Goal: Transaction & Acquisition: Purchase product/service

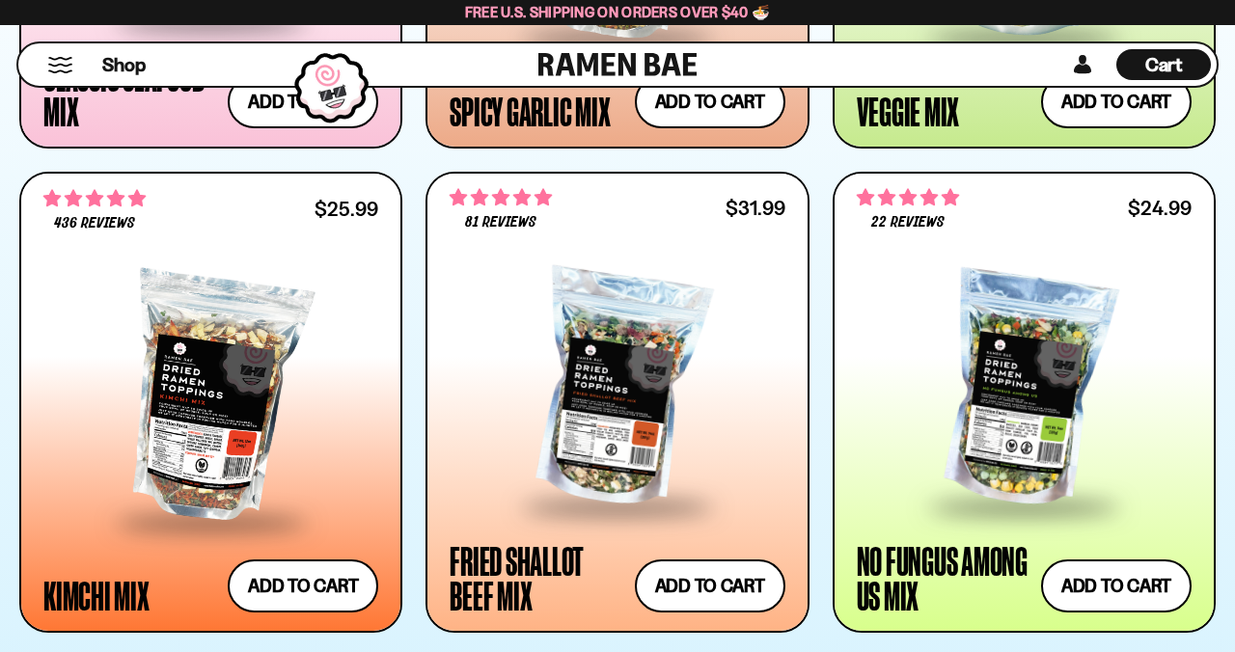
scroll to position [1570, 0]
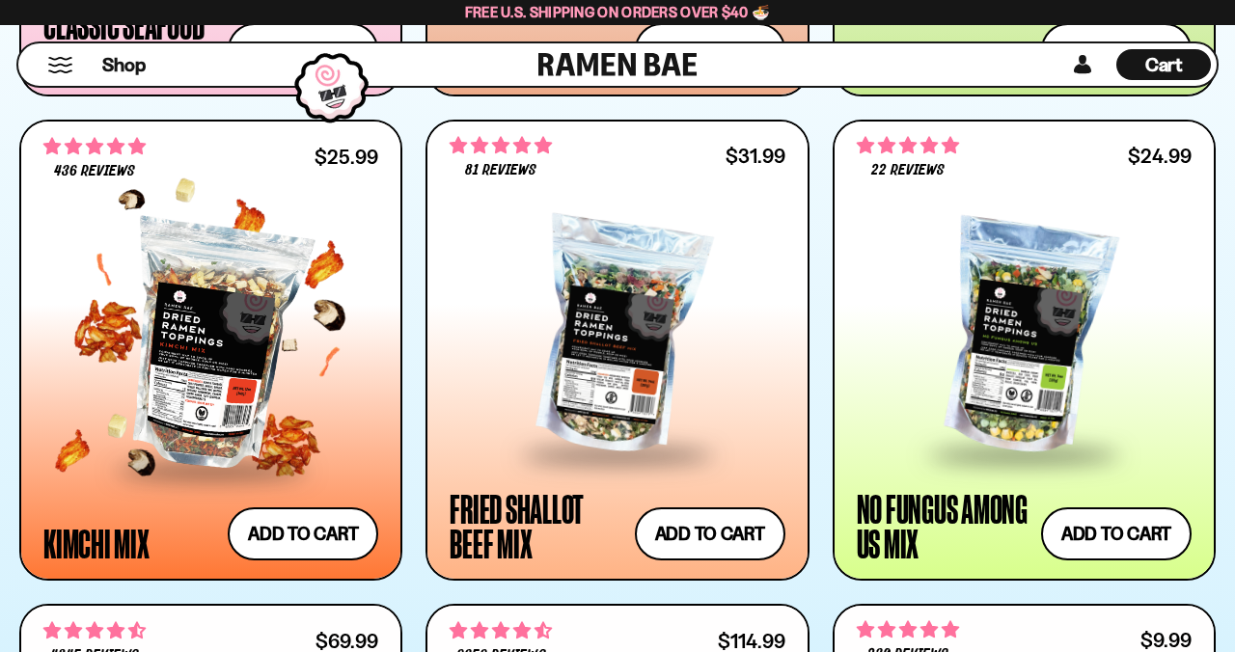
click at [233, 392] on div at bounding box center [210, 346] width 335 height 243
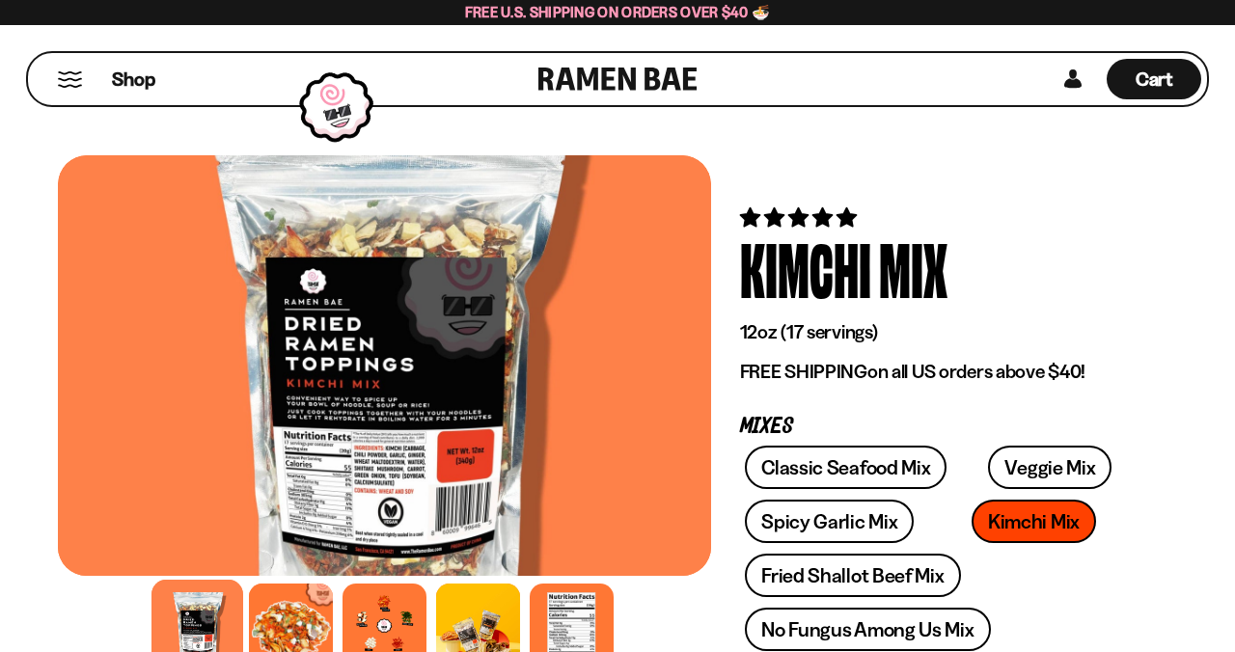
scroll to position [133, 0]
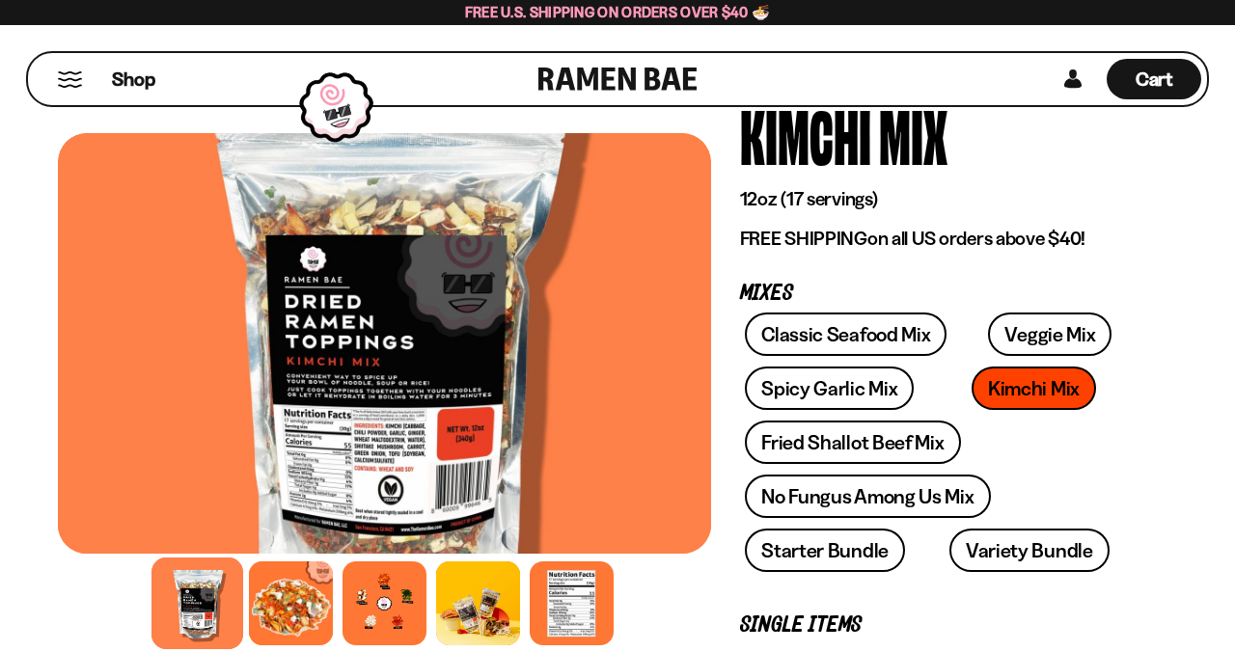
click at [277, 622] on div at bounding box center [291, 604] width 84 height 84
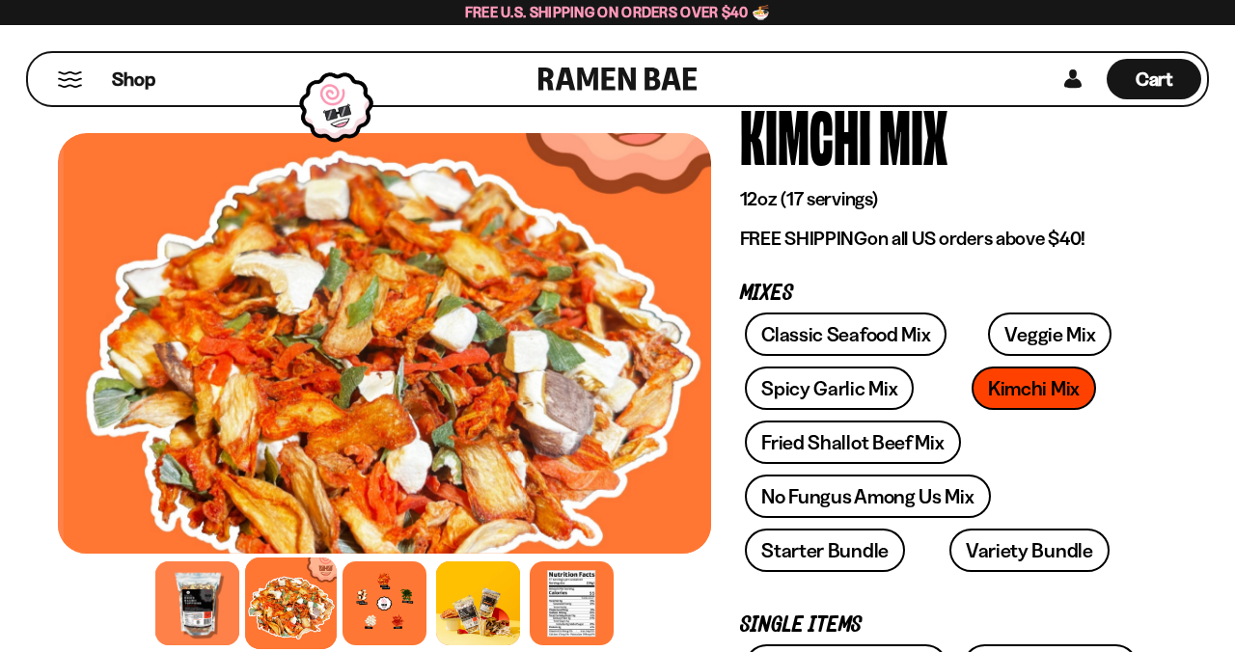
click at [372, 620] on div at bounding box center [385, 604] width 84 height 84
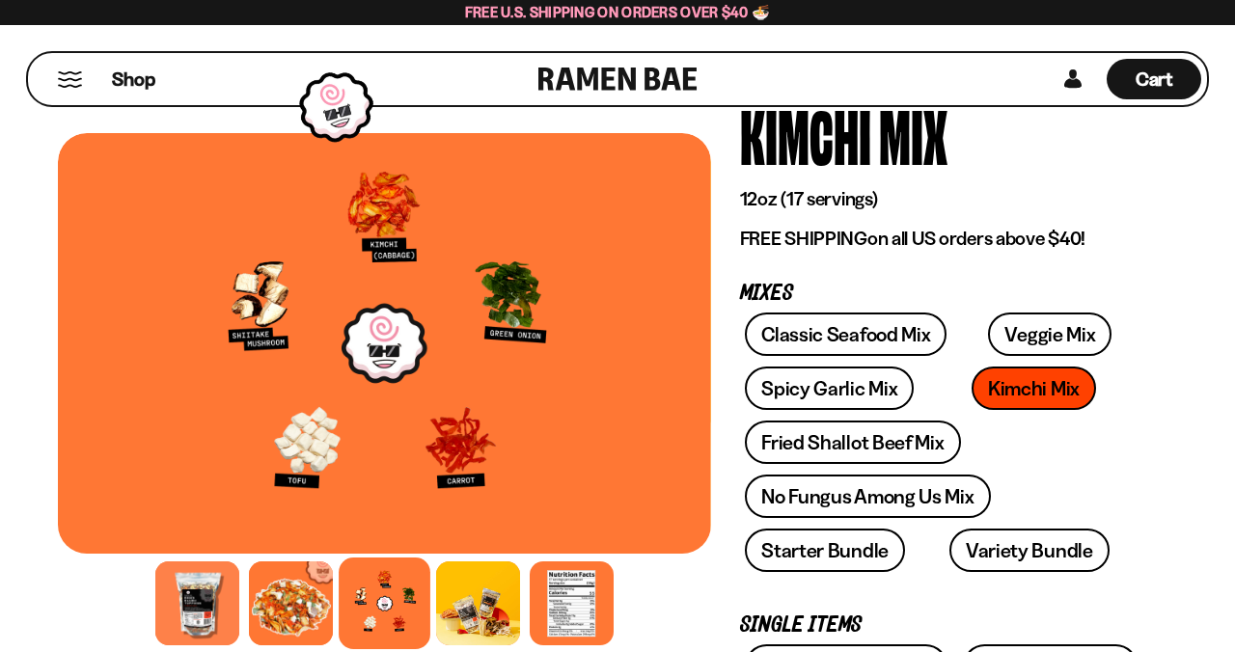
click at [477, 620] on div at bounding box center [478, 604] width 84 height 84
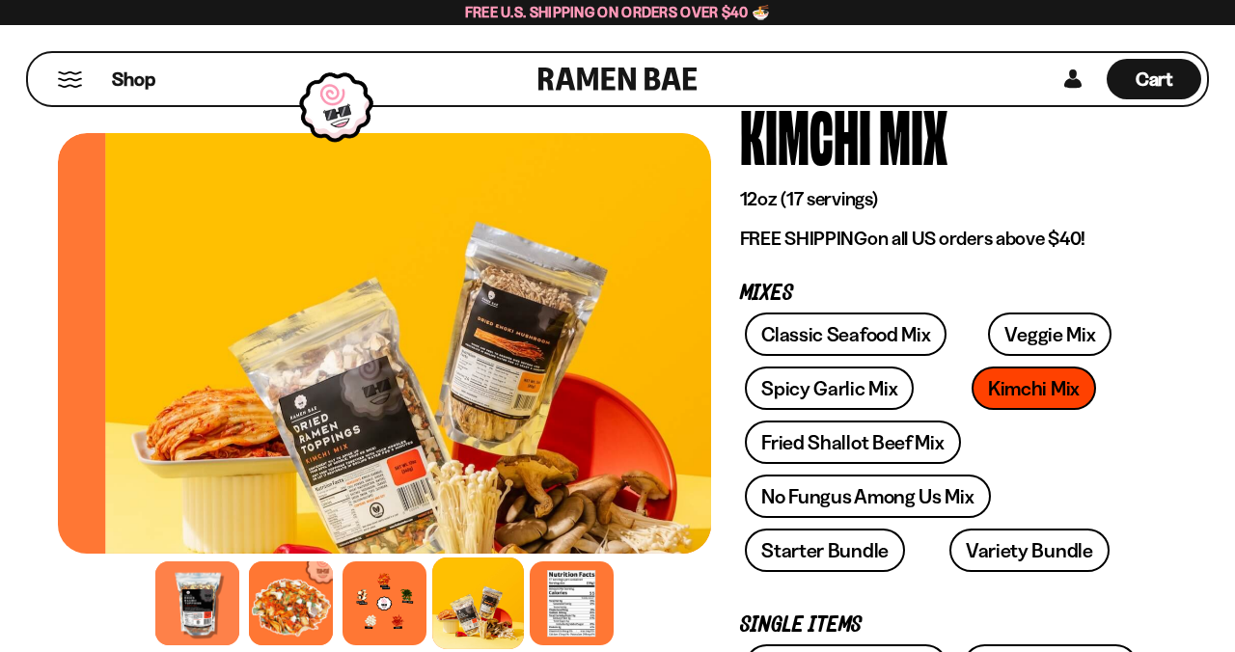
click at [369, 622] on div at bounding box center [385, 604] width 84 height 84
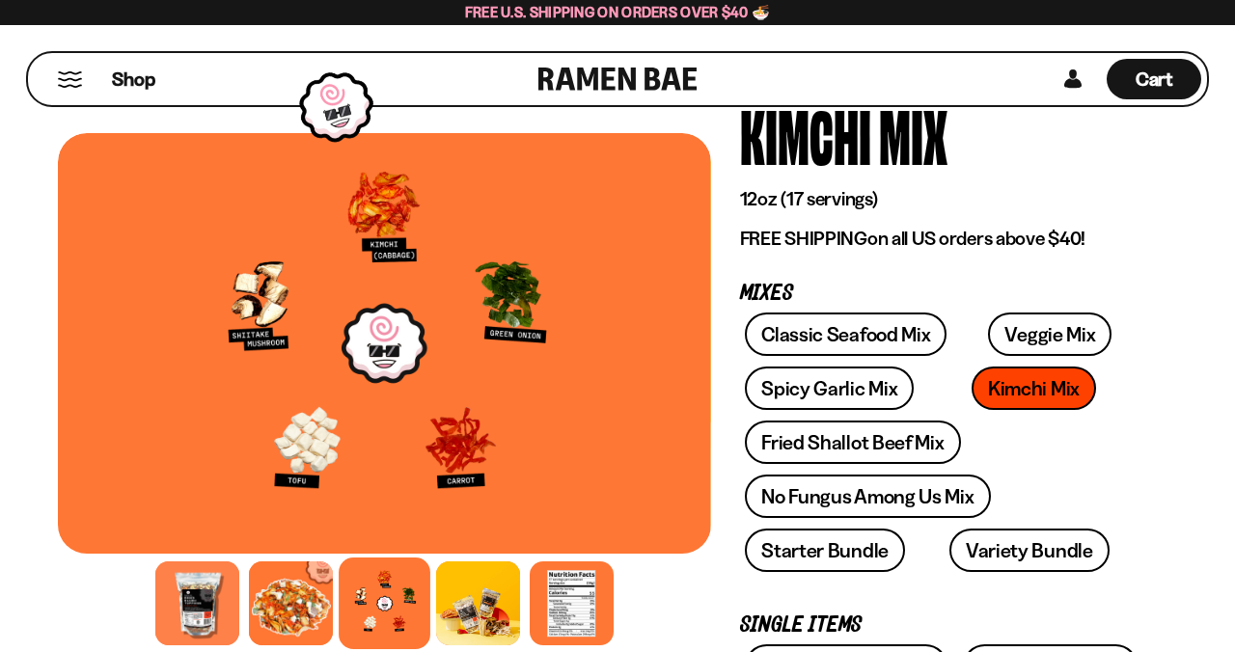
click at [557, 619] on div at bounding box center [572, 604] width 84 height 84
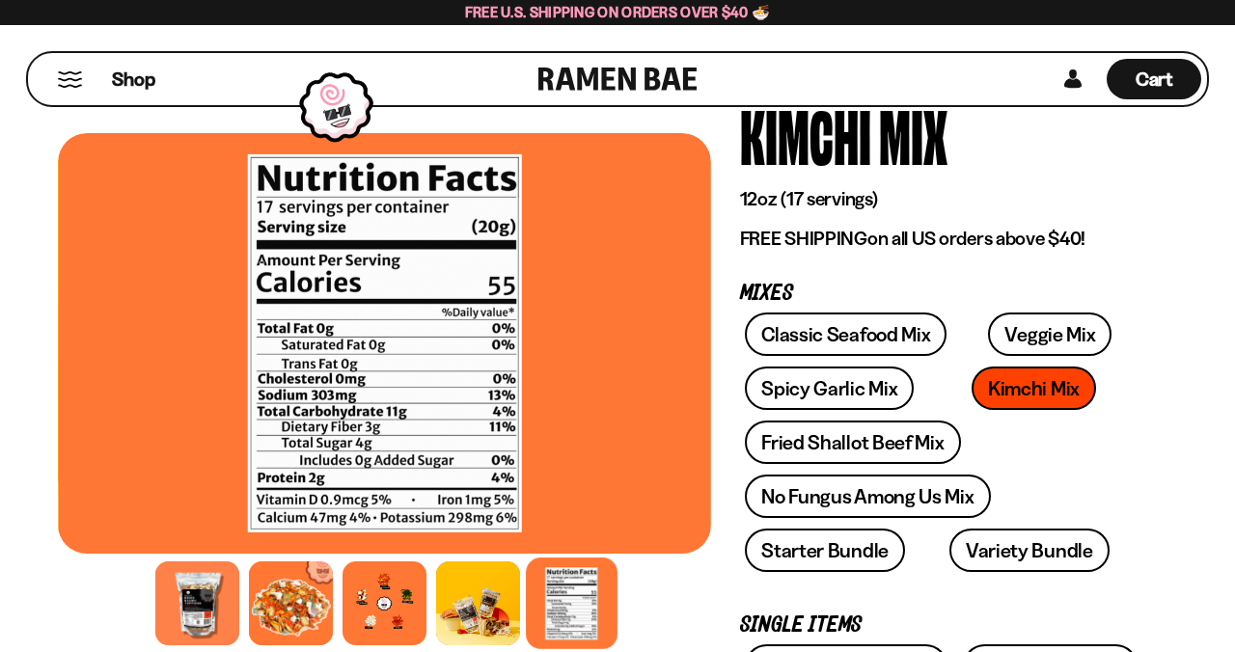
click at [478, 625] on div at bounding box center [478, 604] width 84 height 84
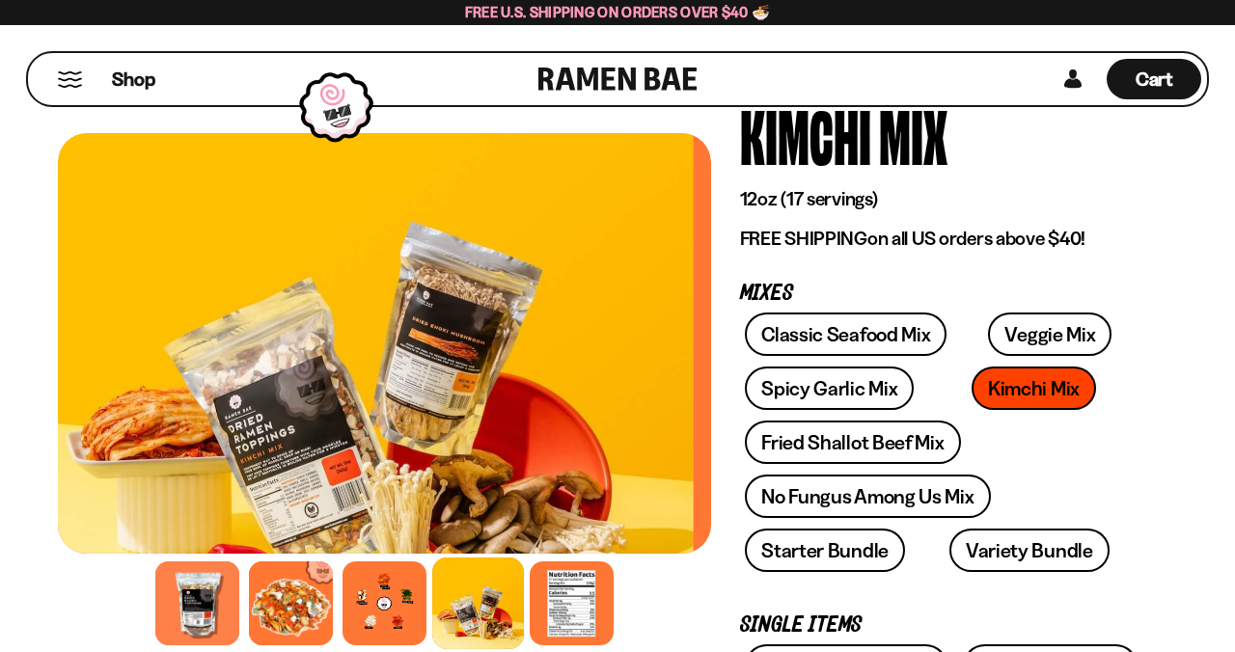
click at [385, 630] on div at bounding box center [385, 604] width 84 height 84
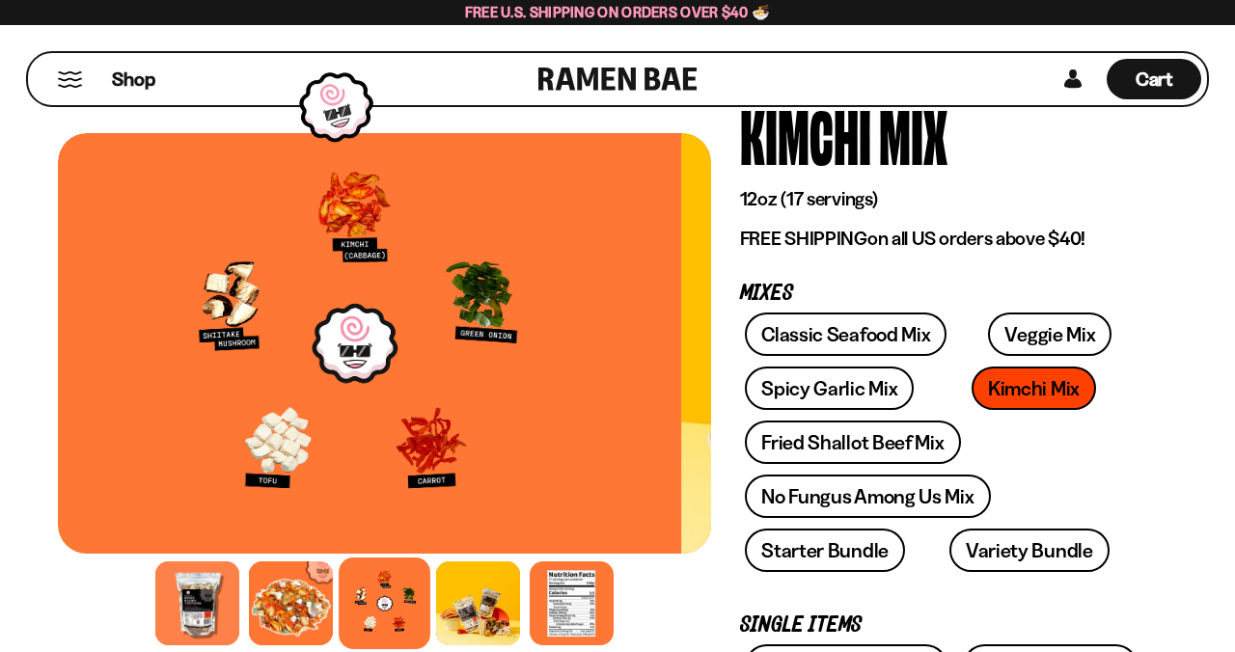
click at [295, 622] on div at bounding box center [291, 604] width 84 height 84
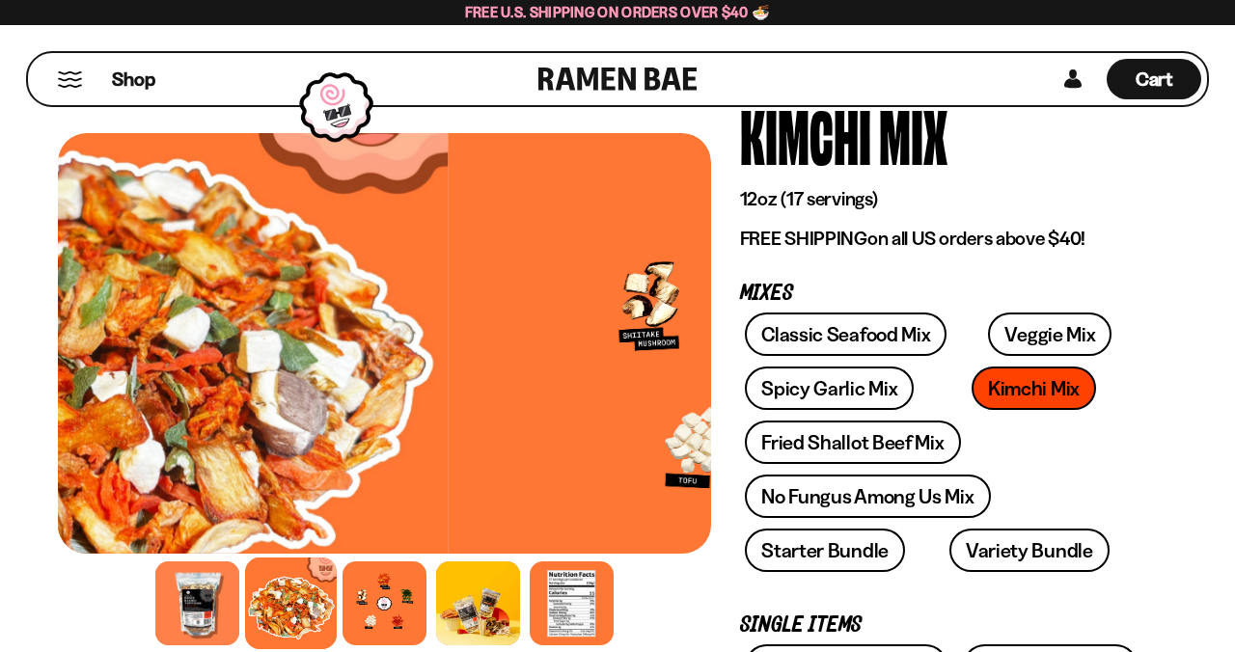
click at [205, 631] on div at bounding box center [197, 604] width 84 height 84
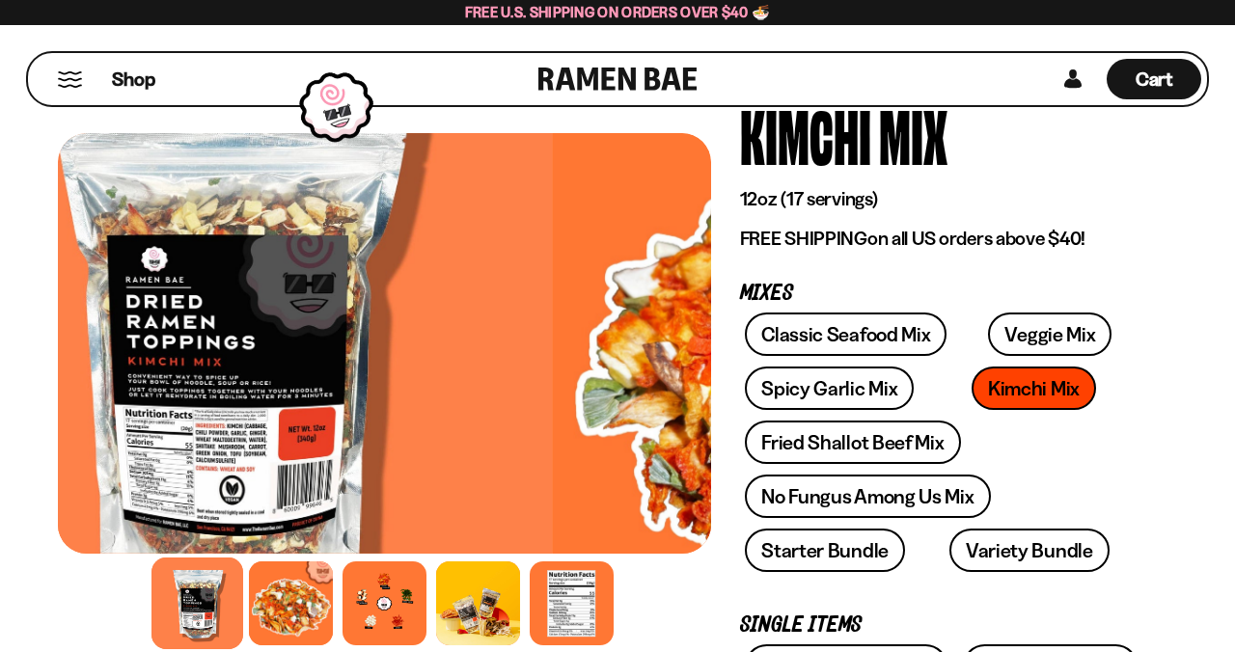
click at [307, 620] on div at bounding box center [291, 604] width 84 height 84
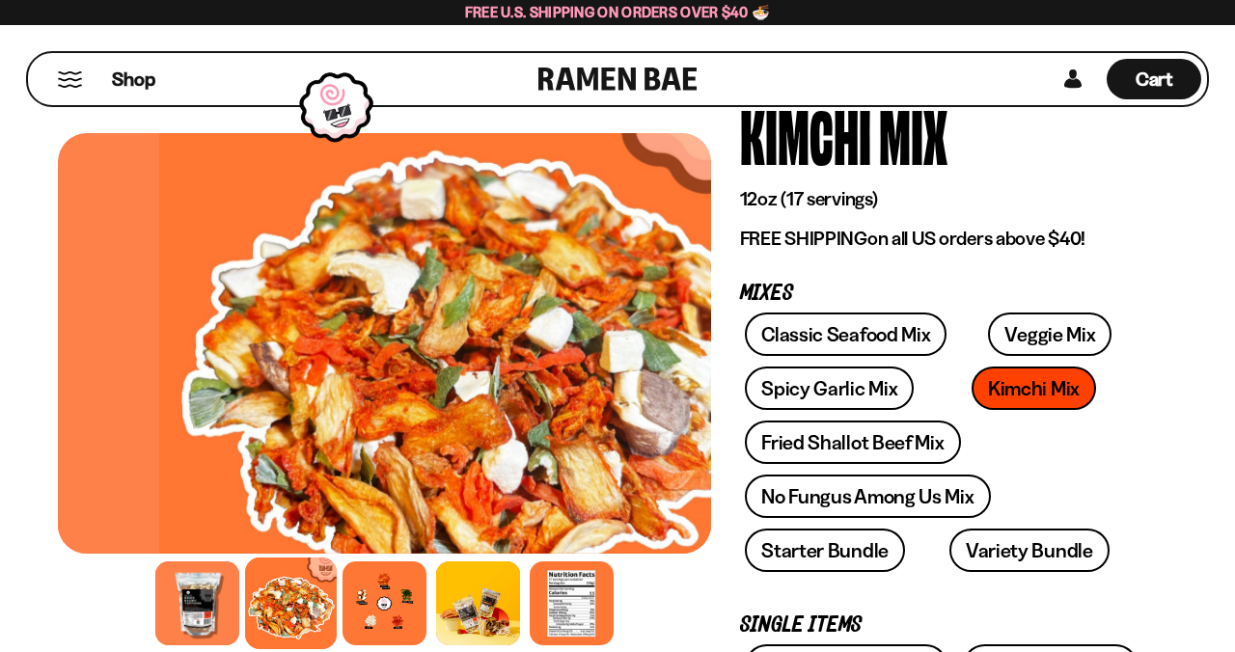
click at [384, 621] on div at bounding box center [385, 604] width 84 height 84
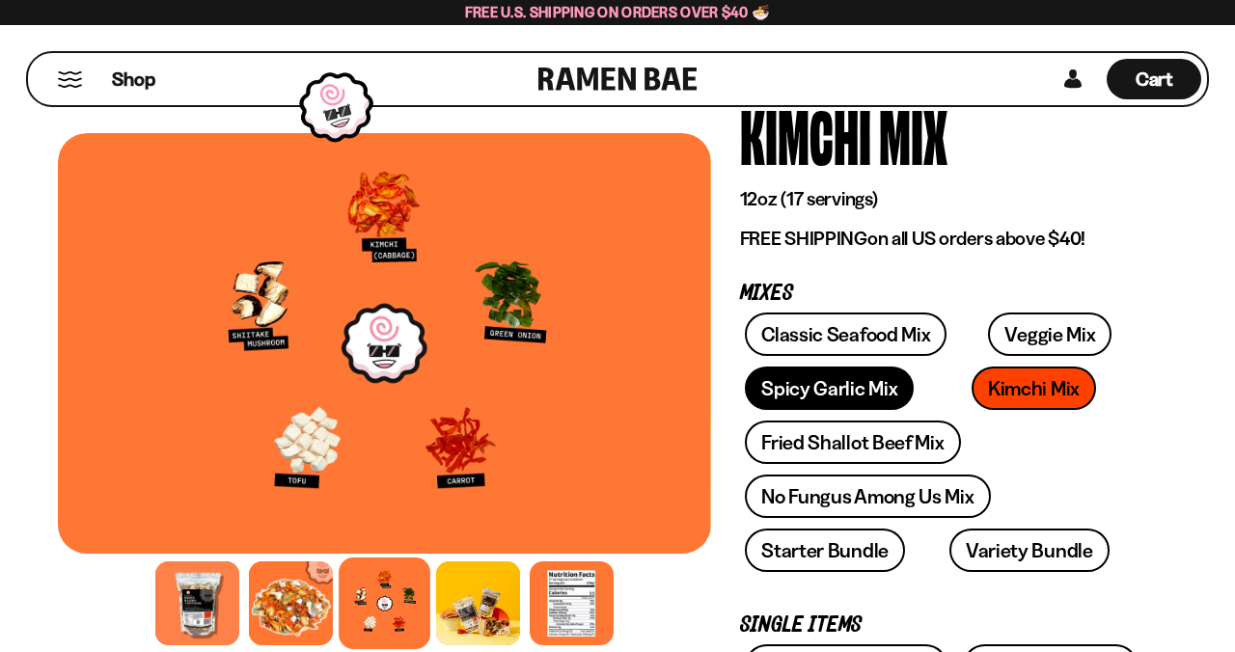
click at [838, 388] on link "Spicy Garlic Mix" at bounding box center [829, 388] width 169 height 43
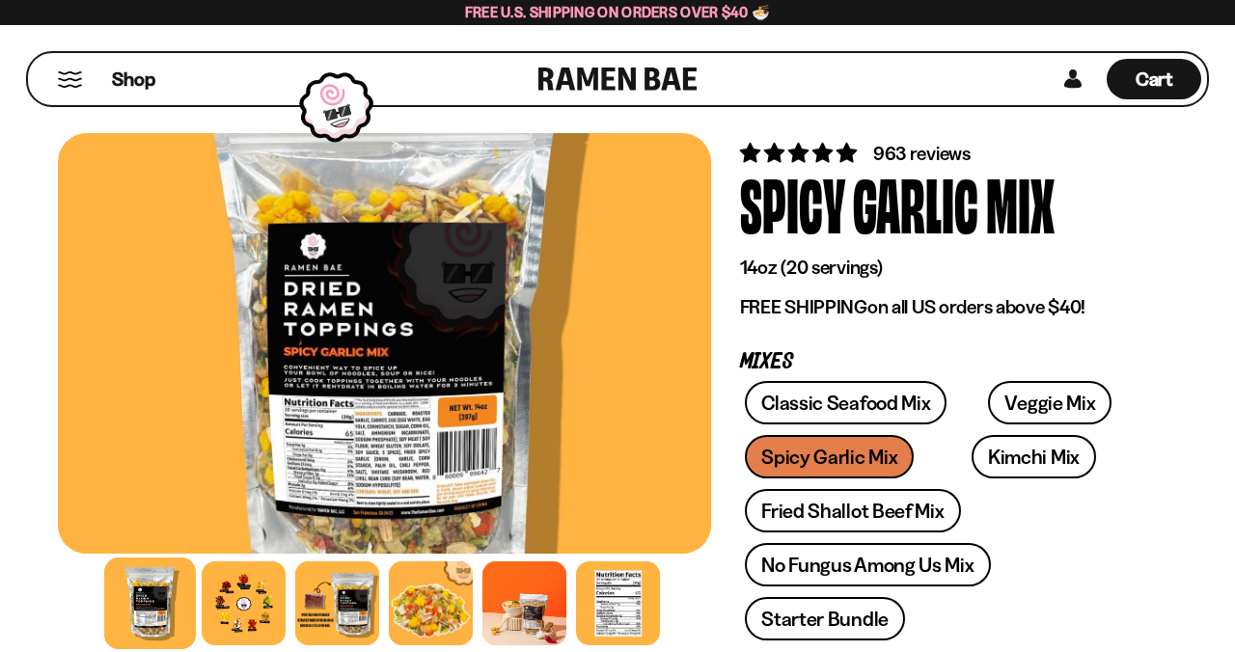
scroll to position [65, 0]
click at [258, 631] on div at bounding box center [244, 604] width 84 height 84
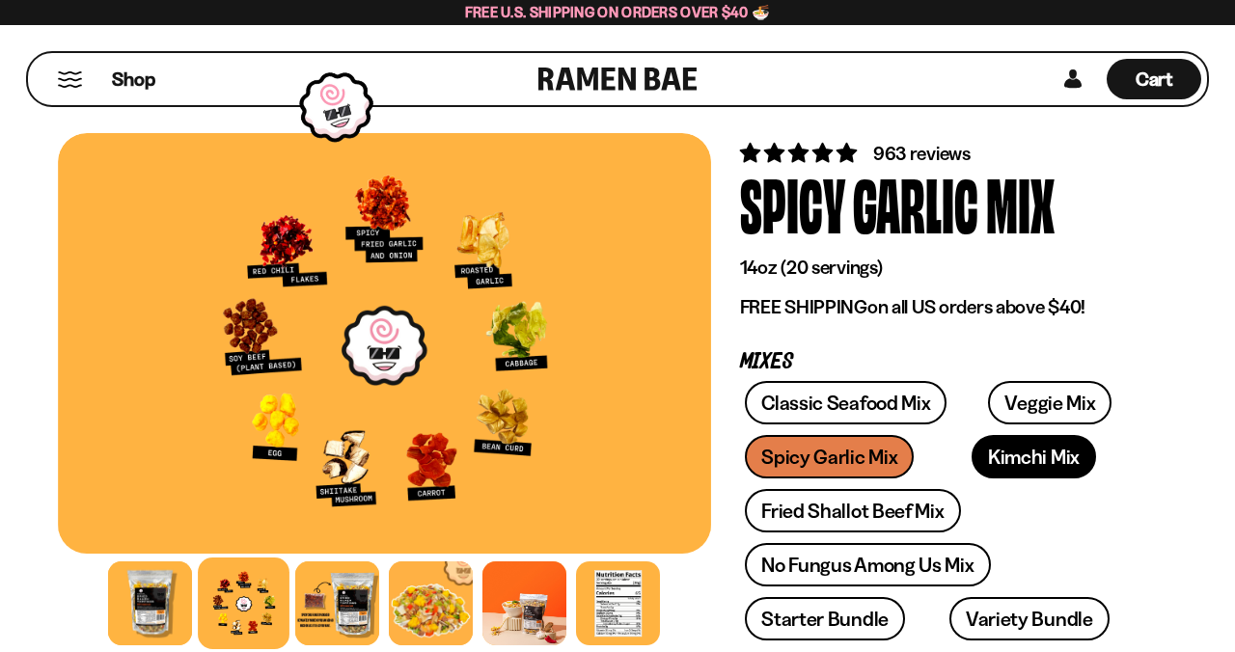
click at [989, 458] on link "Kimchi Mix" at bounding box center [1034, 456] width 124 height 43
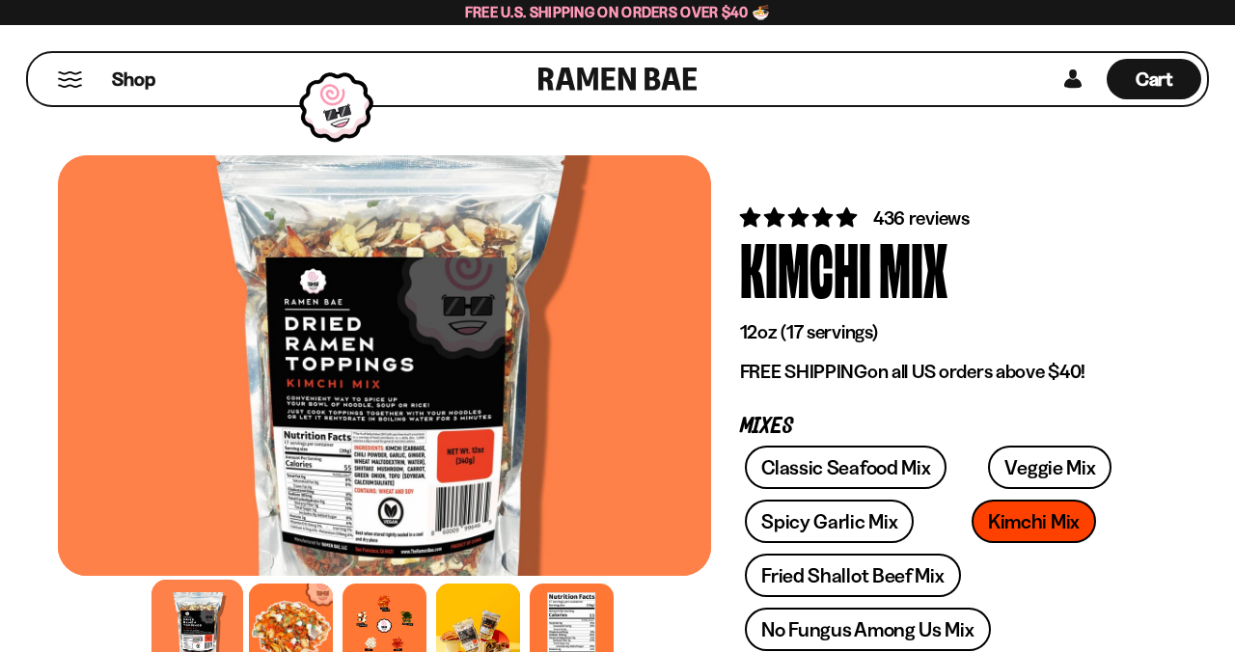
click at [297, 650] on div at bounding box center [291, 626] width 84 height 84
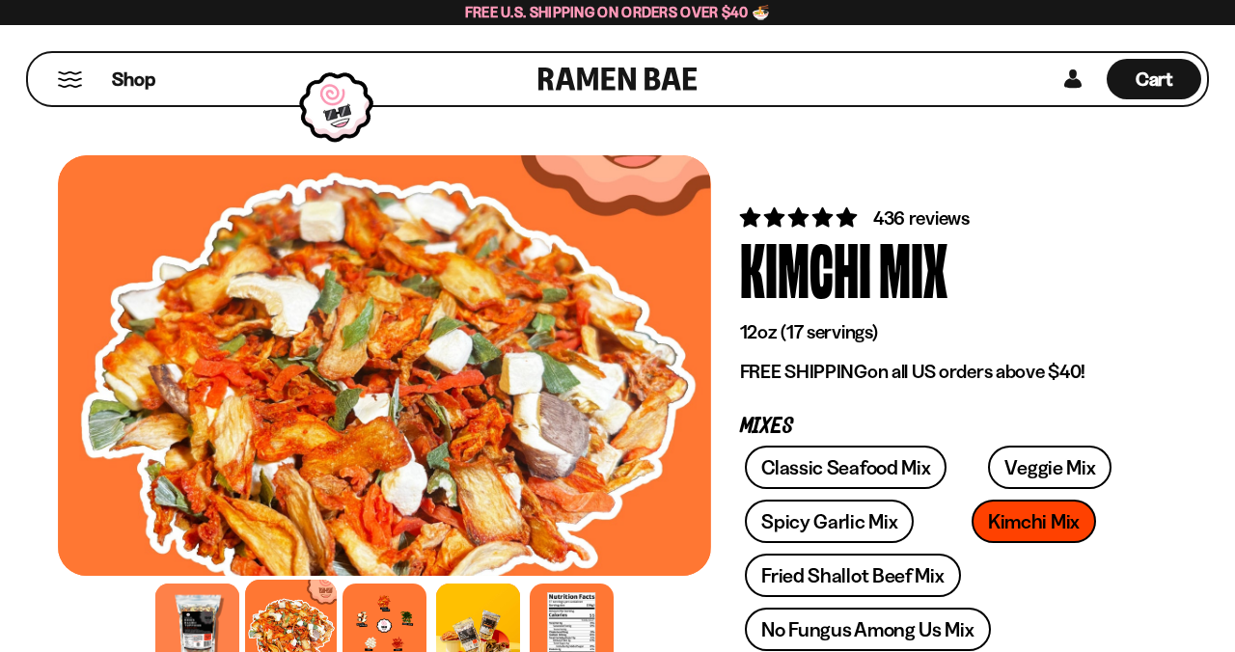
click at [396, 643] on div at bounding box center [385, 626] width 84 height 84
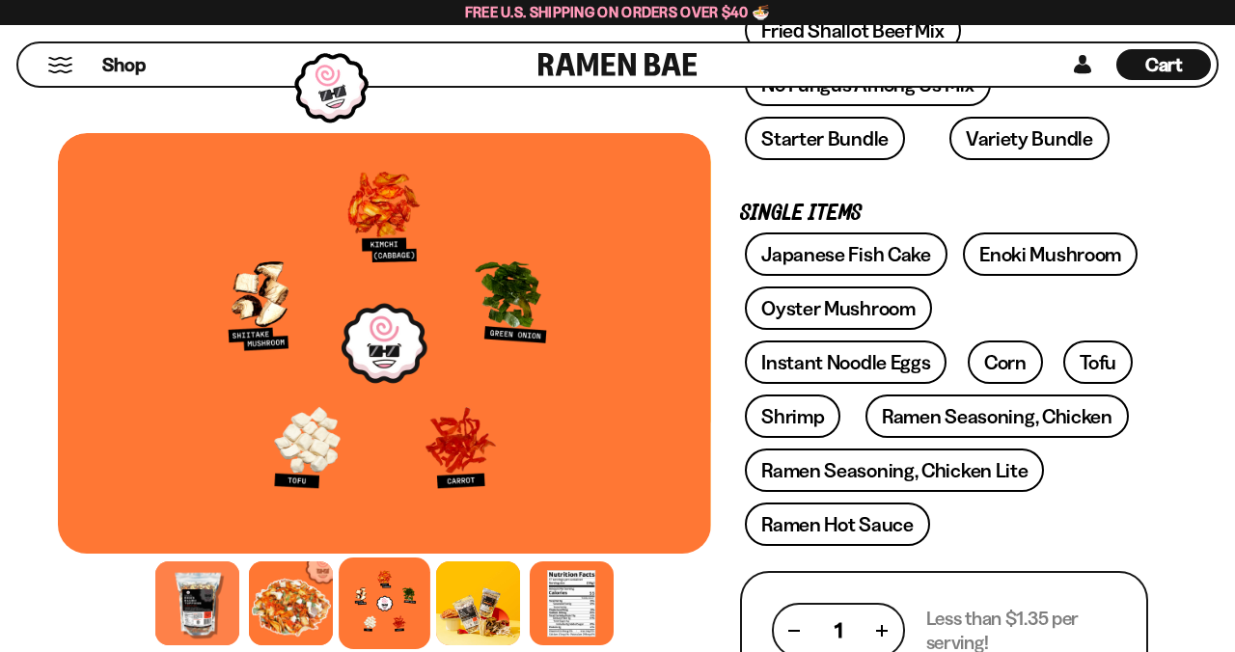
scroll to position [677, 0]
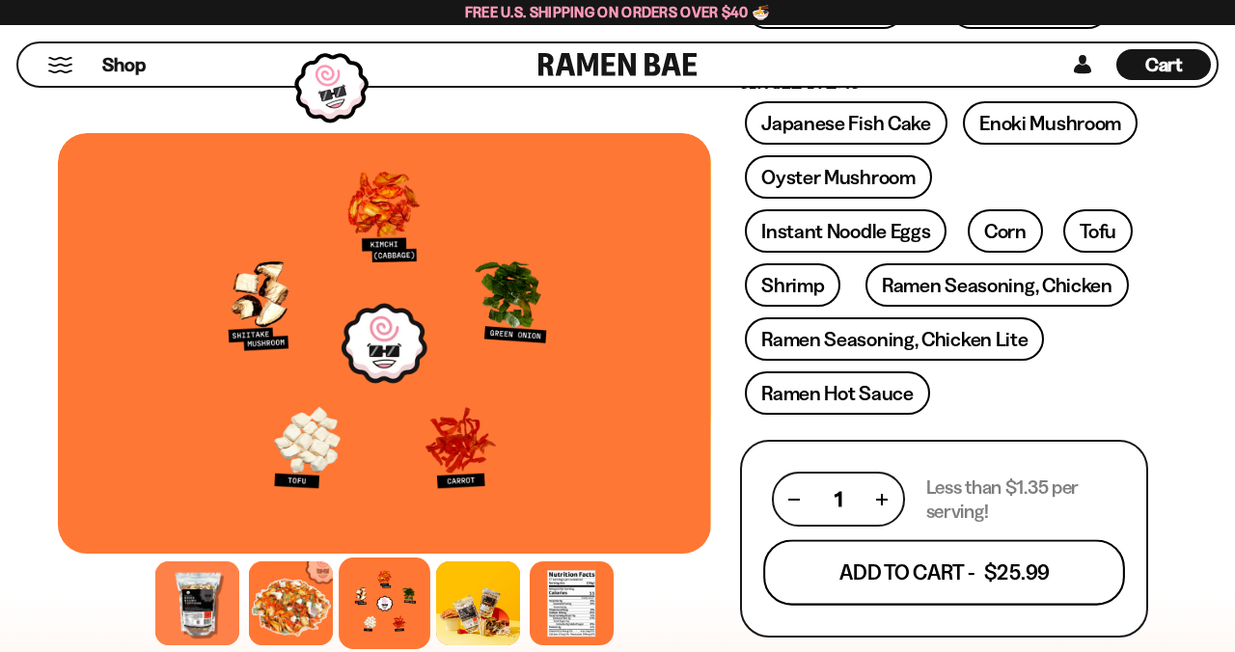
click at [1028, 578] on button "Add To Cart - $25.99" at bounding box center [944, 573] width 362 height 66
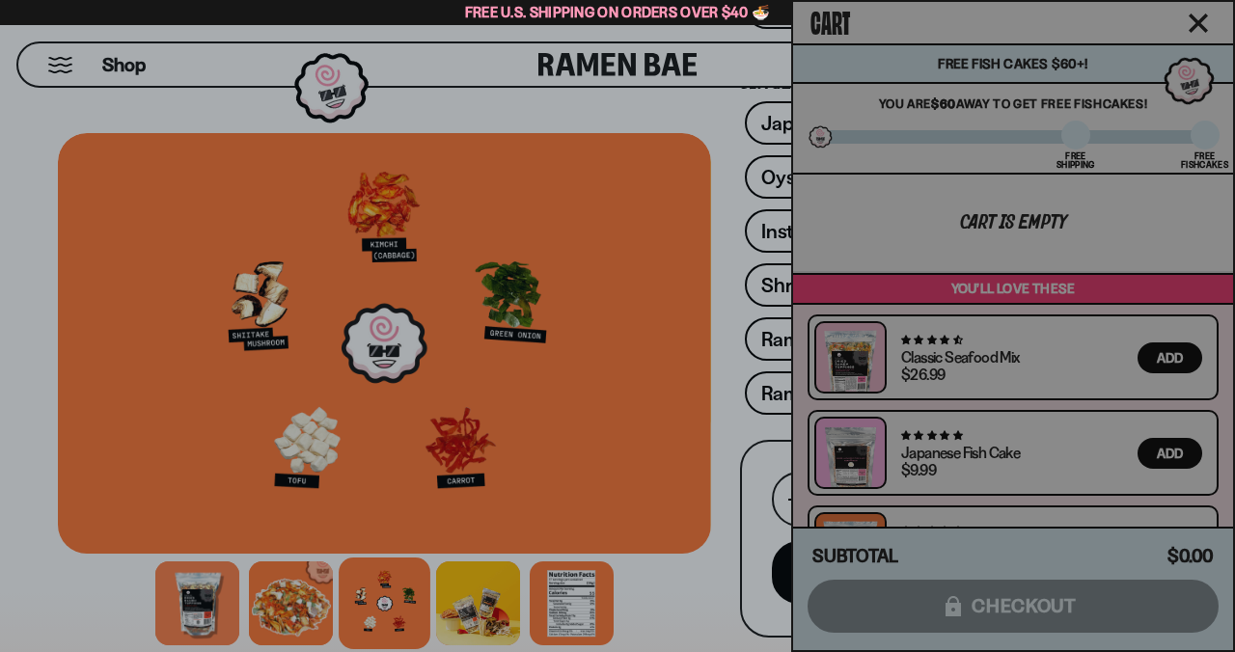
scroll to position [678, 0]
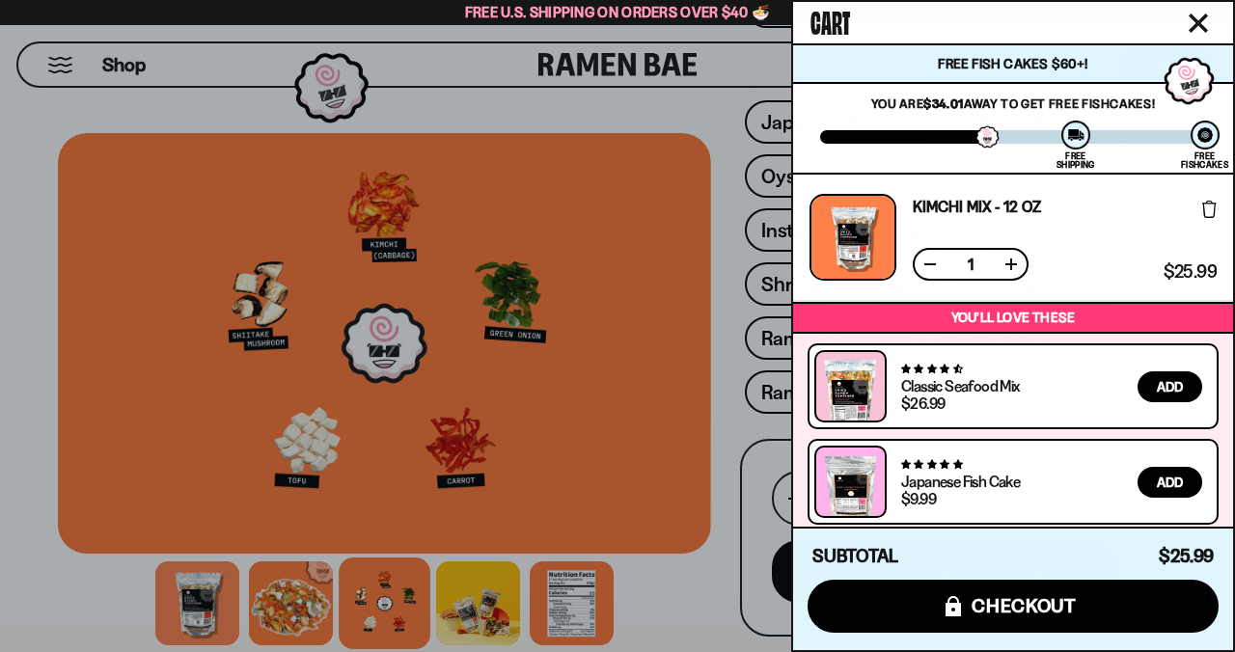
click at [1199, 28] on icon "Close cart" at bounding box center [1198, 23] width 19 height 19
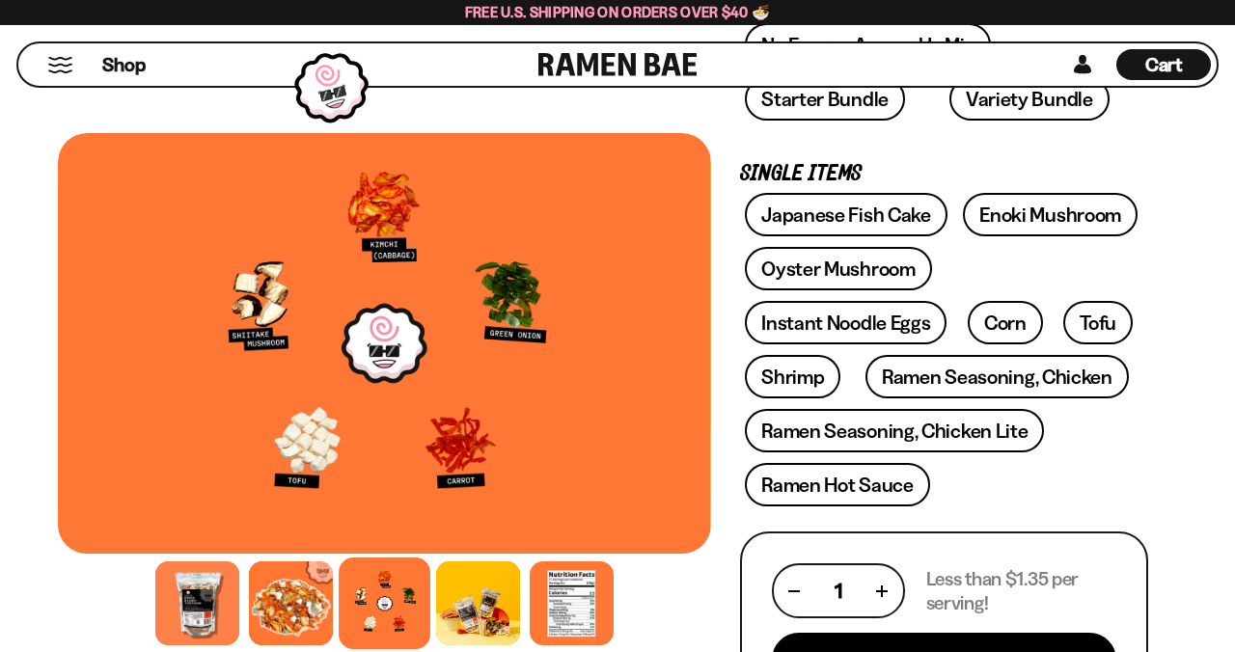
scroll to position [573, 0]
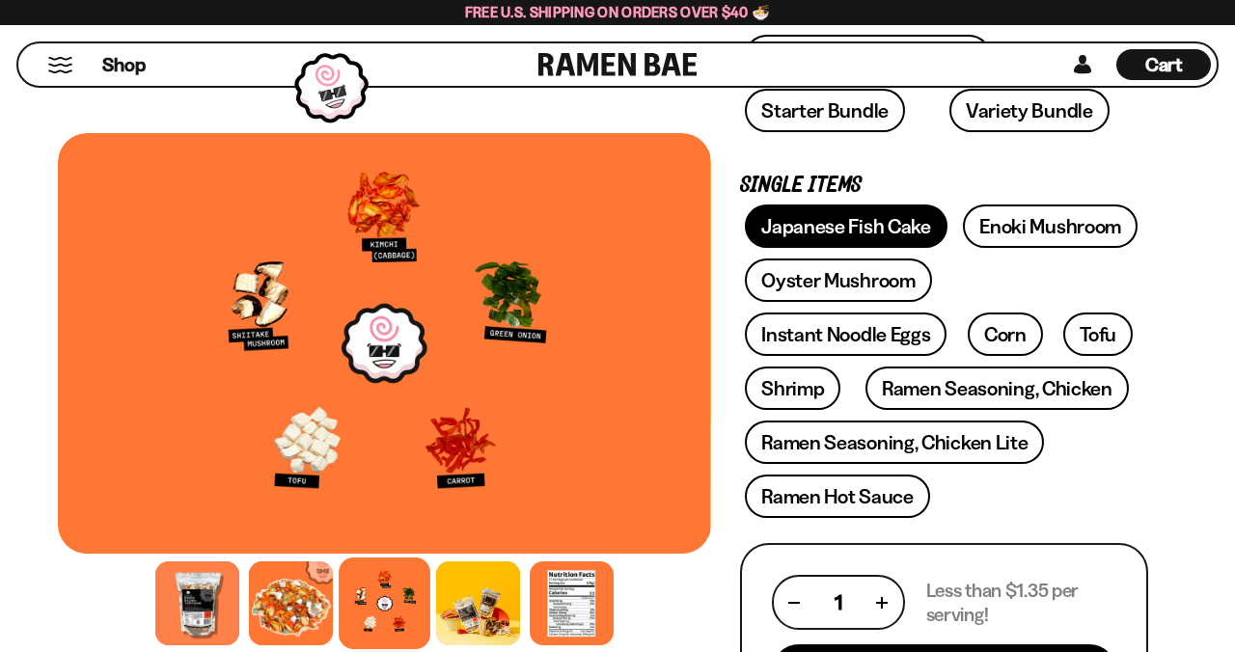
click at [899, 236] on link "Japanese Fish Cake" at bounding box center [846, 226] width 203 height 43
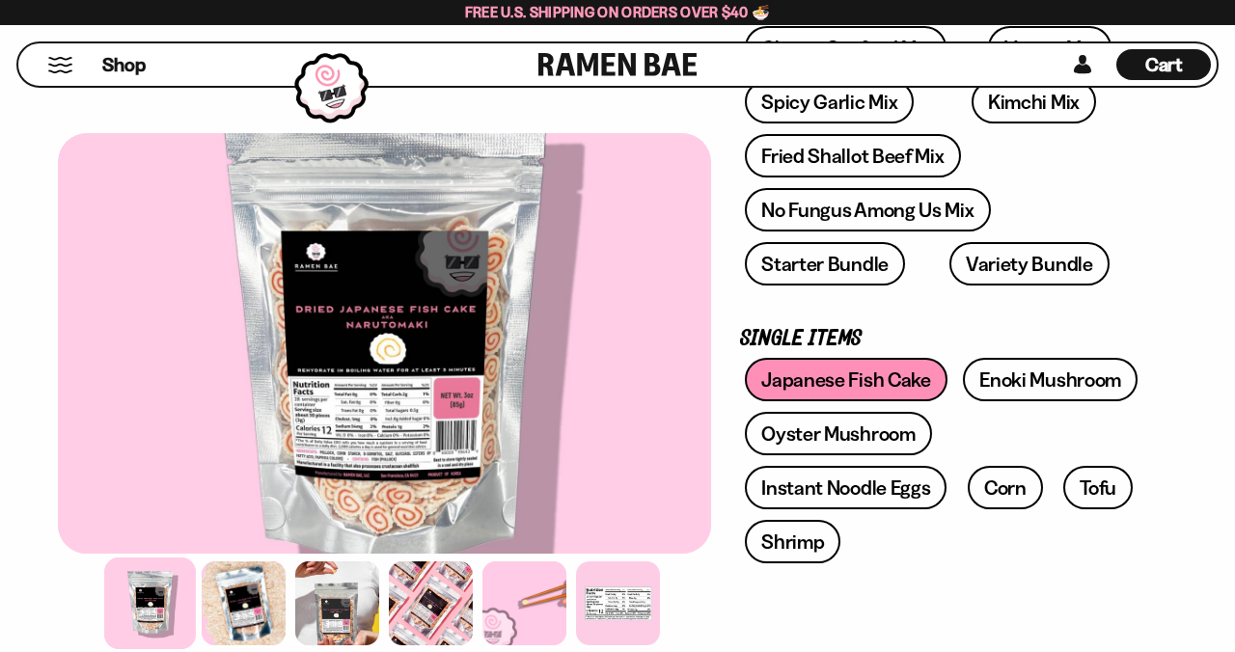
scroll to position [424, 0]
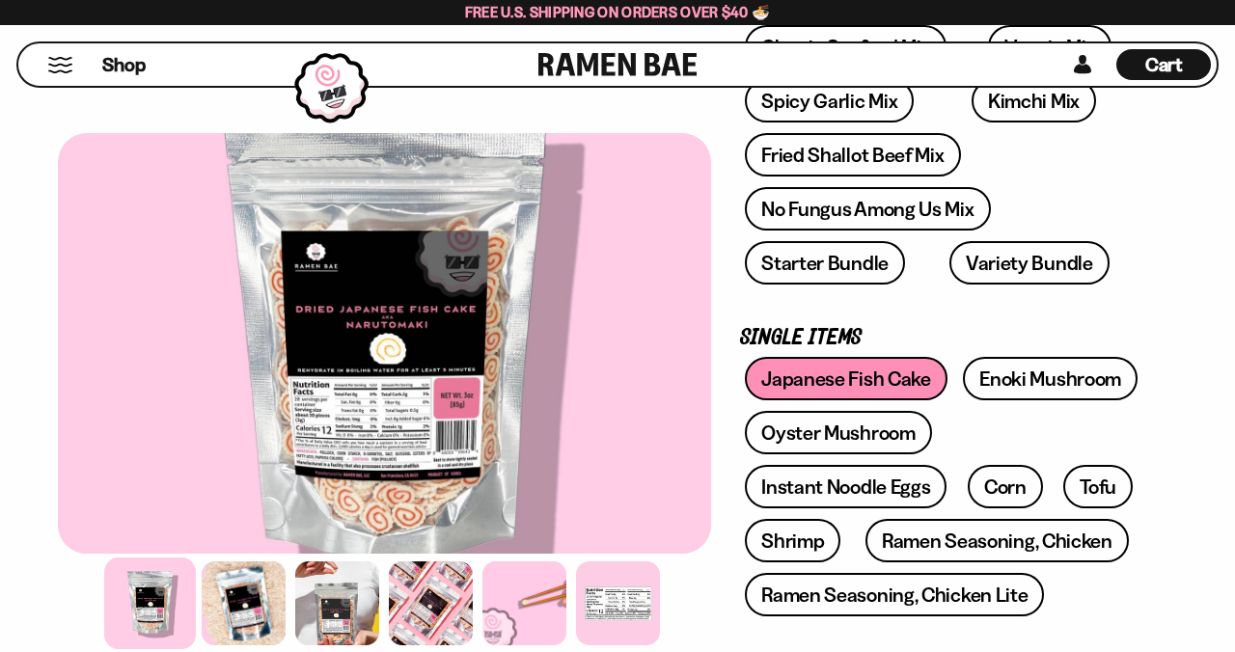
click at [253, 646] on div at bounding box center [244, 604] width 84 height 84
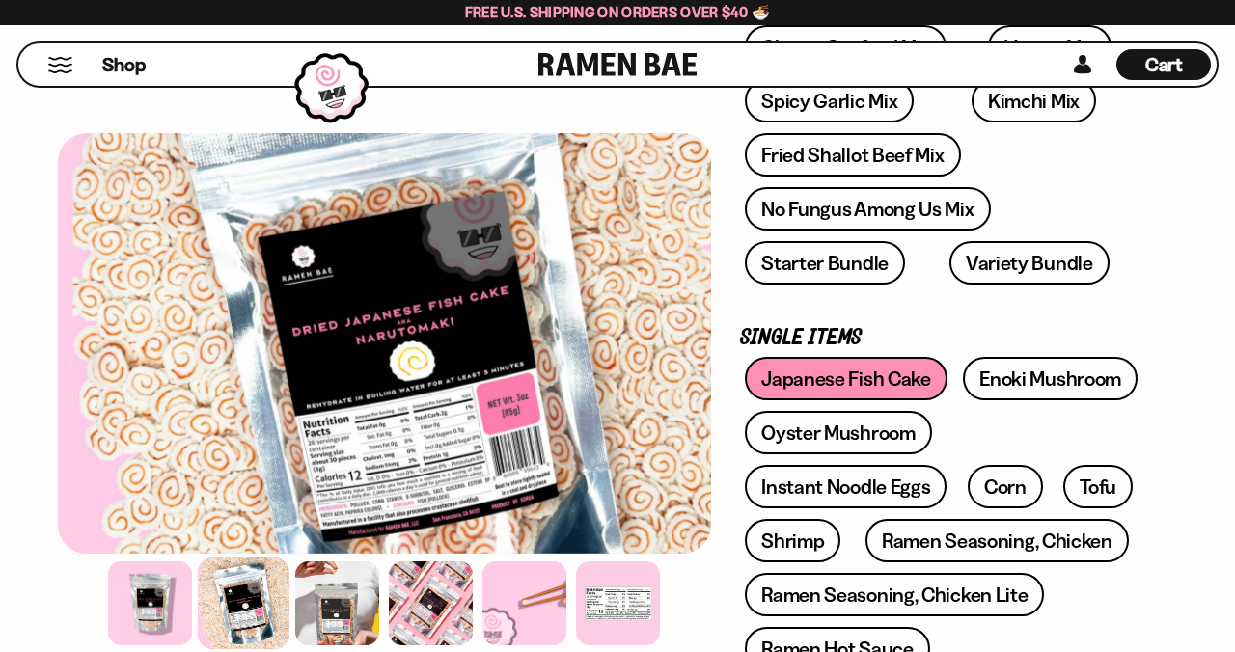
click at [344, 646] on div at bounding box center [337, 604] width 84 height 84
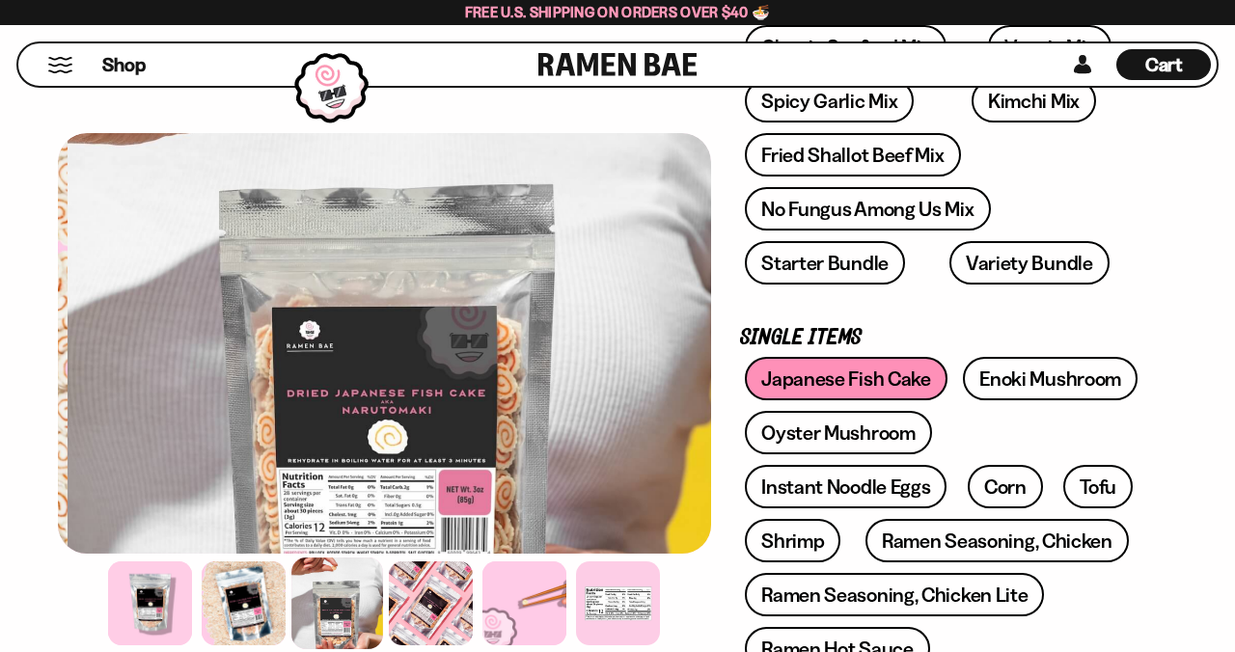
click at [429, 646] on div at bounding box center [431, 604] width 84 height 84
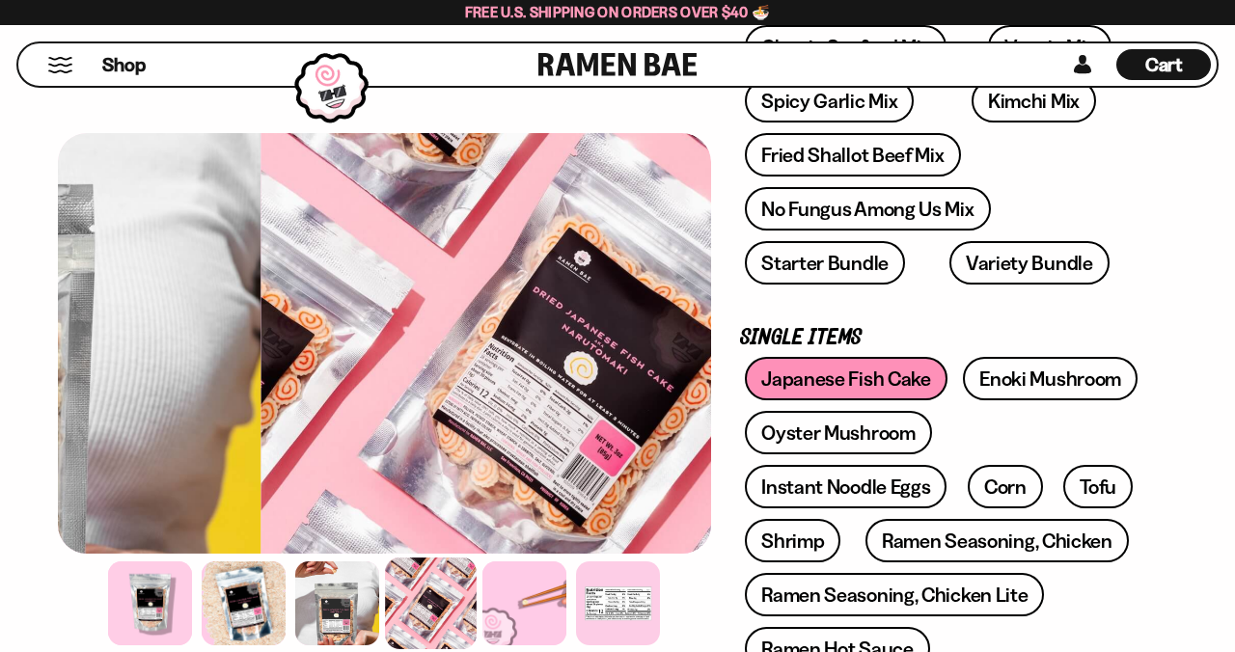
click at [499, 646] on div at bounding box center [525, 604] width 84 height 84
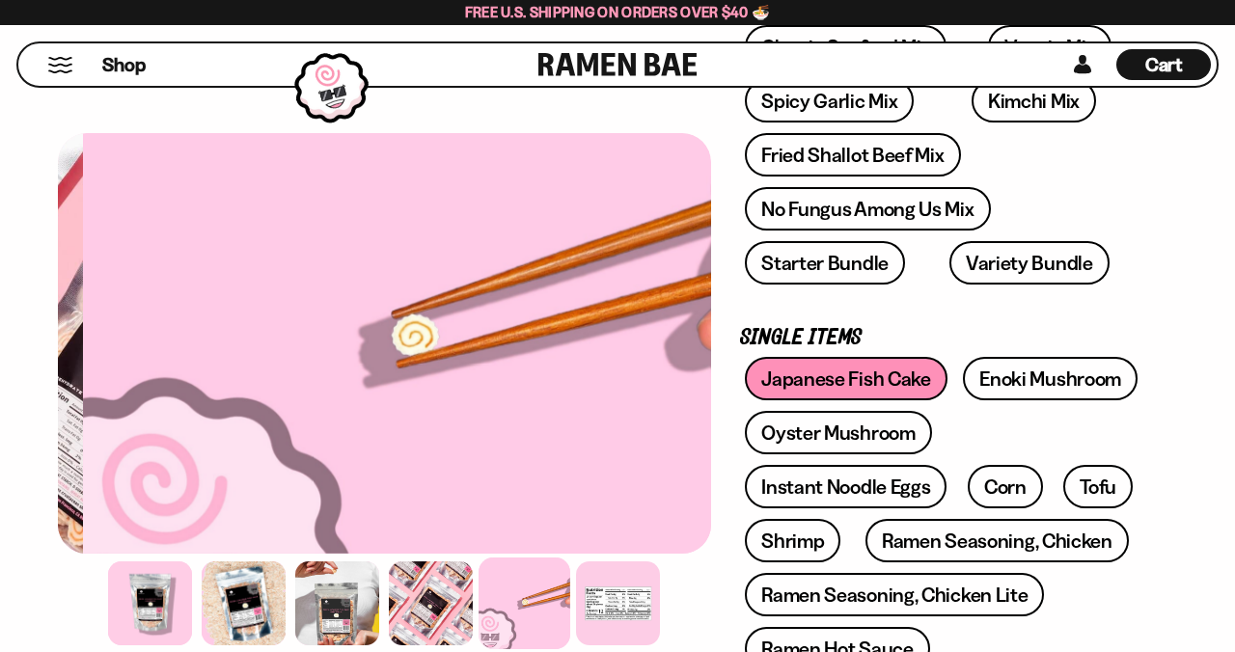
click at [579, 646] on div at bounding box center [618, 604] width 84 height 84
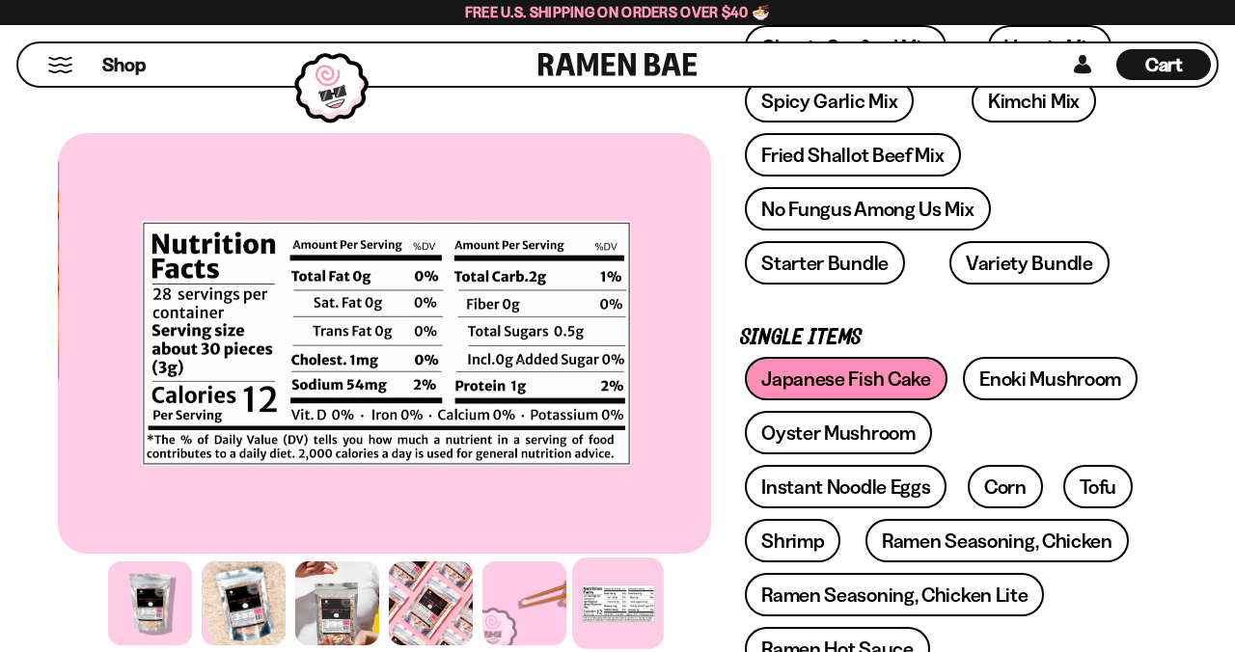
click at [138, 646] on div at bounding box center [150, 604] width 84 height 84
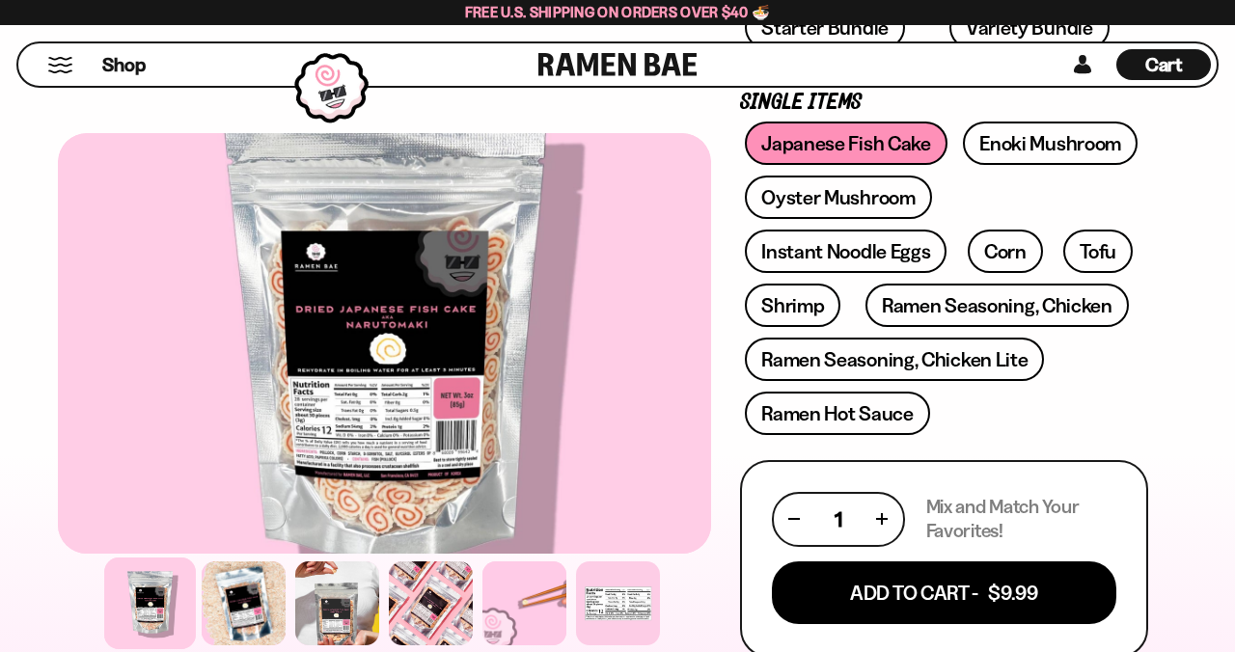
scroll to position [660, 0]
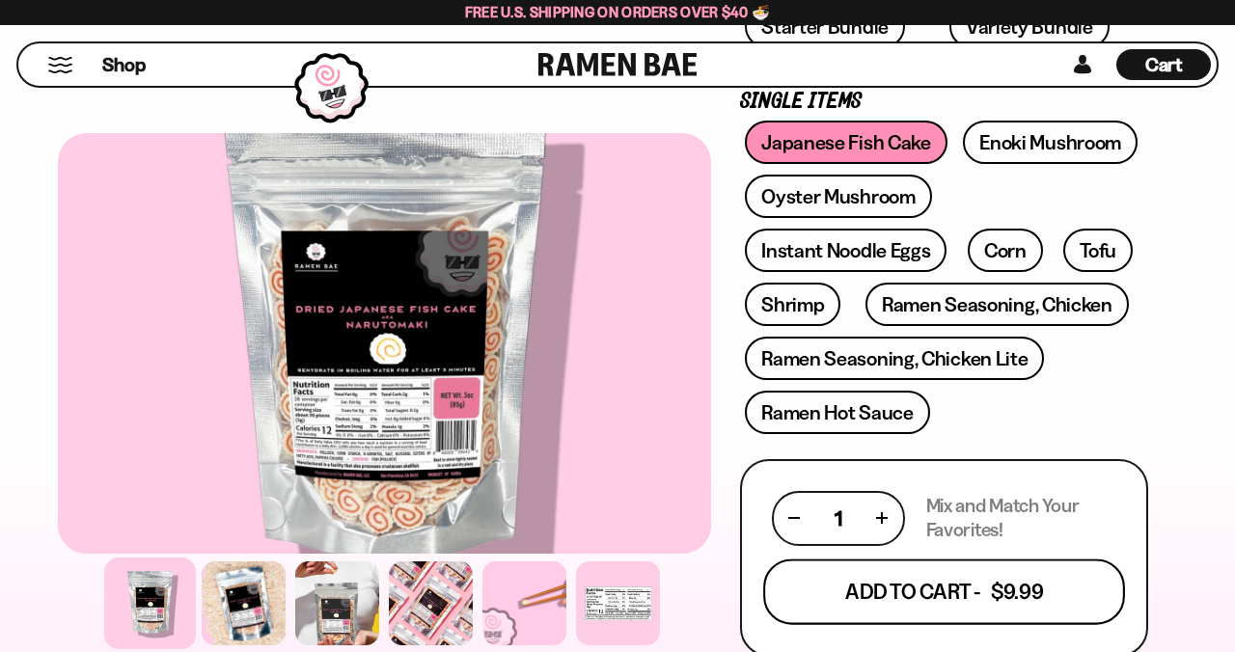
click at [981, 599] on button "Add To Cart - $9.99" at bounding box center [944, 592] width 362 height 66
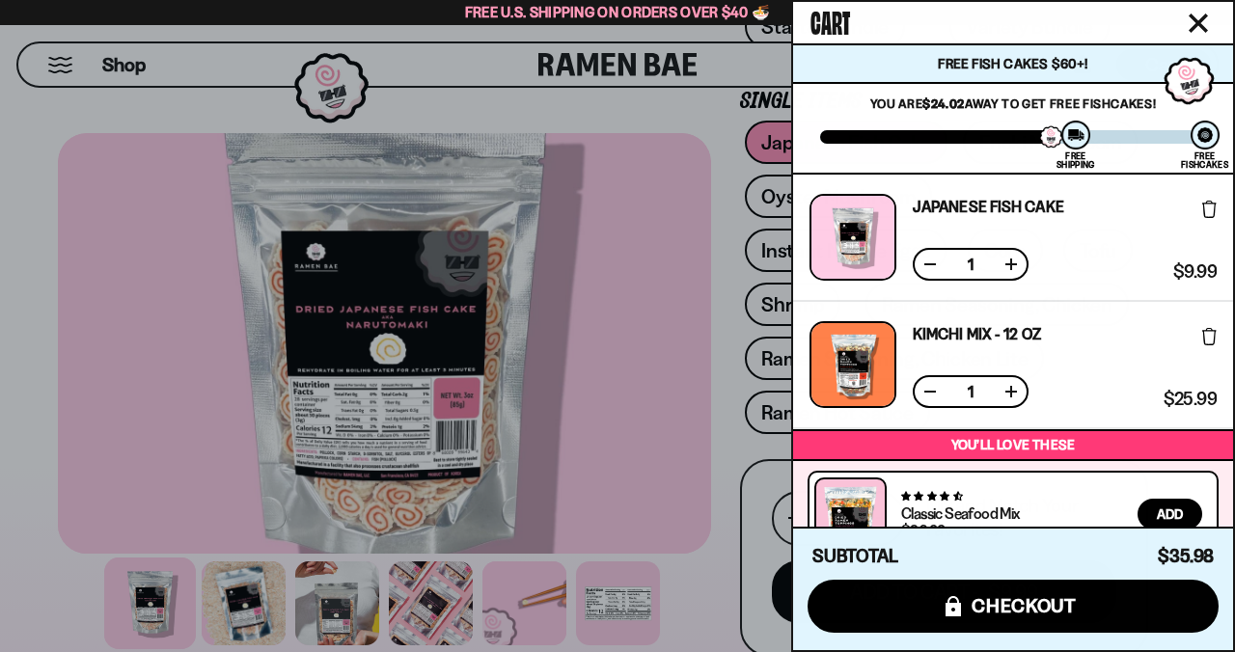
click at [1191, 33] on icon "Close cart" at bounding box center [1198, 23] width 19 height 19
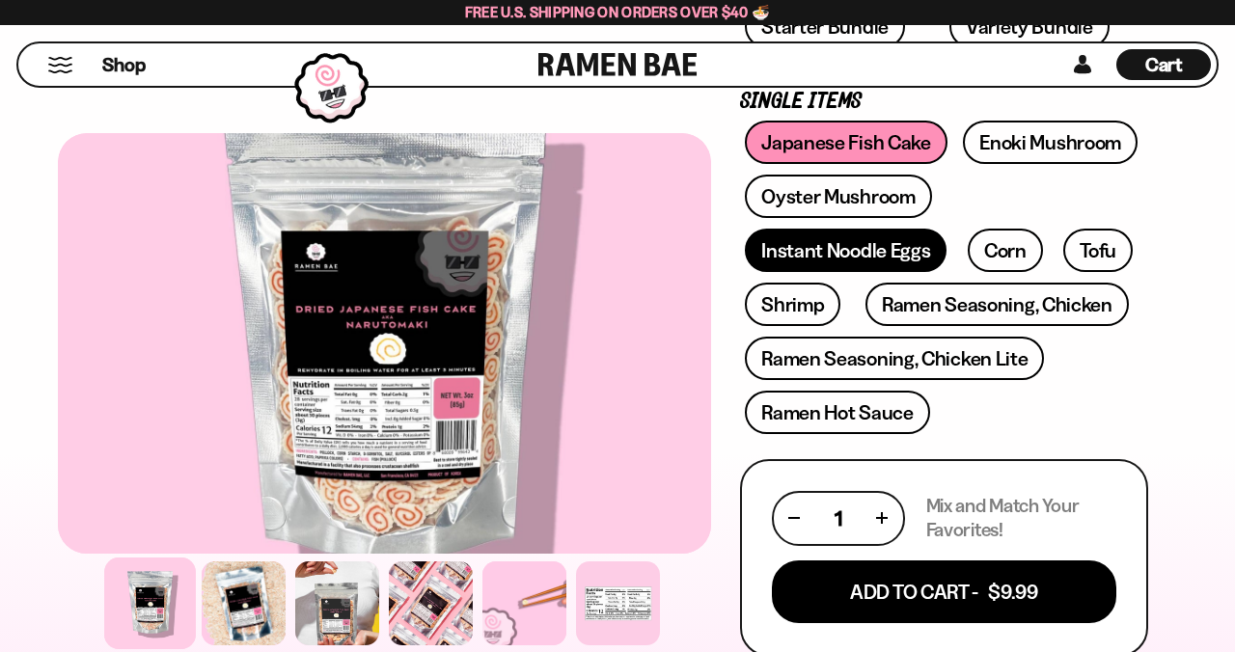
click at [947, 229] on link "Instant Noodle Eggs" at bounding box center [846, 250] width 202 height 43
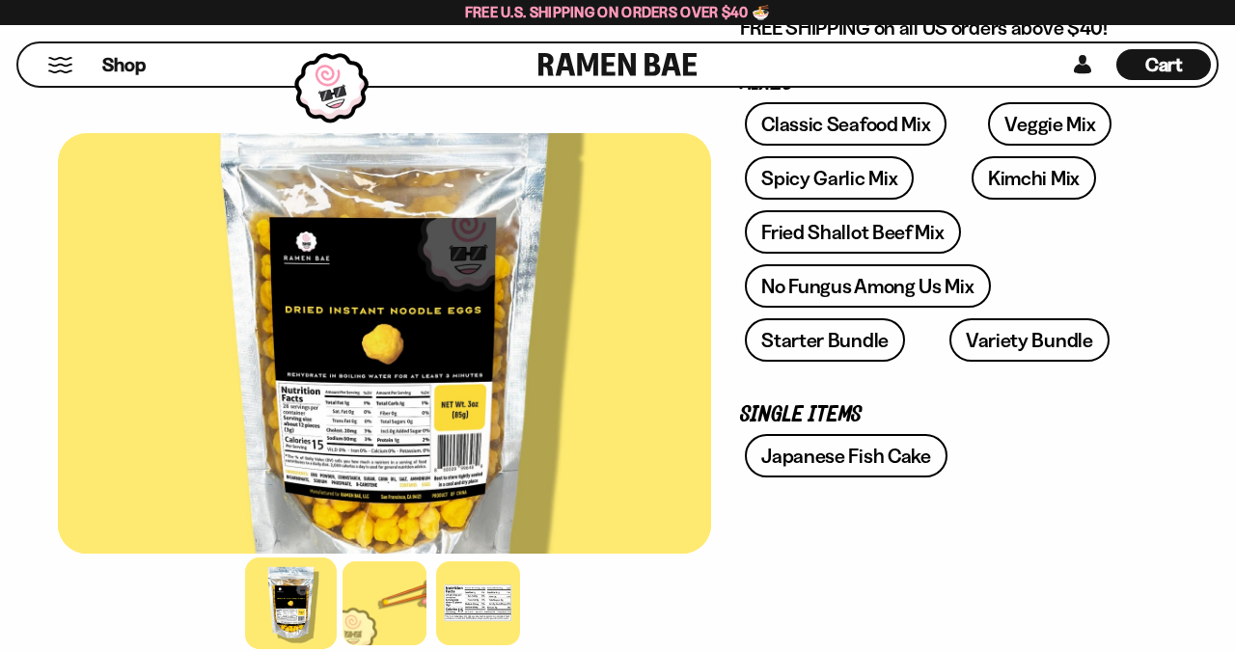
scroll to position [355, 0]
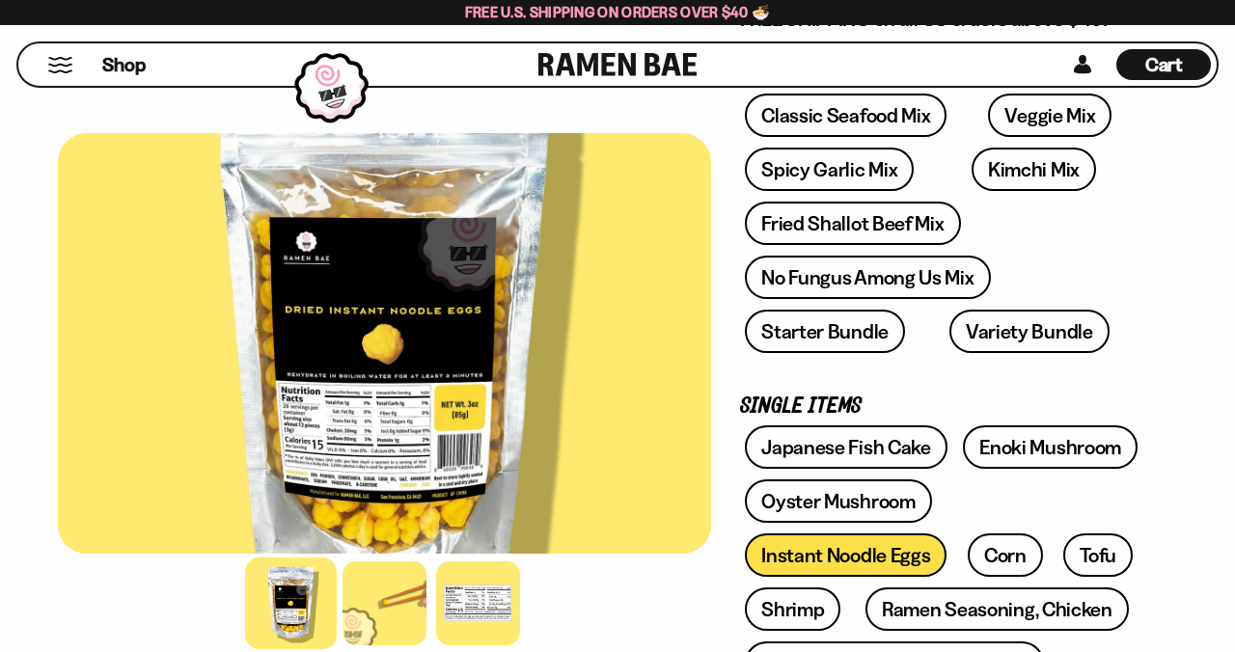
click at [377, 646] on div at bounding box center [385, 604] width 84 height 84
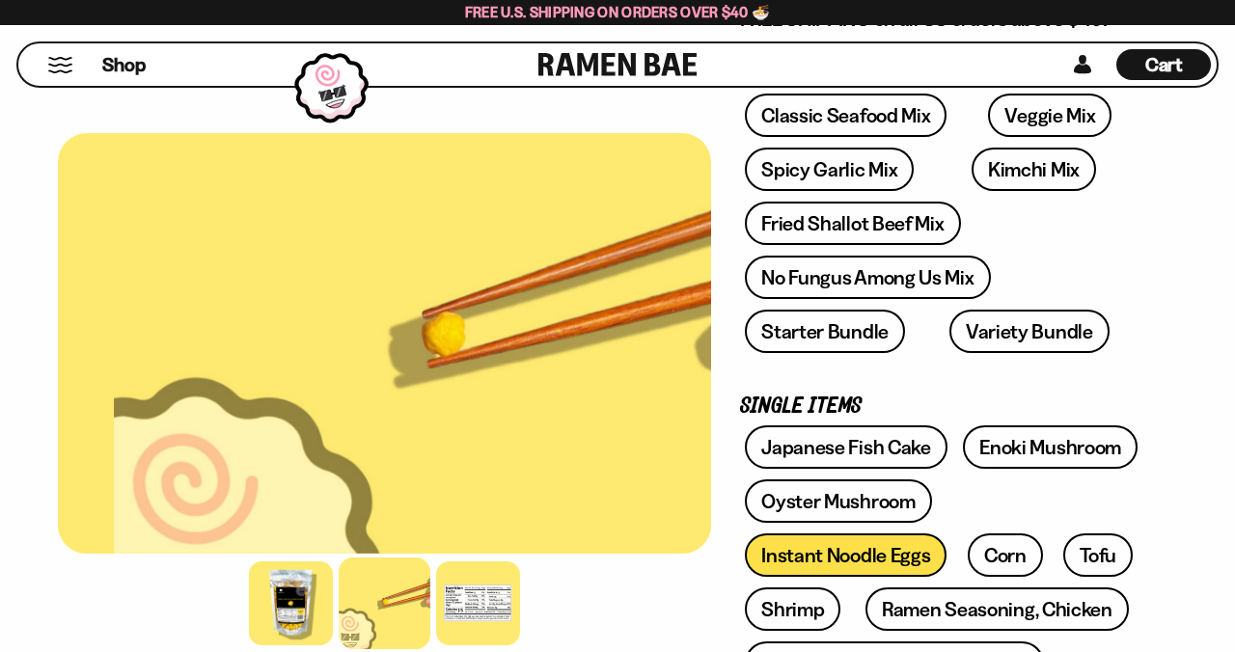
click at [475, 646] on div at bounding box center [478, 604] width 84 height 84
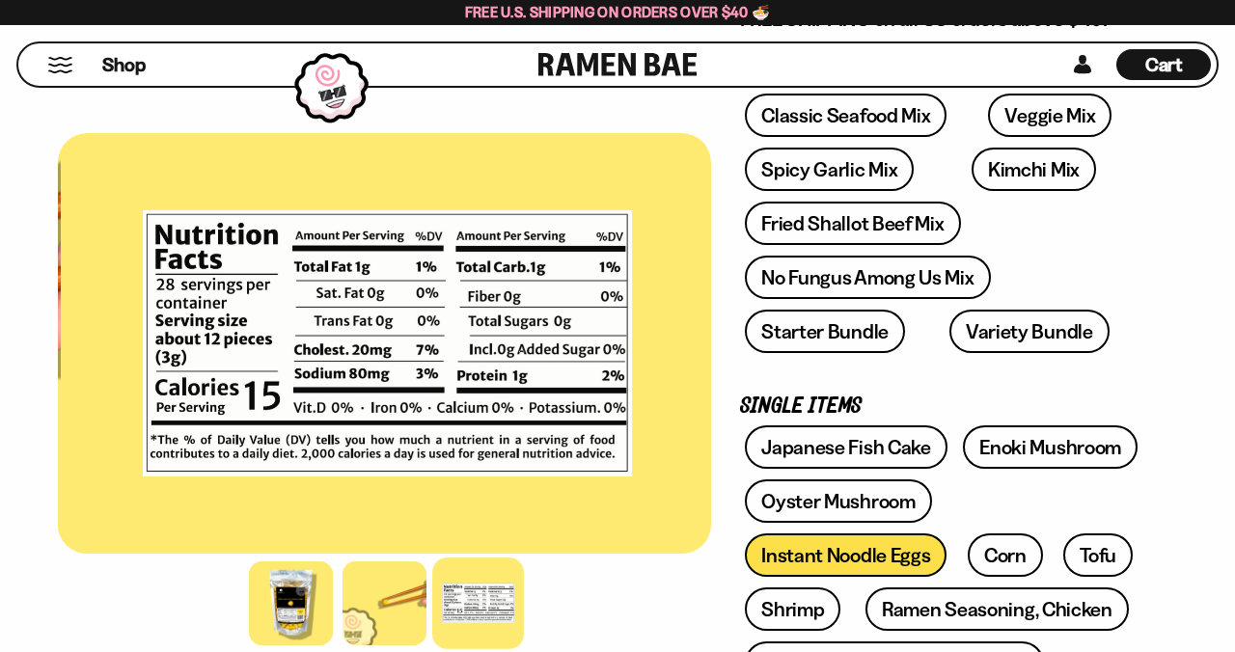
click at [285, 646] on div at bounding box center [291, 604] width 84 height 84
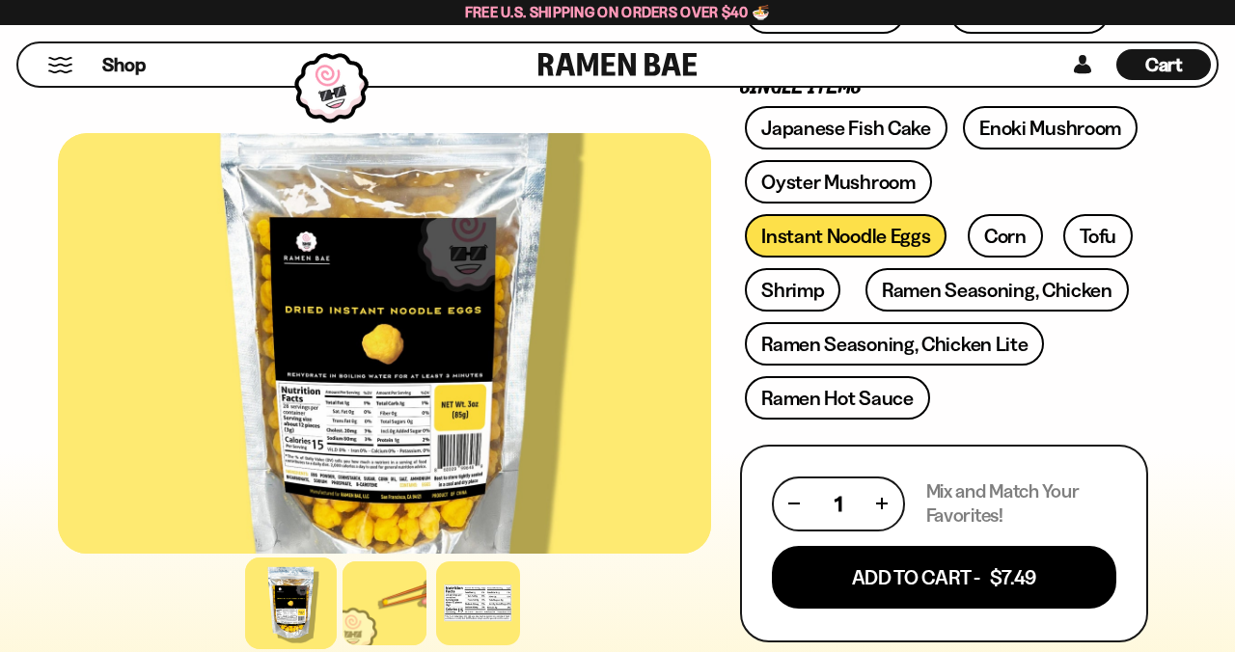
scroll to position [692, 0]
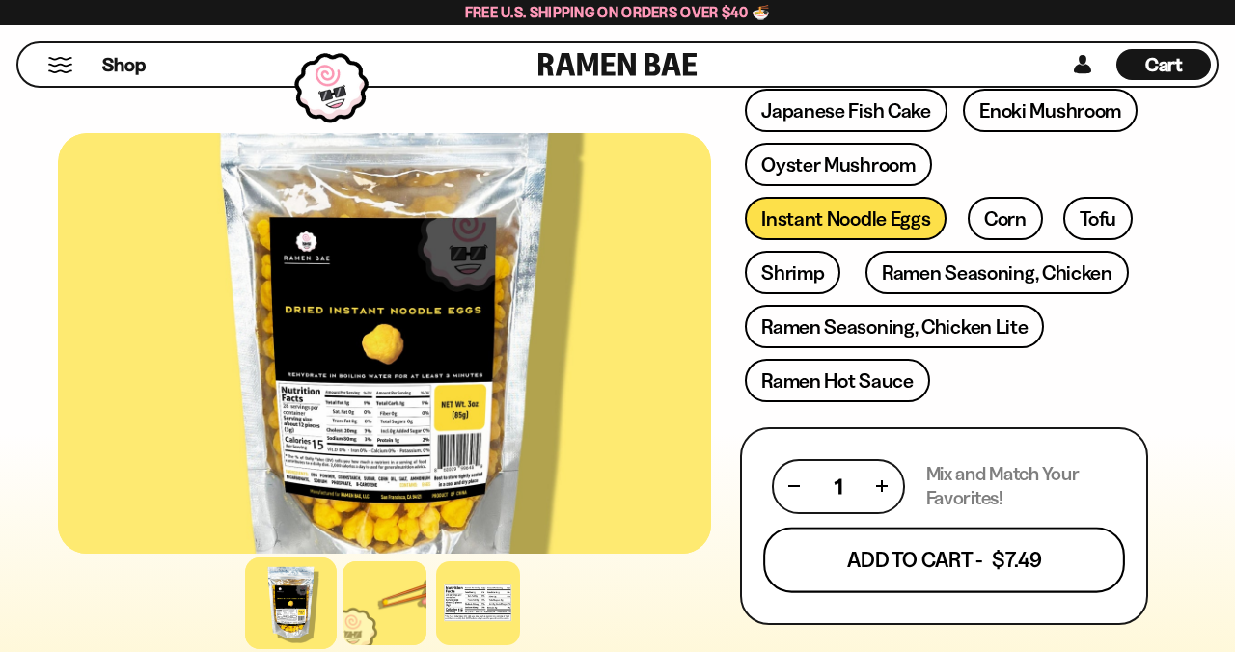
click at [1041, 554] on button "Add To Cart - $7.49" at bounding box center [944, 560] width 362 height 66
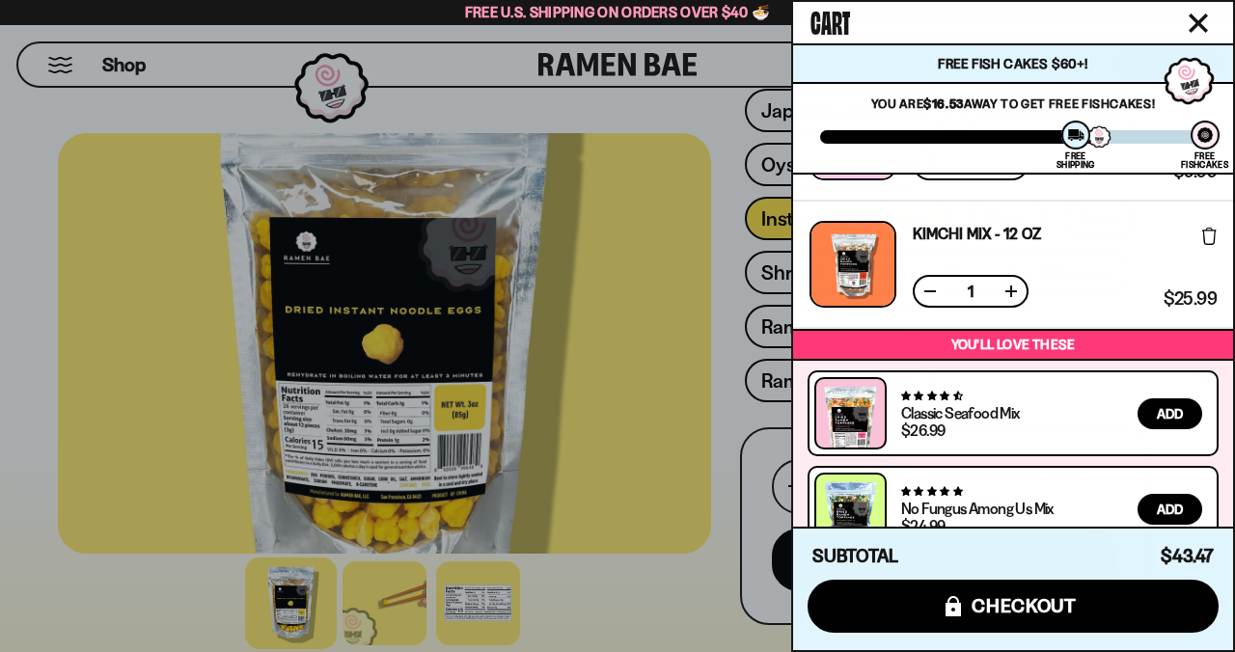
scroll to position [0, 0]
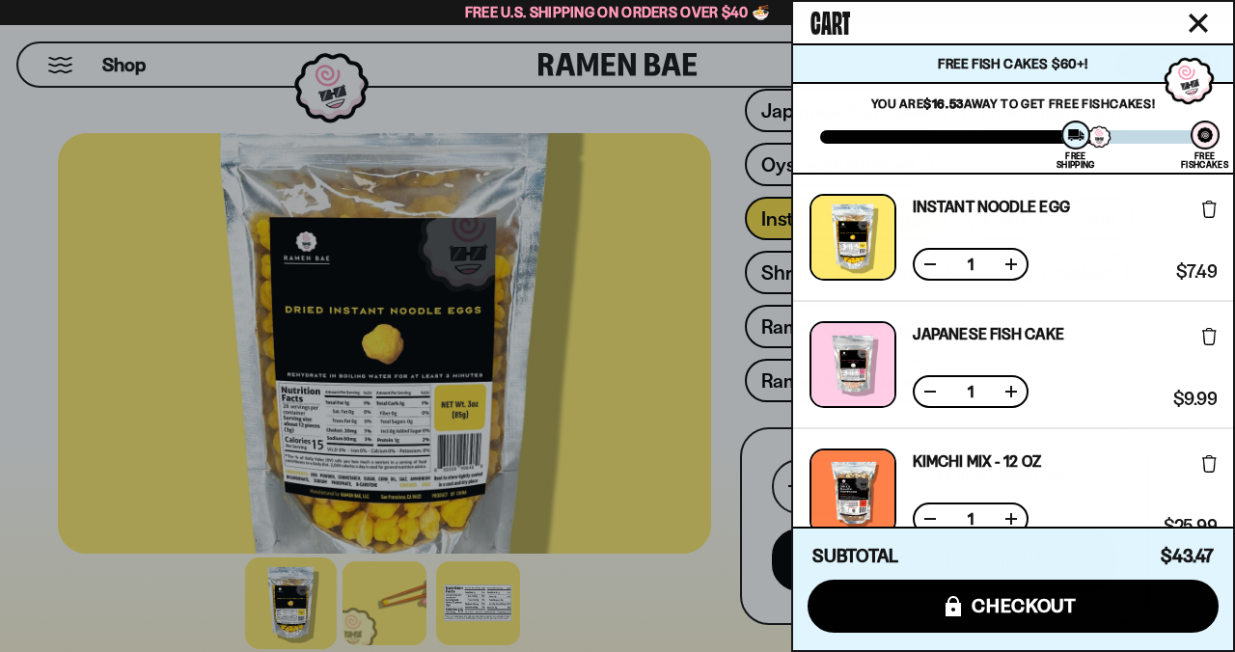
click at [1194, 33] on icon "Close cart" at bounding box center [1198, 23] width 19 height 19
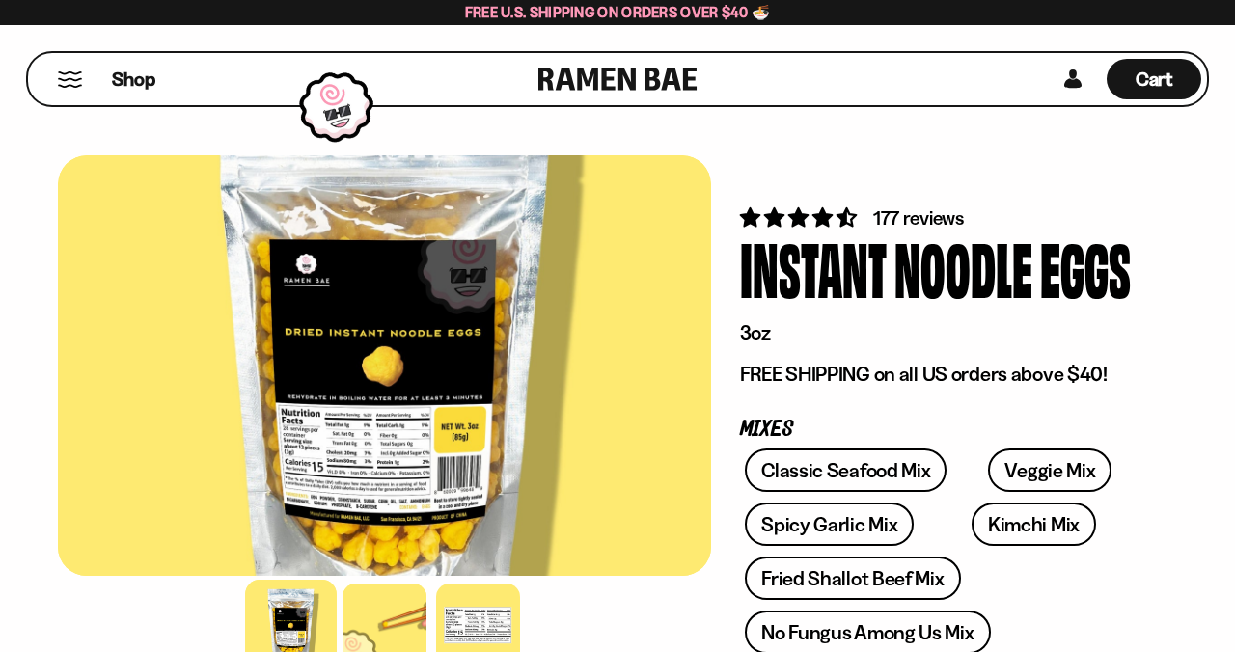
click at [66, 71] on button "Mobile Menu Trigger" at bounding box center [70, 79] width 26 height 16
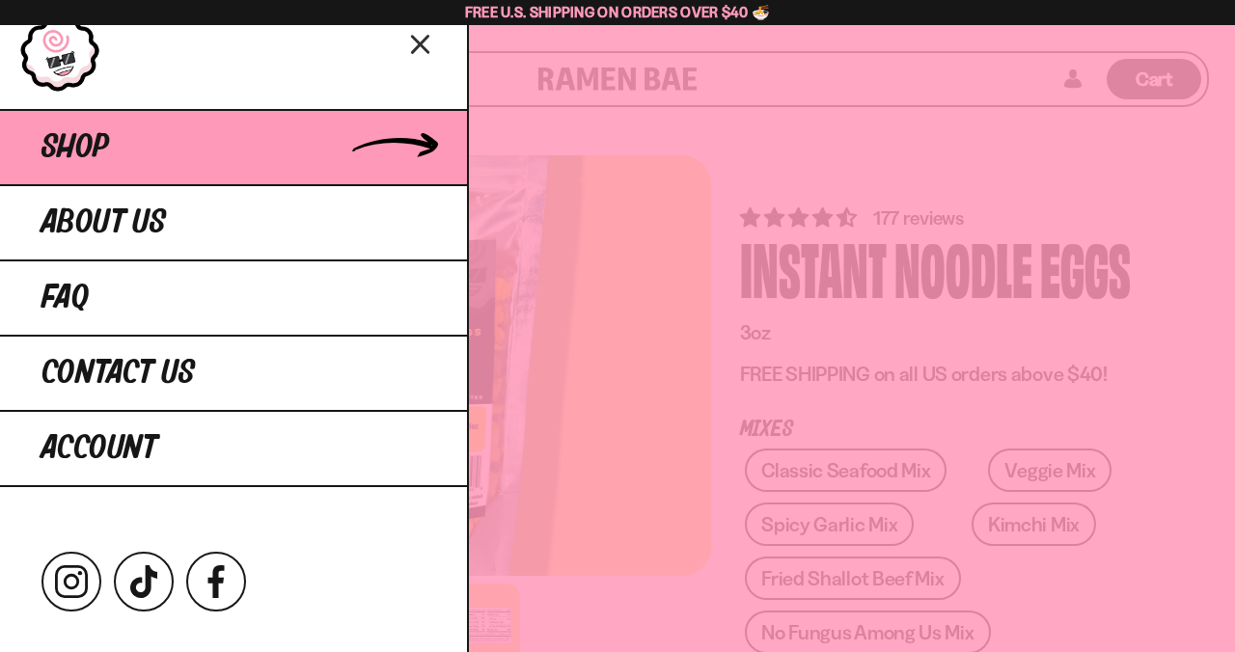
click at [264, 139] on link "Shop" at bounding box center [233, 146] width 467 height 75
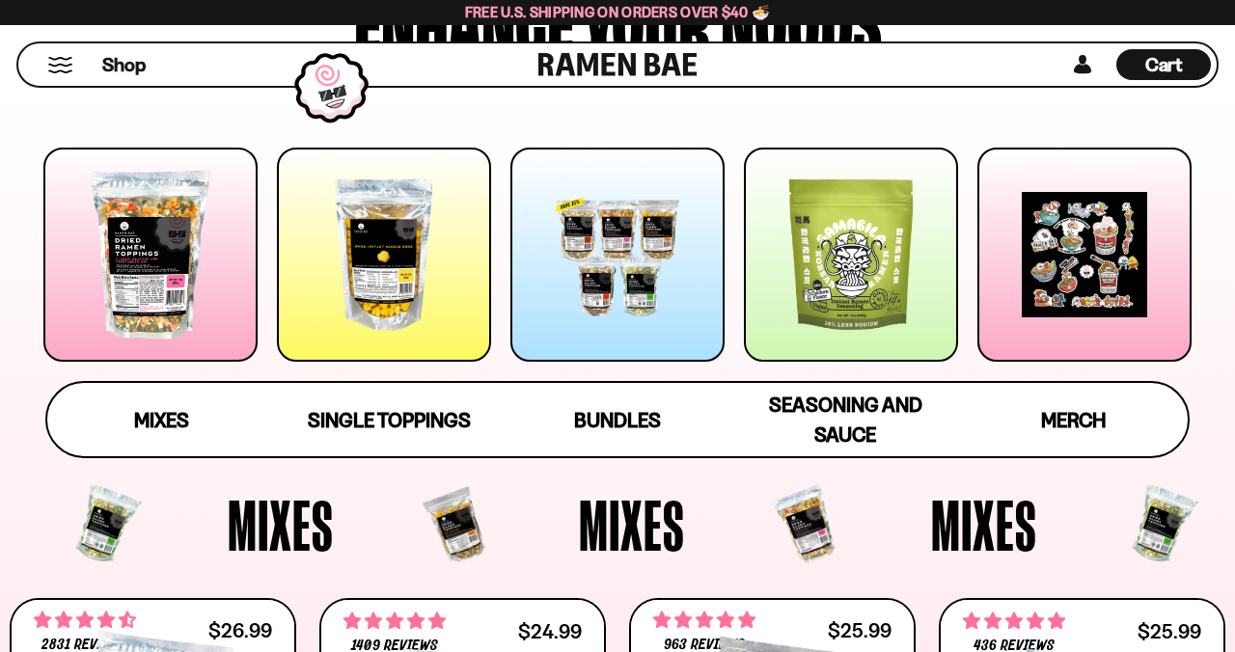
scroll to position [241, 0]
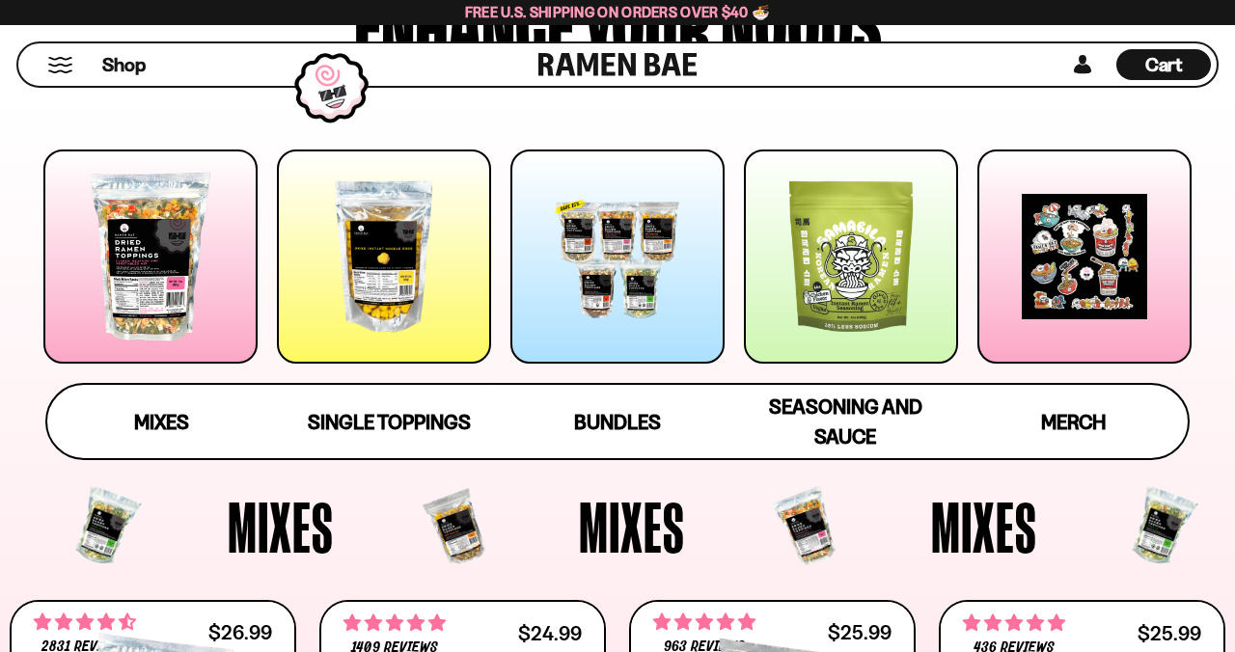
click at [892, 301] on div at bounding box center [851, 257] width 214 height 214
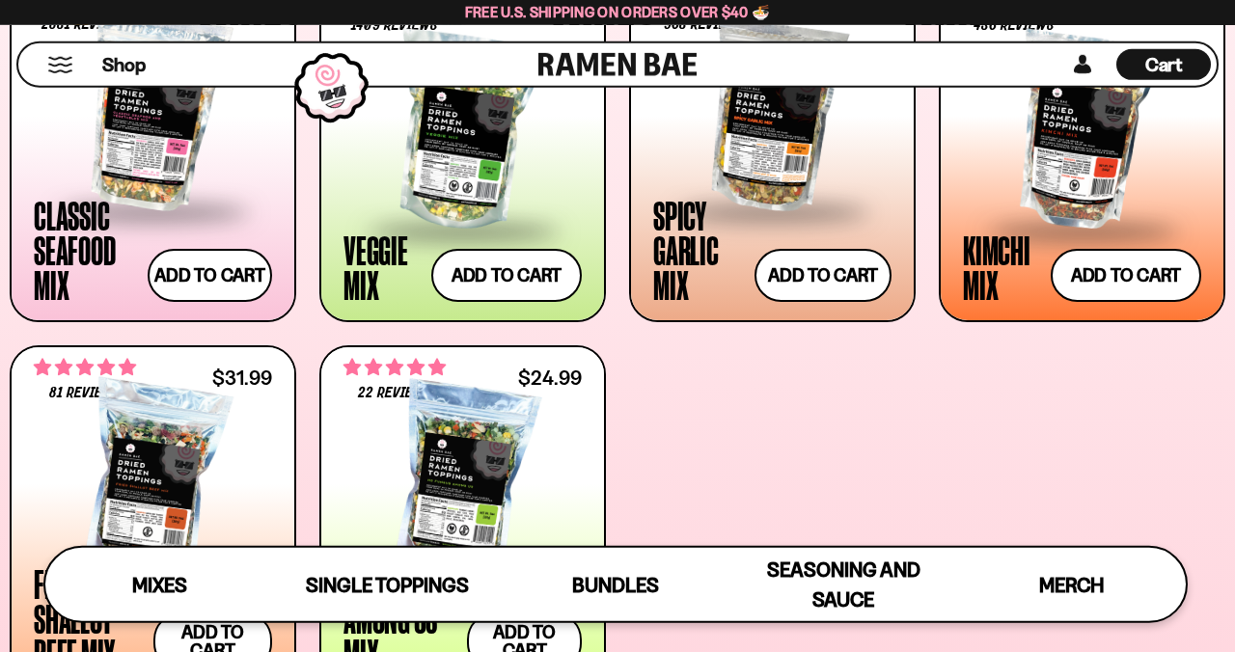
scroll to position [841, 0]
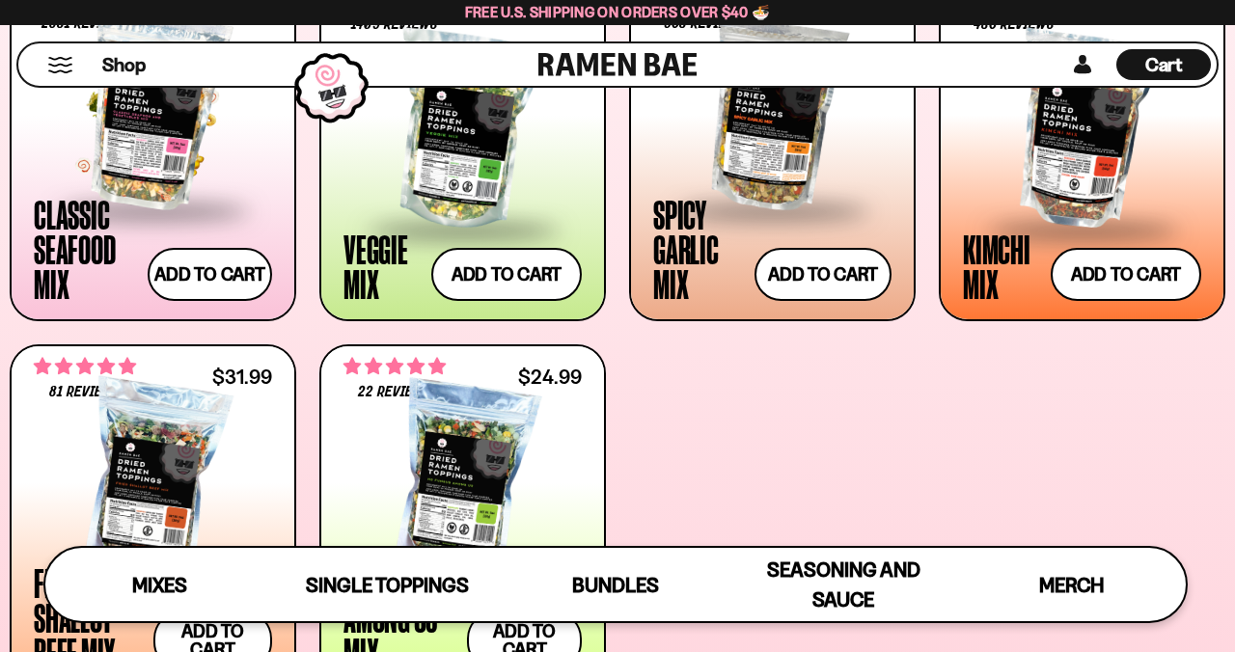
click at [169, 147] on div at bounding box center [153, 111] width 238 height 193
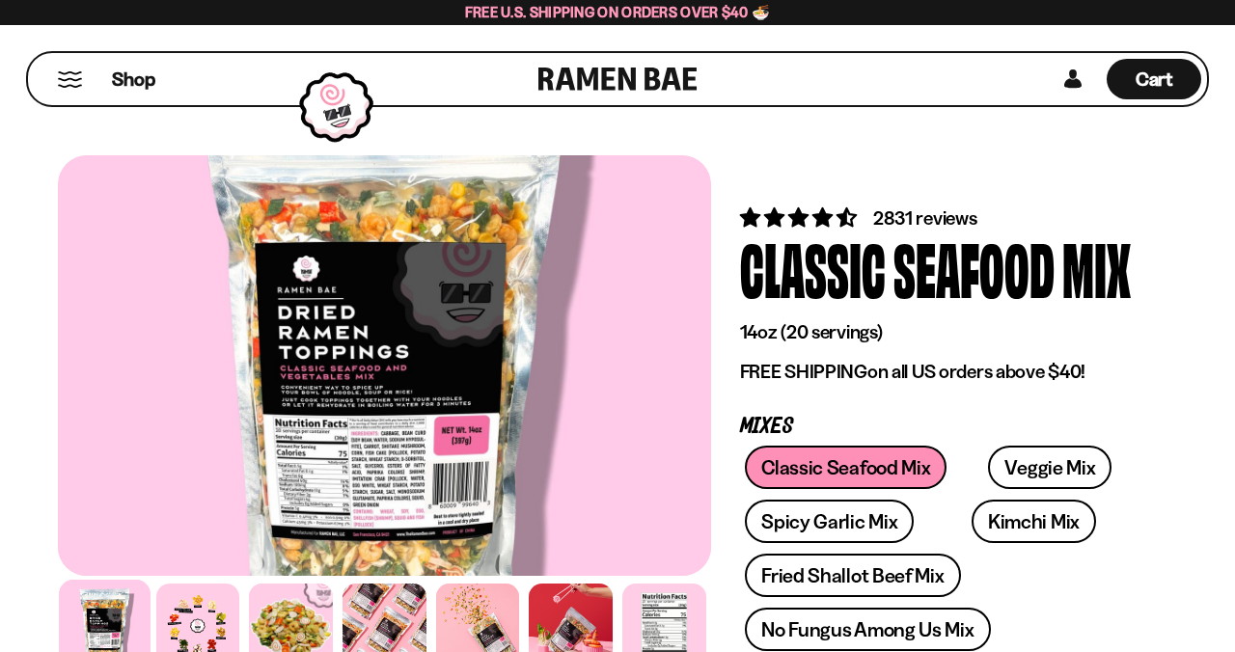
scroll to position [166, 0]
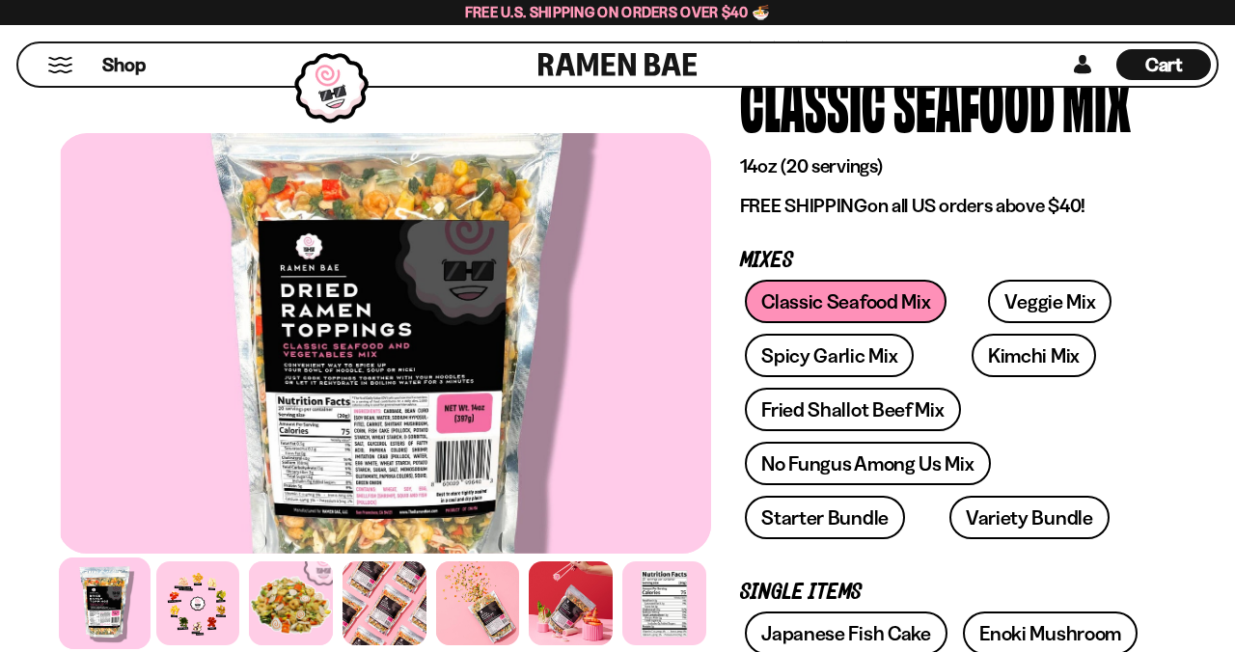
click at [221, 646] on div at bounding box center [198, 604] width 84 height 84
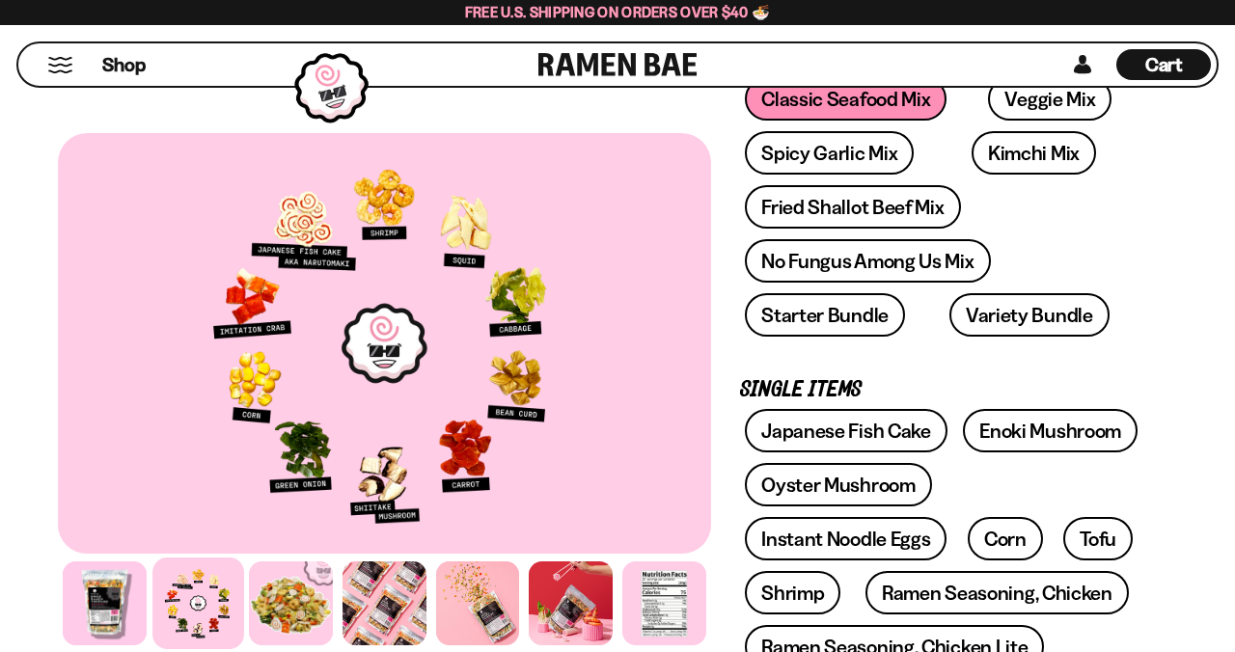
scroll to position [370, 0]
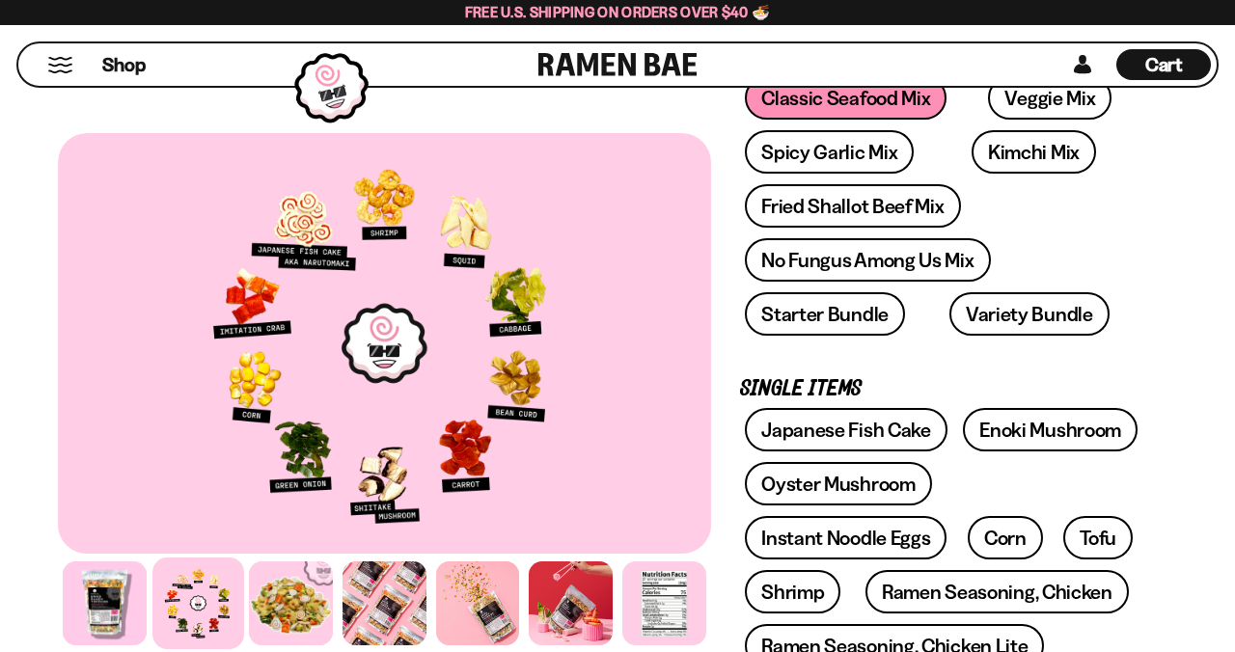
click at [309, 646] on div at bounding box center [291, 604] width 84 height 84
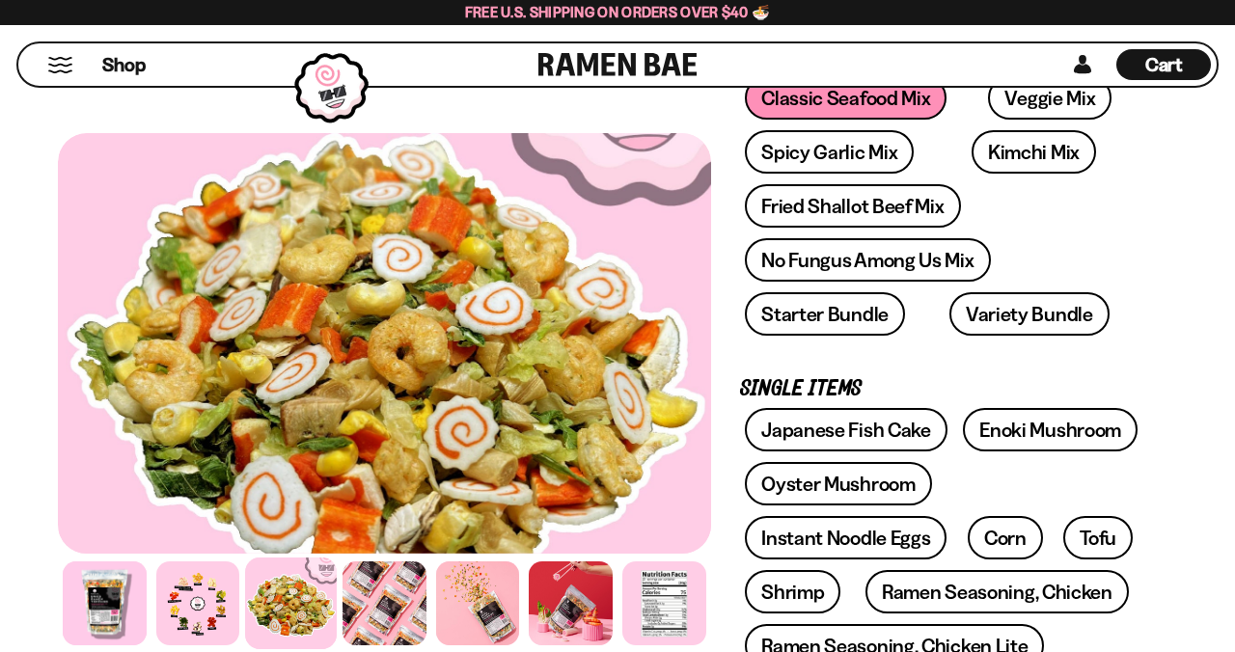
click at [385, 646] on div at bounding box center [385, 604] width 84 height 84
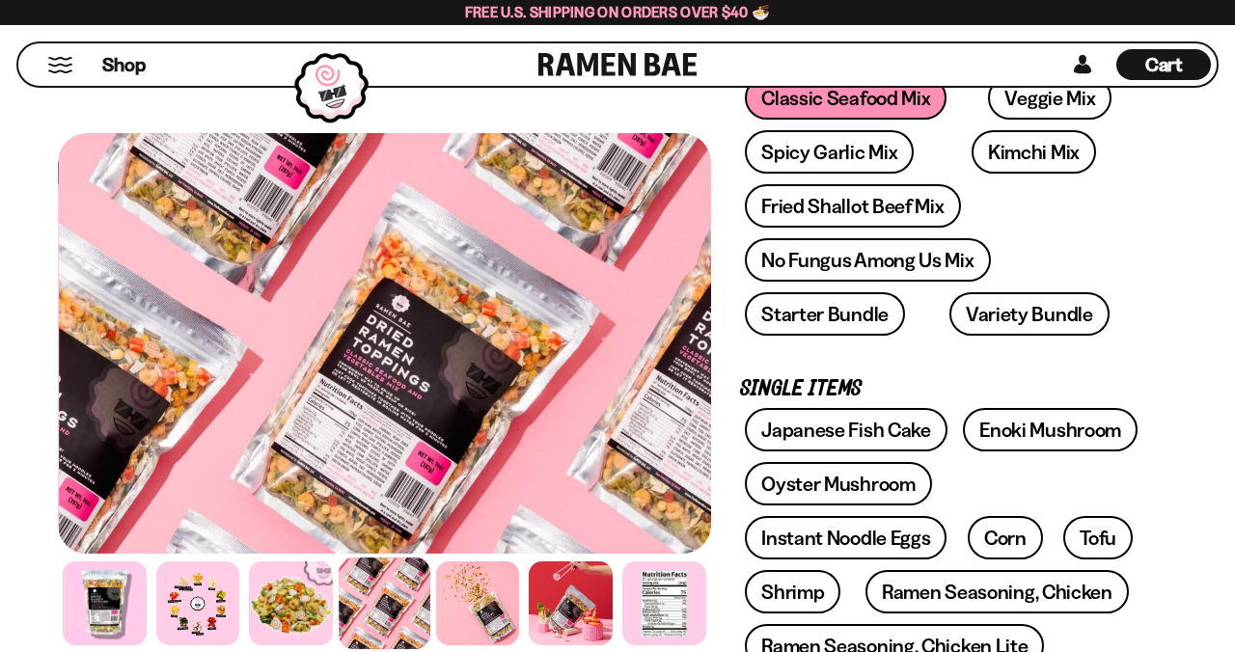
click at [466, 646] on div at bounding box center [478, 604] width 84 height 84
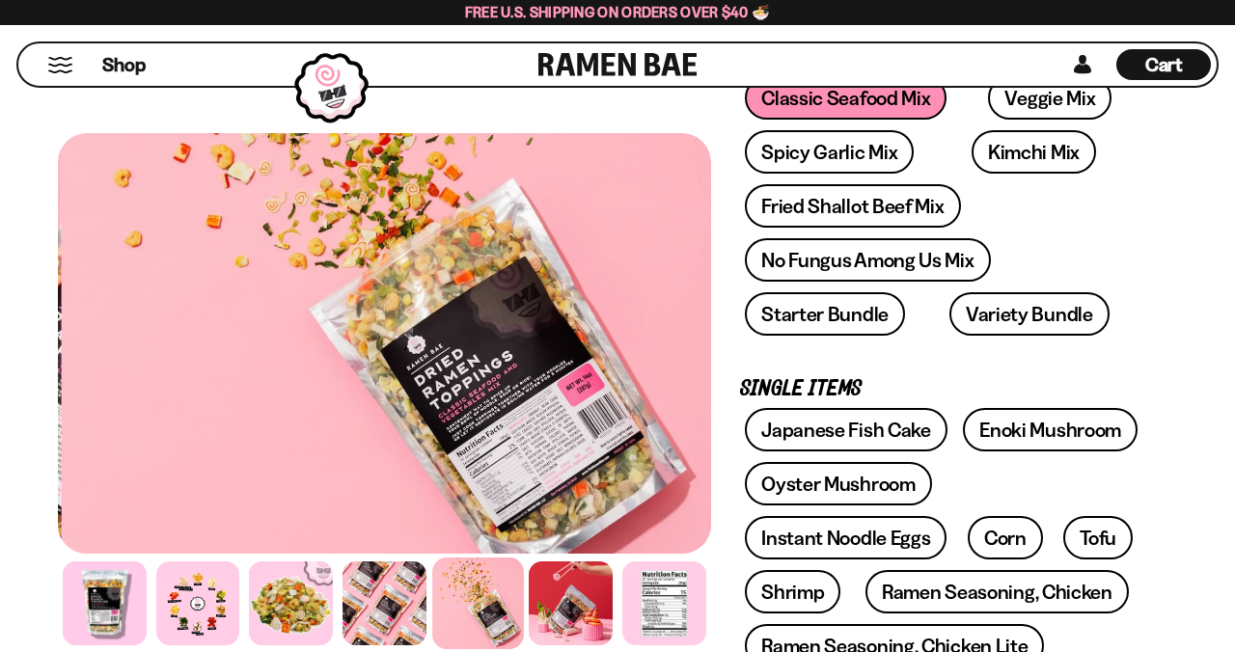
click at [550, 646] on div at bounding box center [571, 604] width 84 height 84
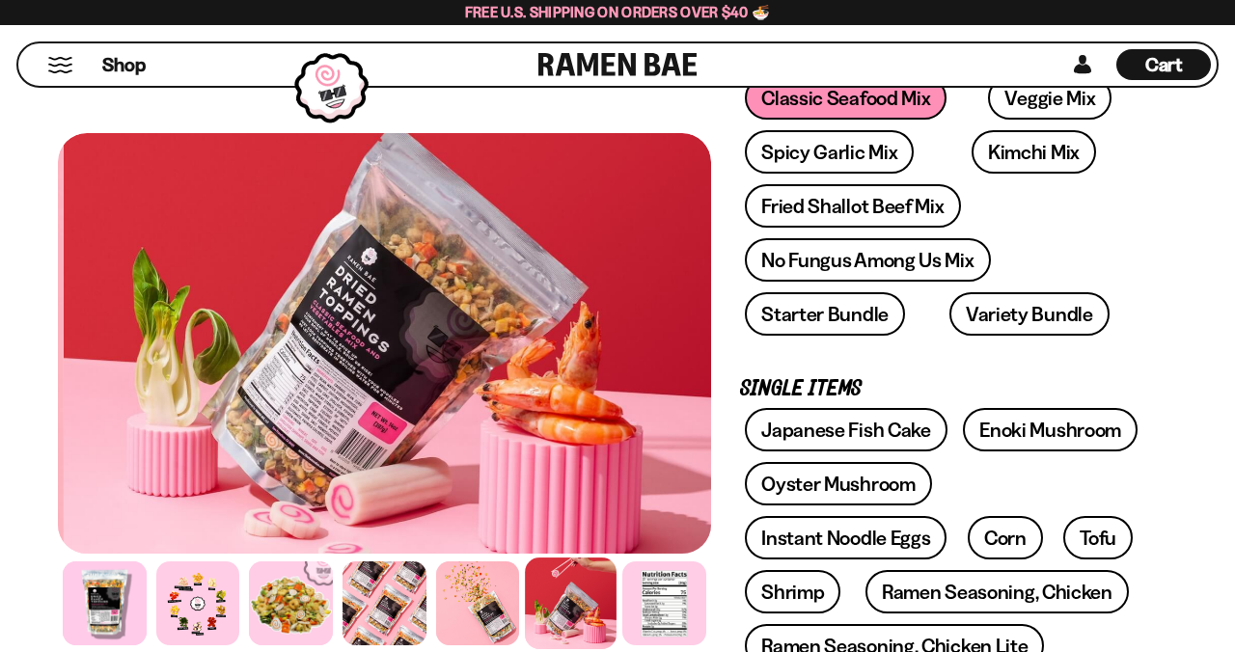
click at [630, 646] on div at bounding box center [664, 604] width 84 height 84
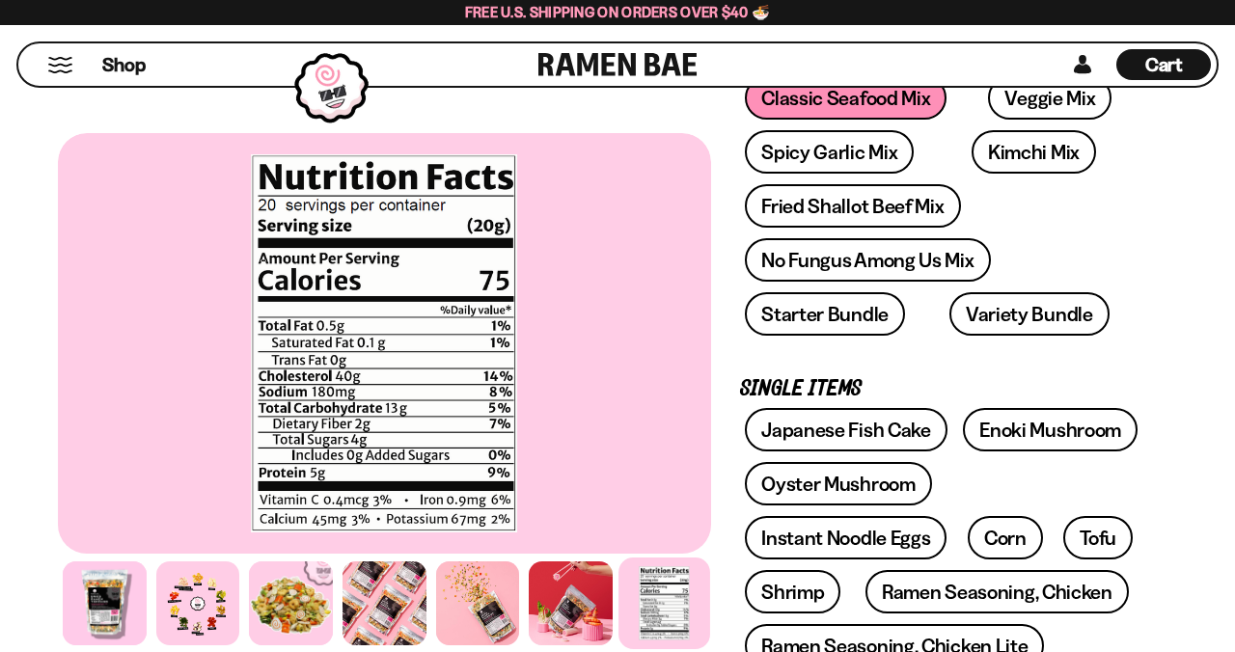
click at [219, 646] on div at bounding box center [198, 604] width 84 height 84
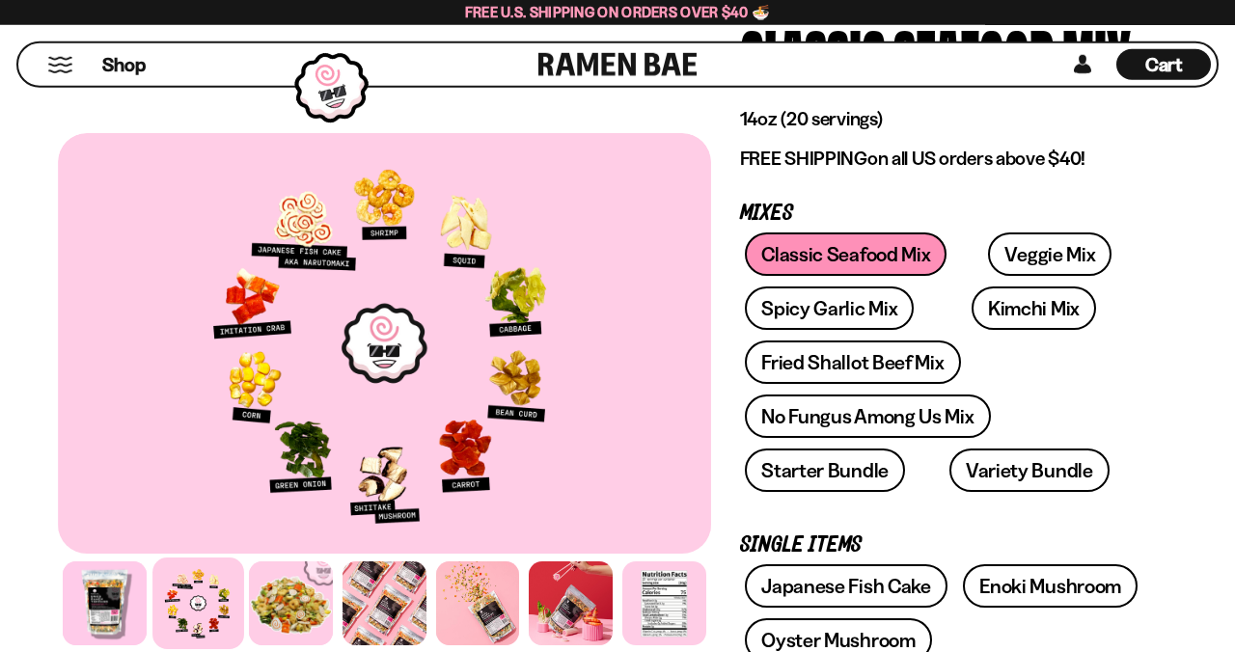
scroll to position [214, 0]
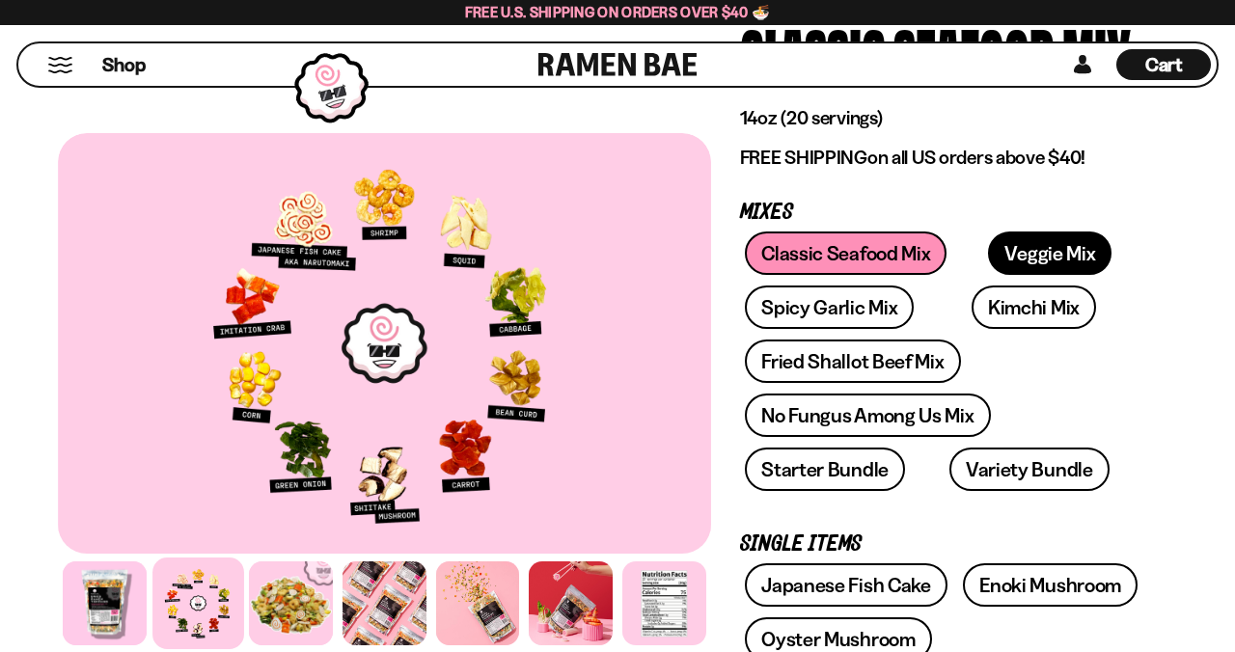
click at [1007, 250] on link "Veggie Mix" at bounding box center [1050, 253] width 124 height 43
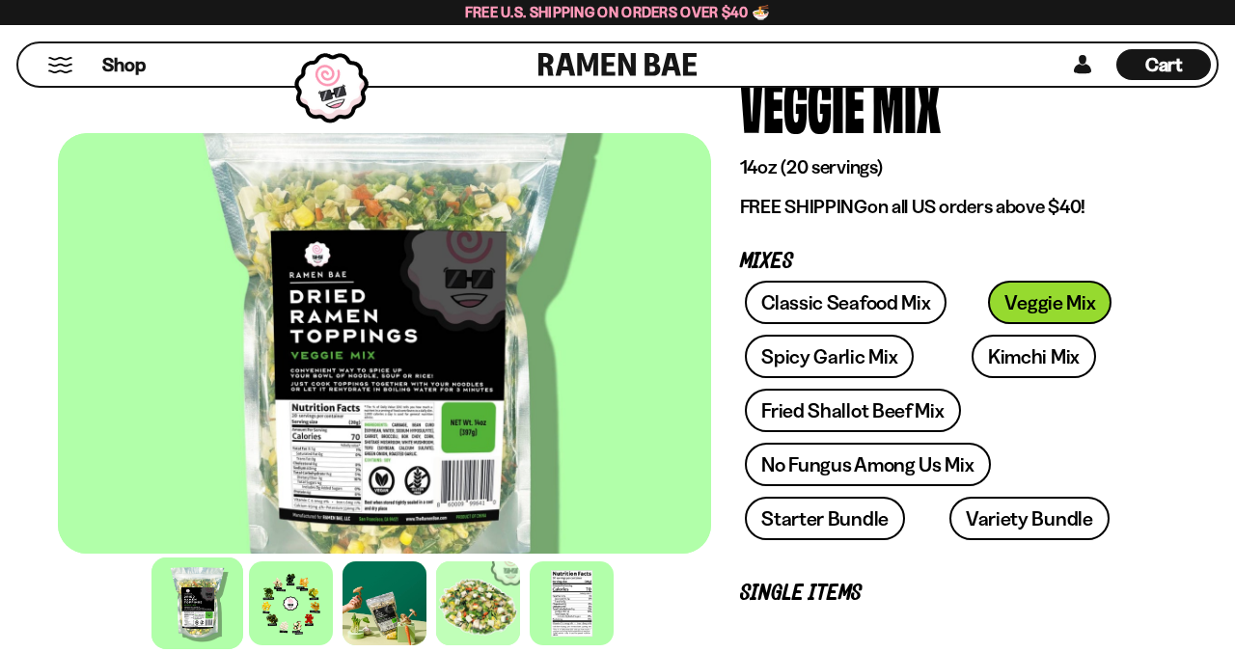
scroll to position [221, 0]
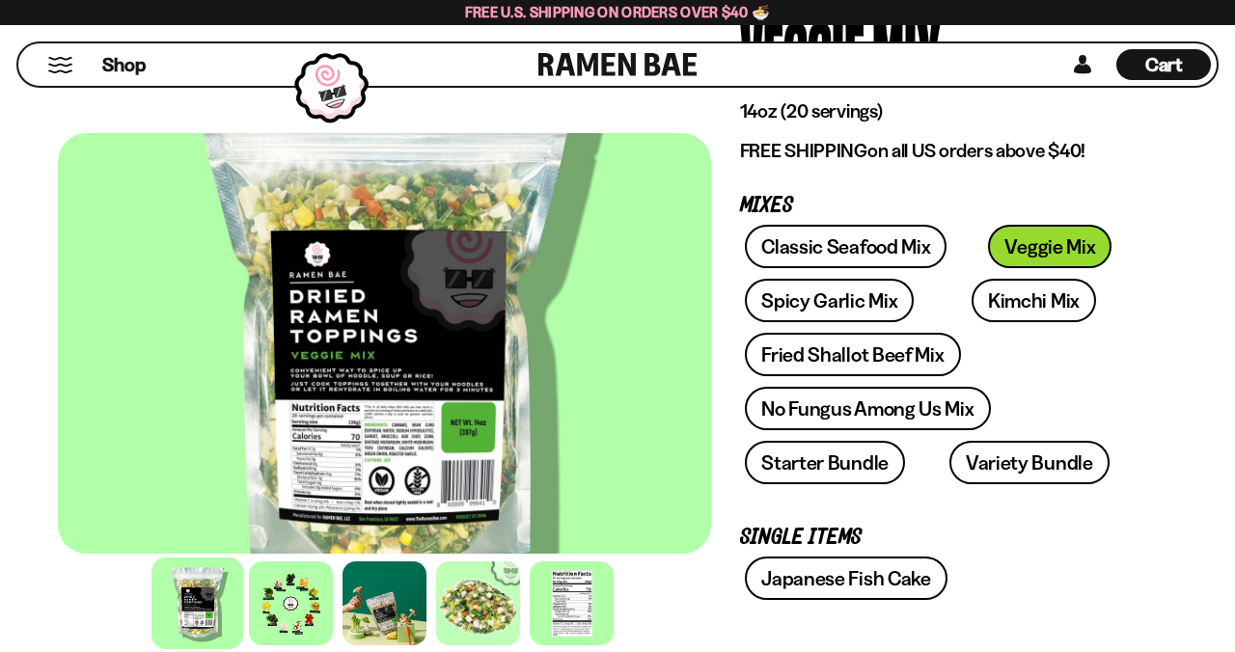
click at [292, 632] on div at bounding box center [291, 604] width 84 height 84
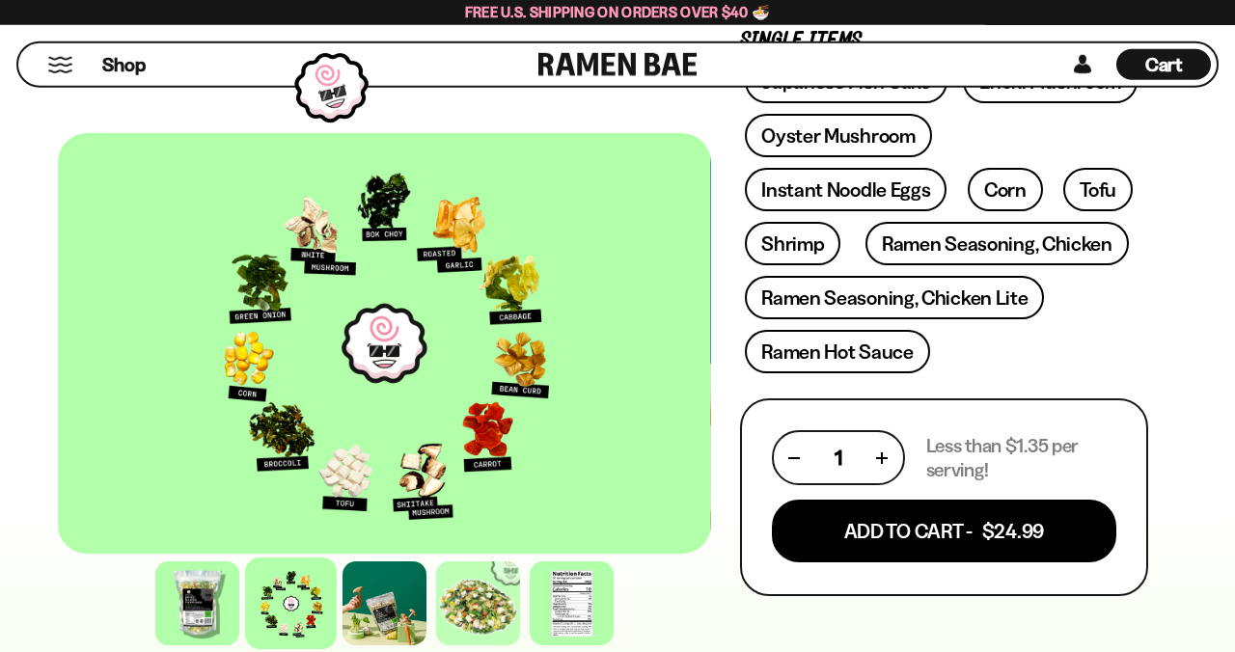
scroll to position [722, 0]
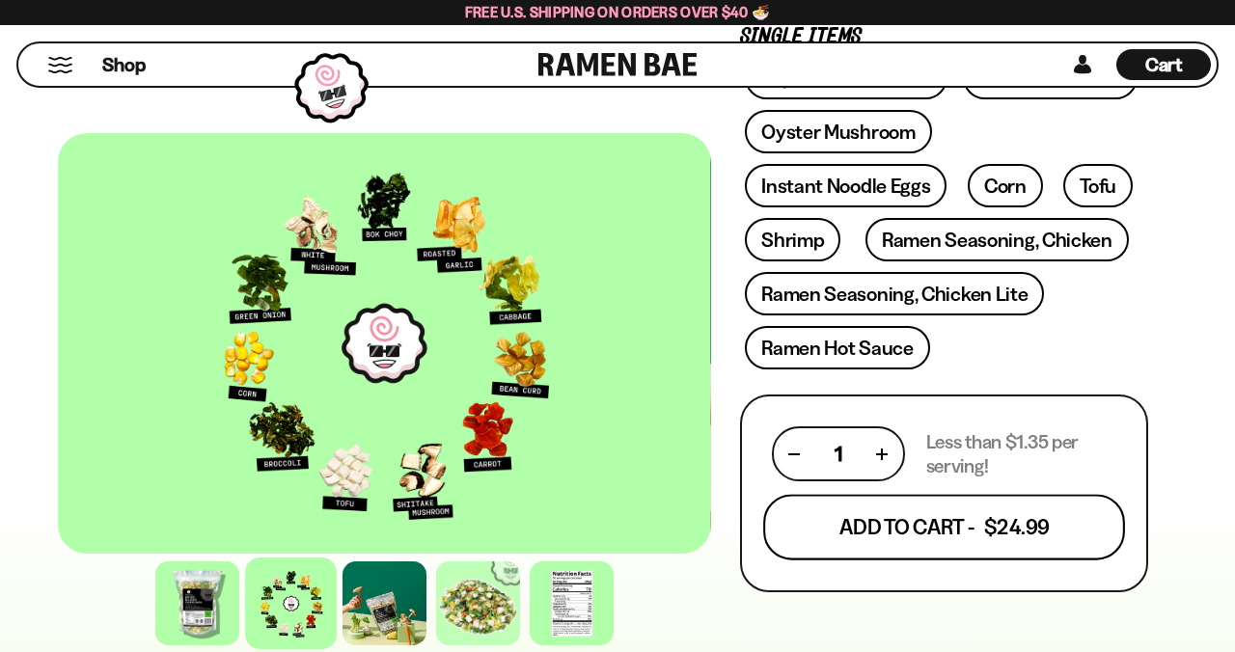
click at [1028, 534] on button "Add To Cart - $24.99" at bounding box center [944, 528] width 362 height 66
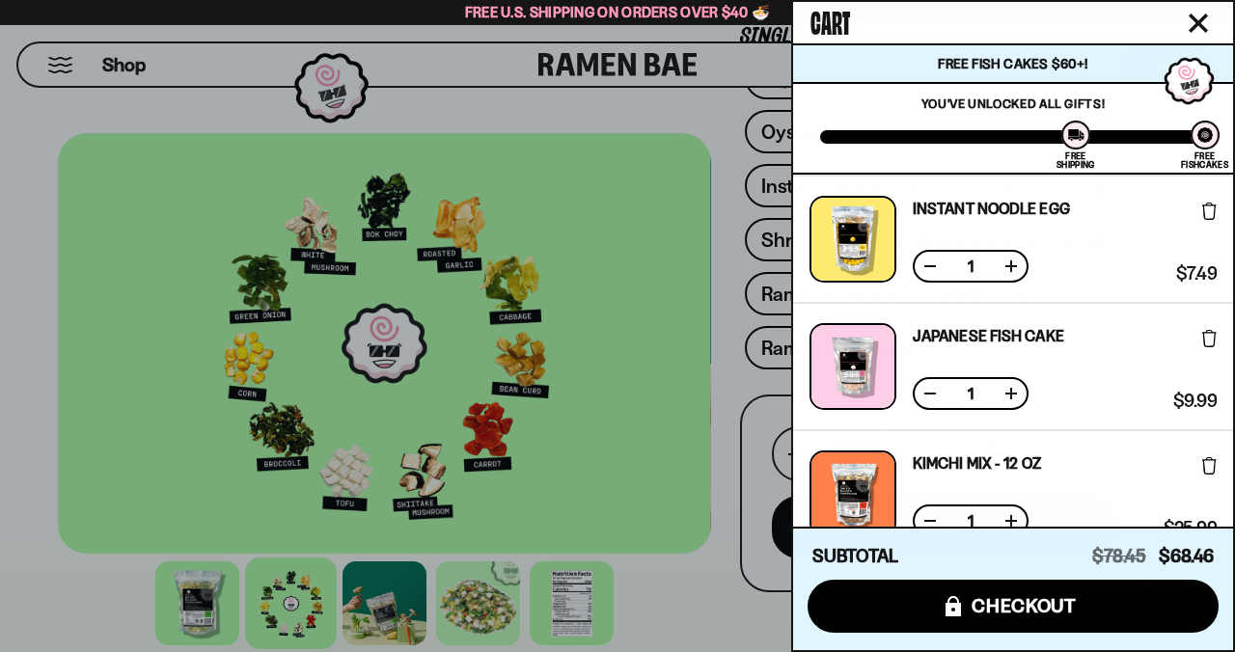
scroll to position [263, 0]
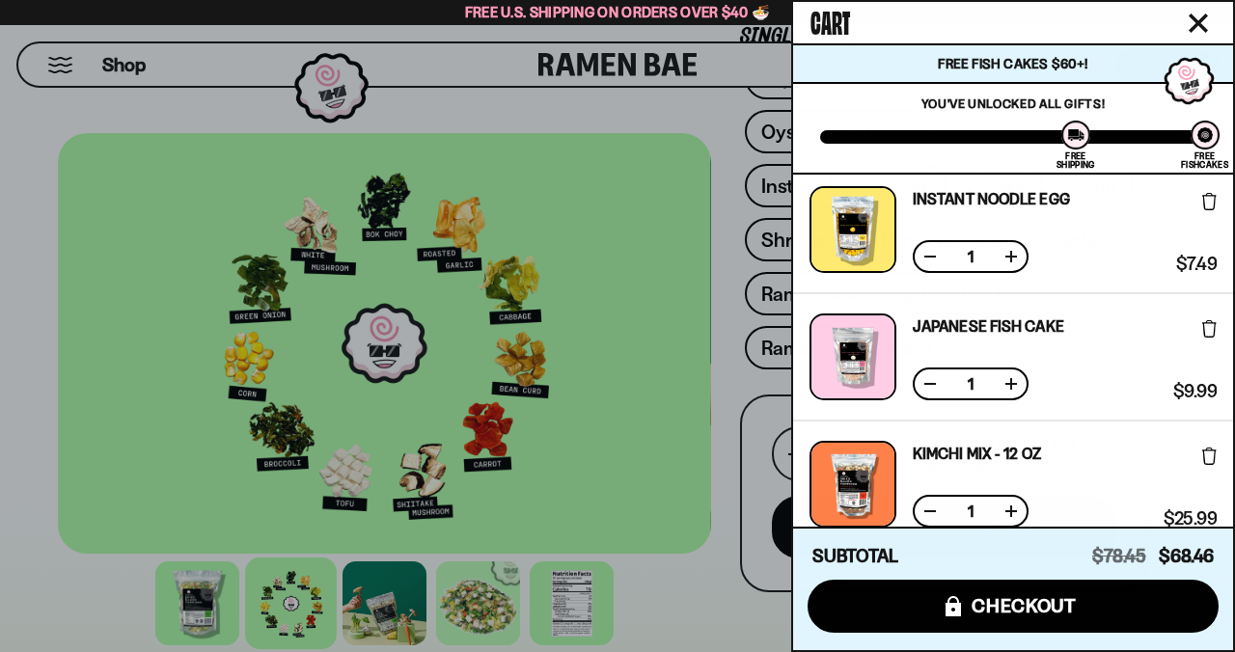
click at [1211, 330] on icon at bounding box center [1210, 328] width 14 height 17
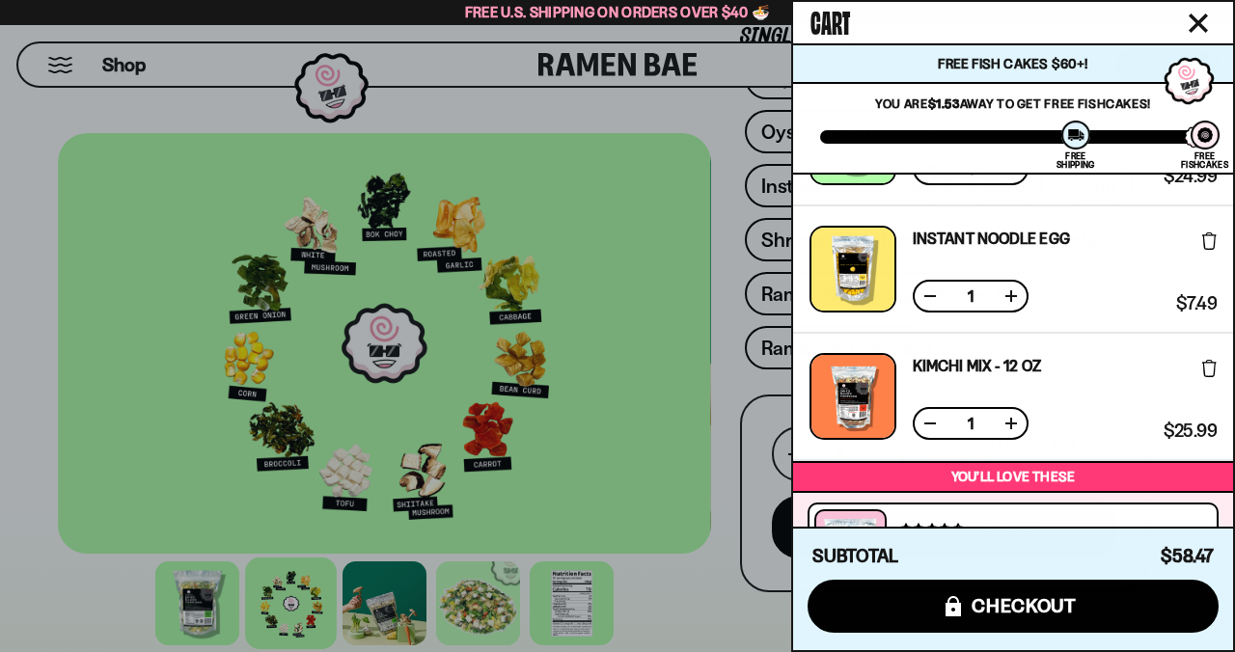
scroll to position [98, 0]
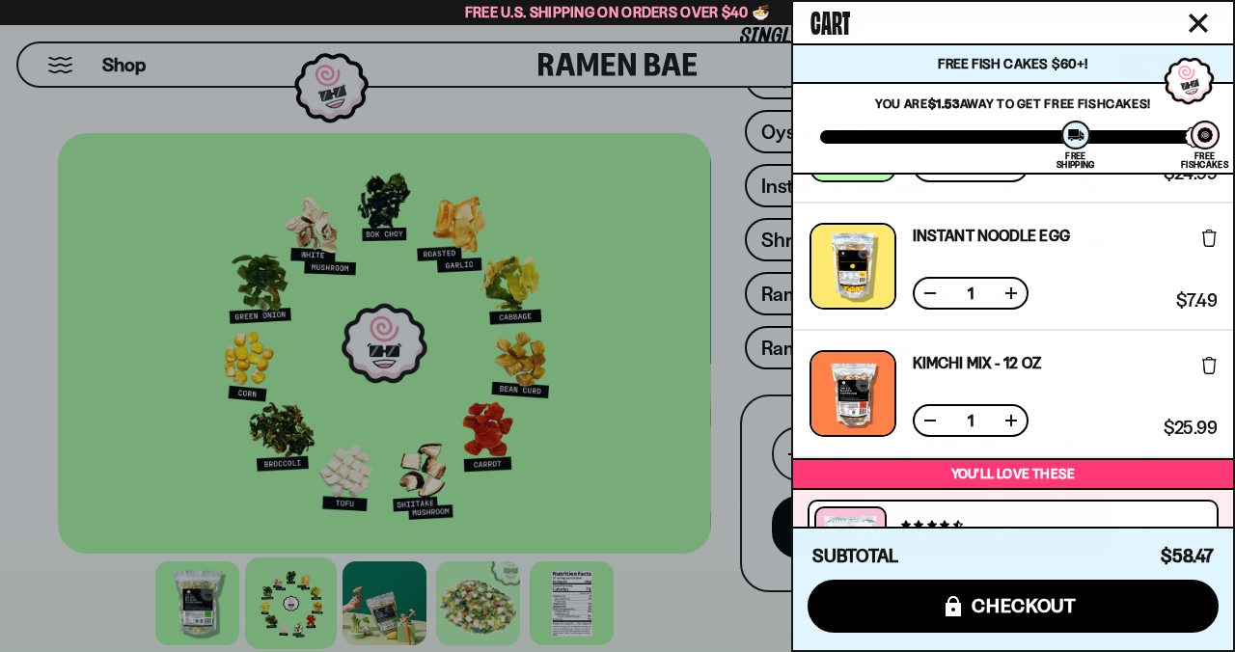
click at [1196, 33] on icon "Close cart" at bounding box center [1198, 23] width 19 height 19
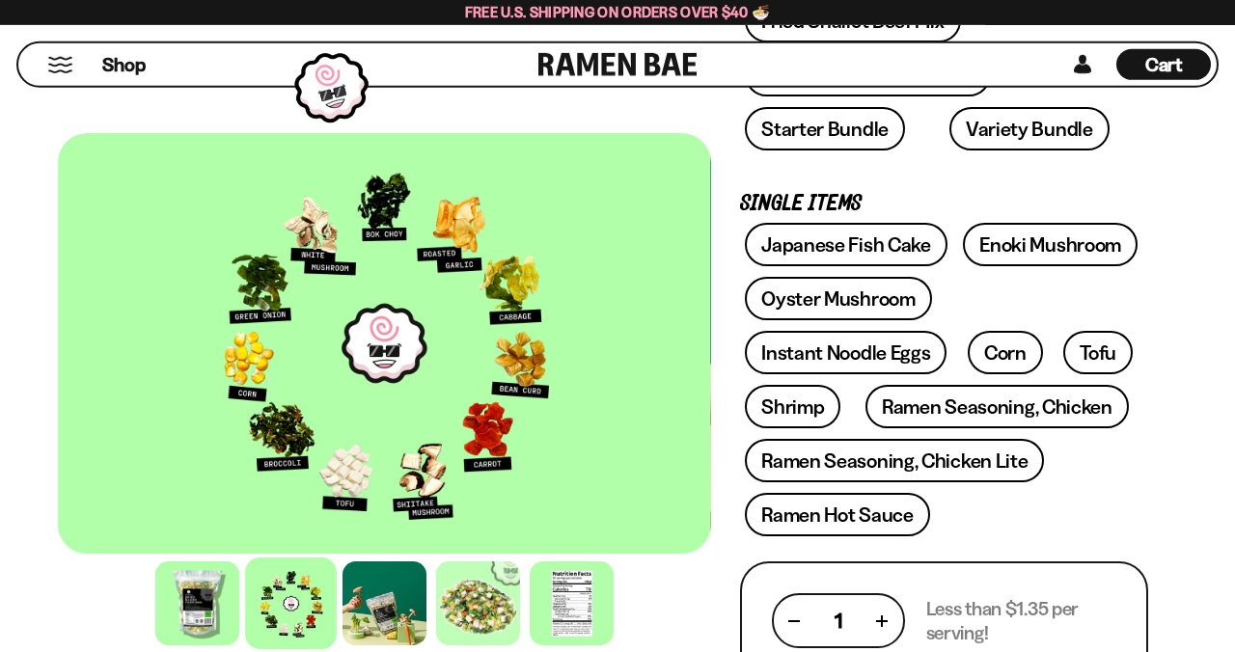
scroll to position [556, 0]
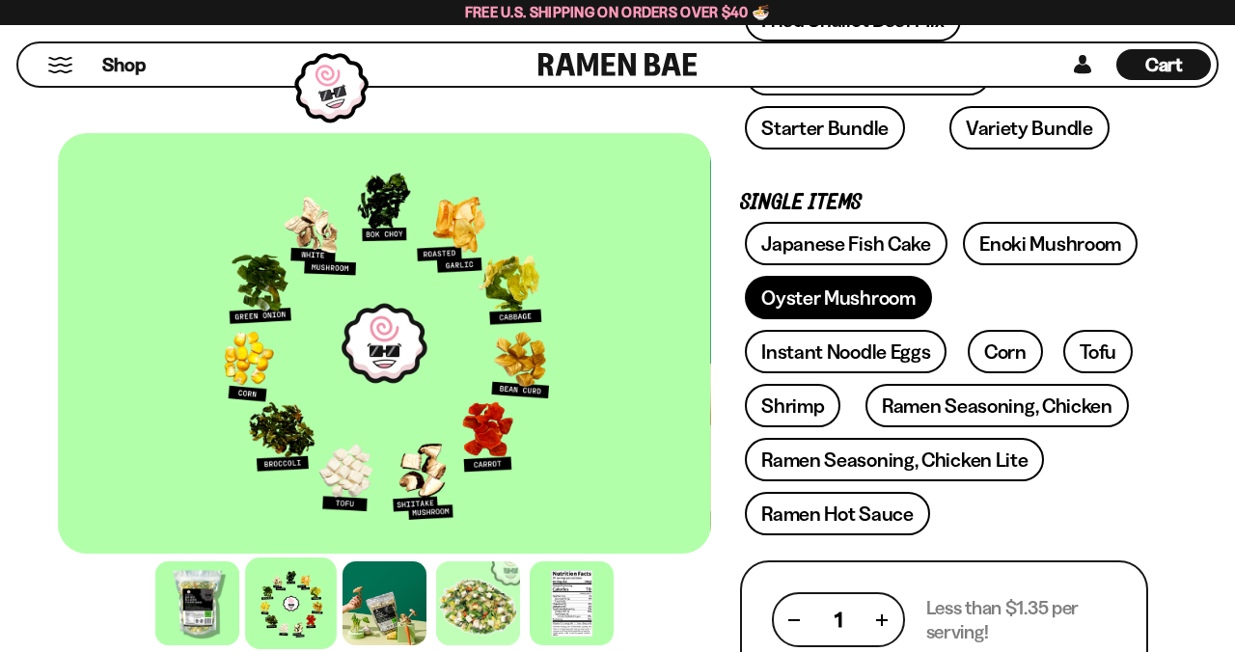
click at [899, 292] on link "Oyster Mushroom" at bounding box center [838, 297] width 187 height 43
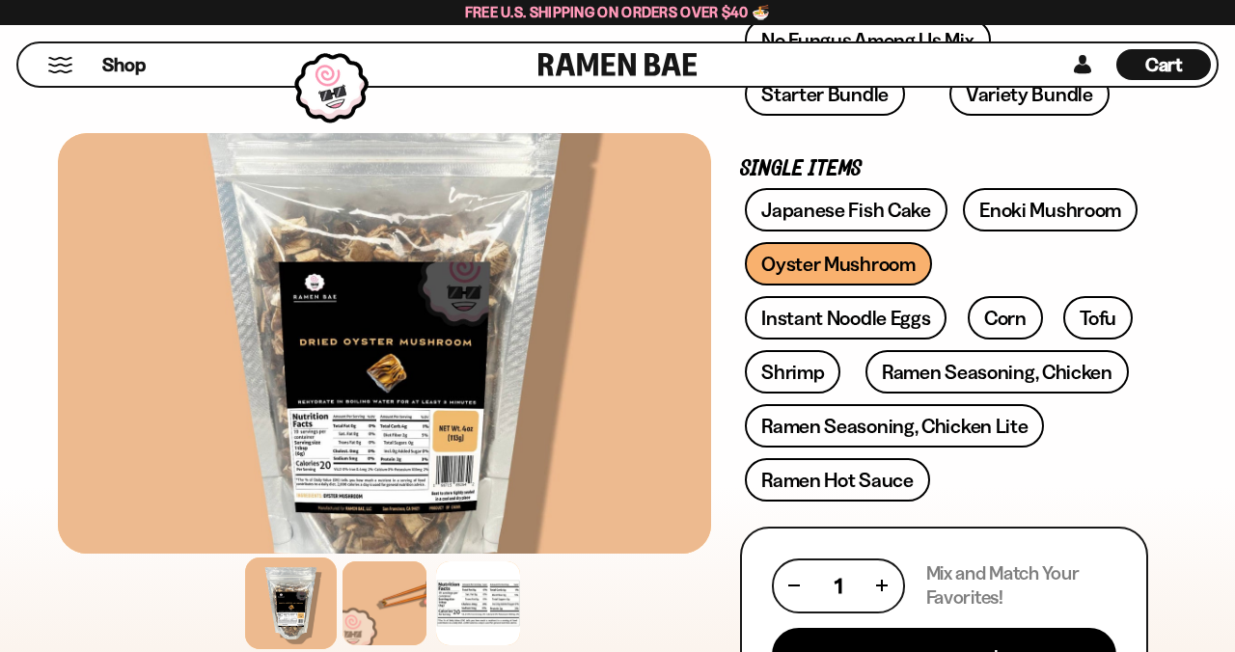
scroll to position [594, 0]
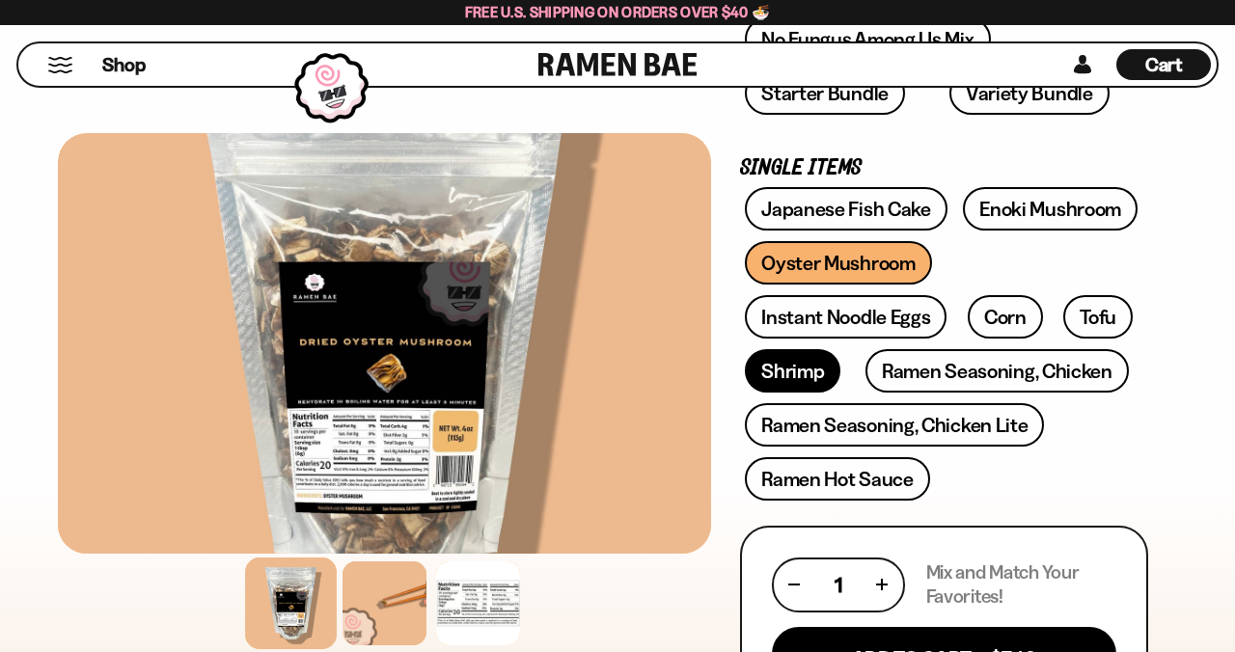
click at [841, 349] on link "Shrimp" at bounding box center [793, 370] width 96 height 43
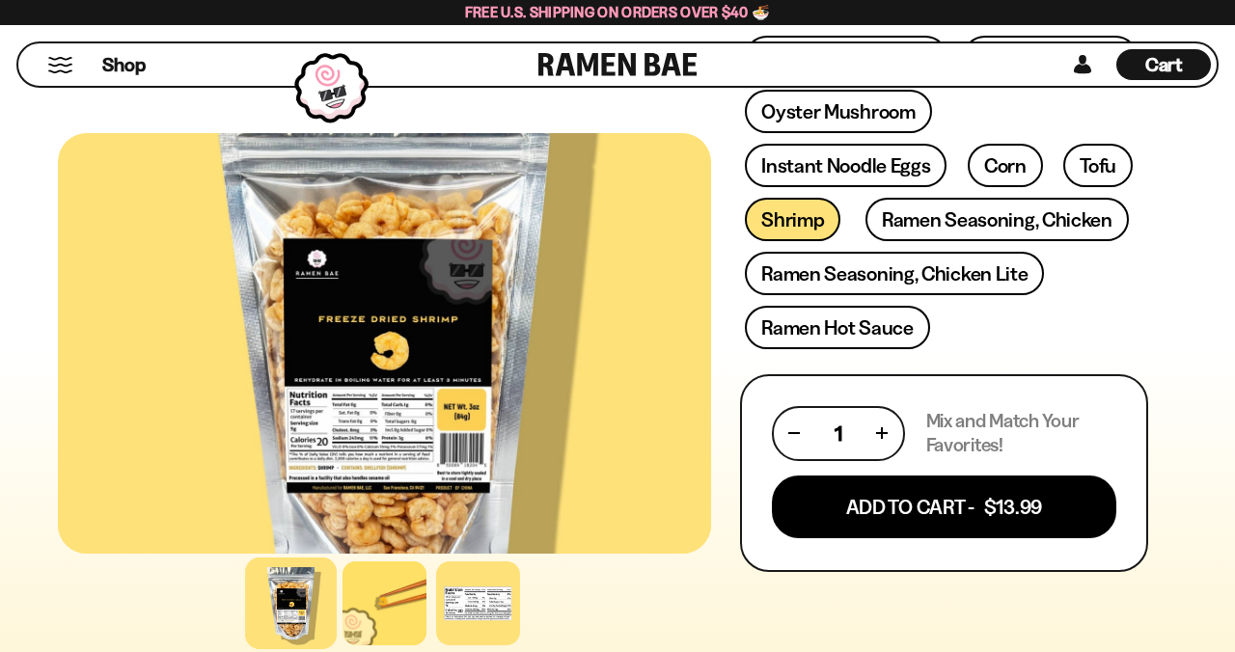
scroll to position [766, 0]
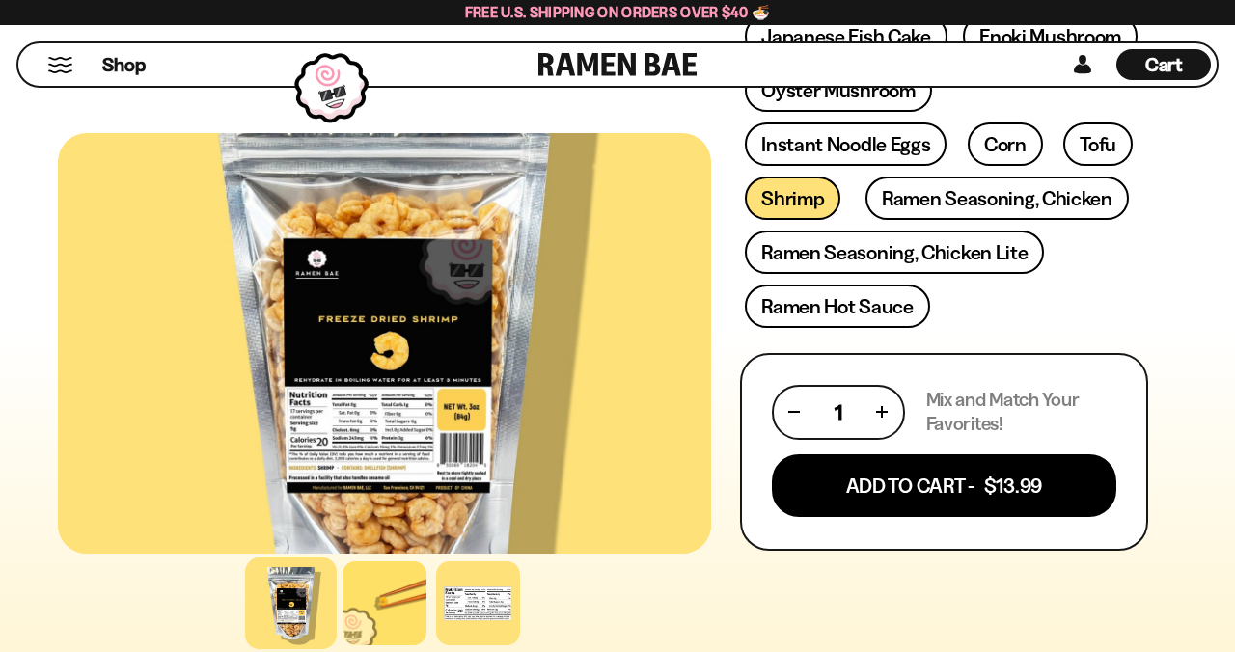
click at [381, 646] on div at bounding box center [385, 604] width 84 height 84
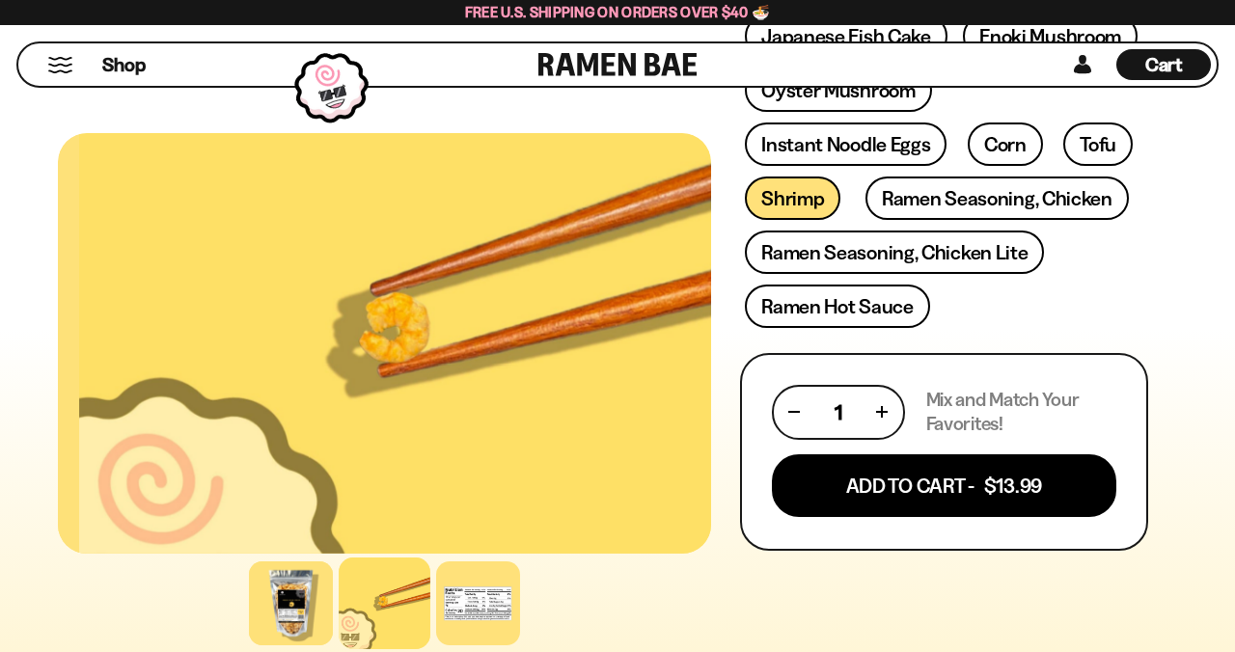
click at [458, 646] on div at bounding box center [478, 604] width 84 height 84
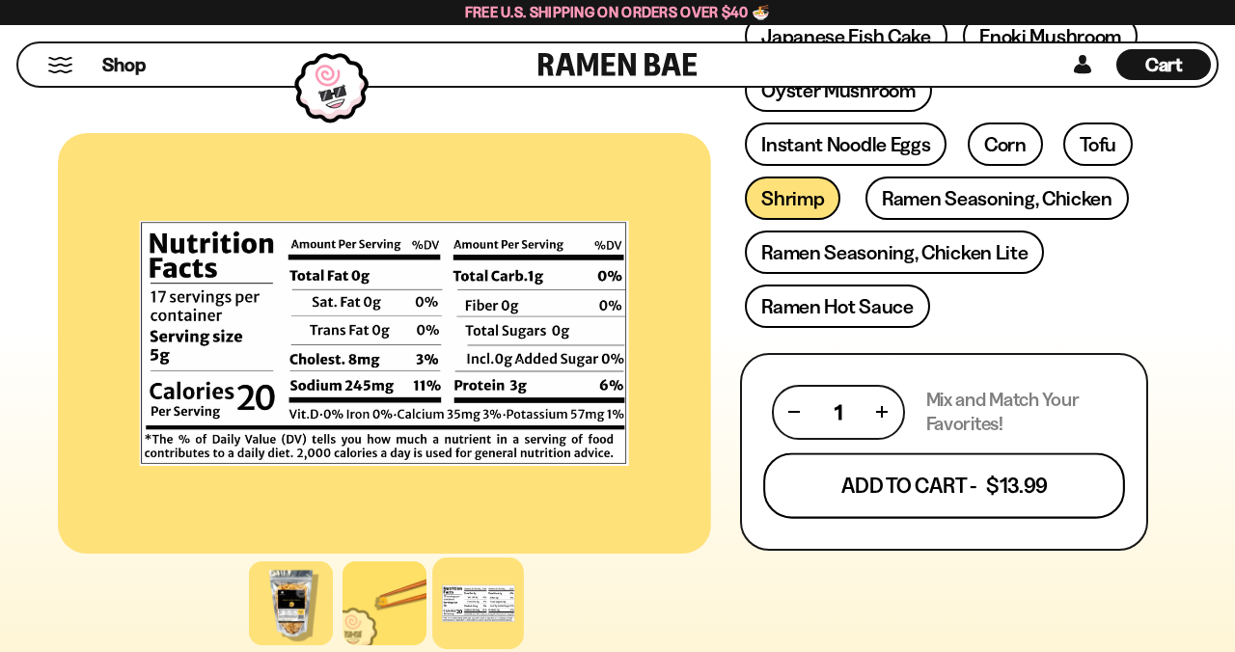
click at [856, 496] on button "Add To Cart - $13.99" at bounding box center [944, 486] width 362 height 66
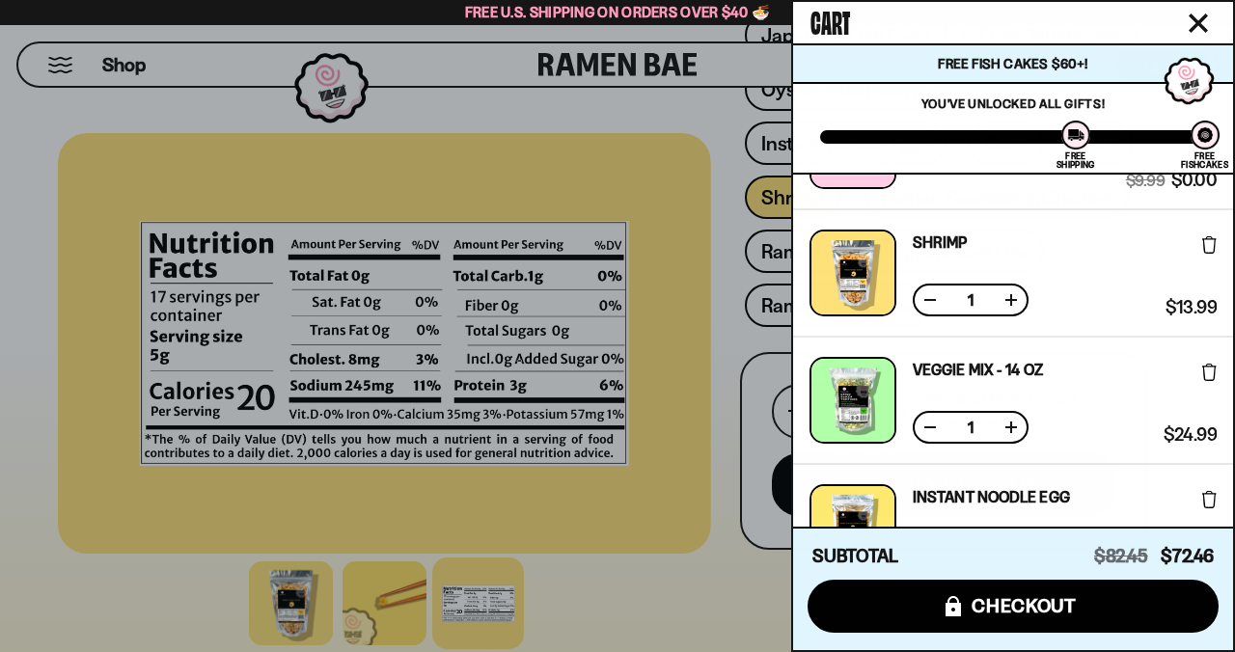
scroll to position [0, 0]
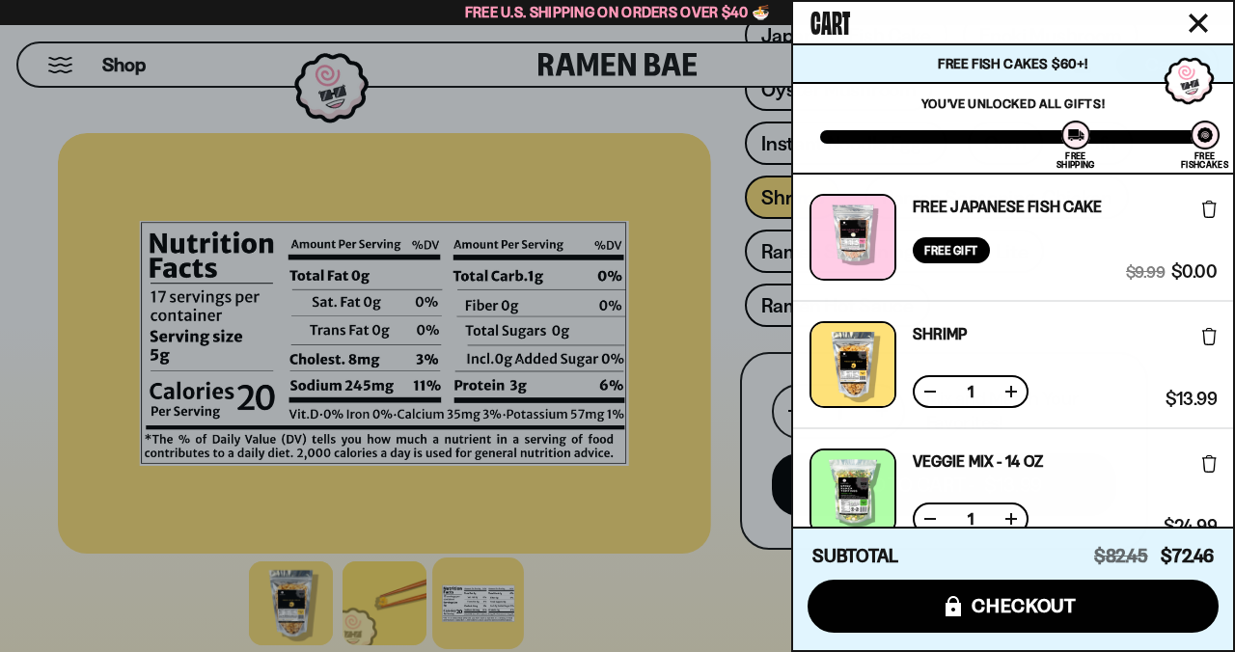
click at [1191, 33] on icon "Close cart" at bounding box center [1198, 23] width 19 height 19
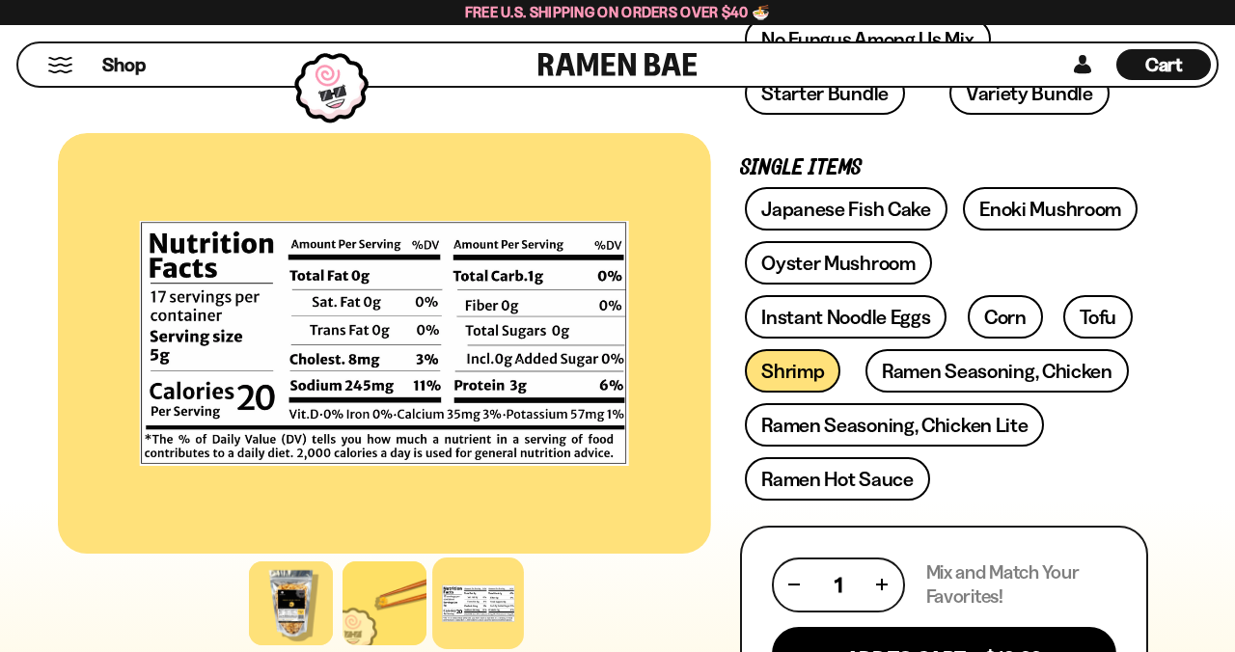
scroll to position [589, 0]
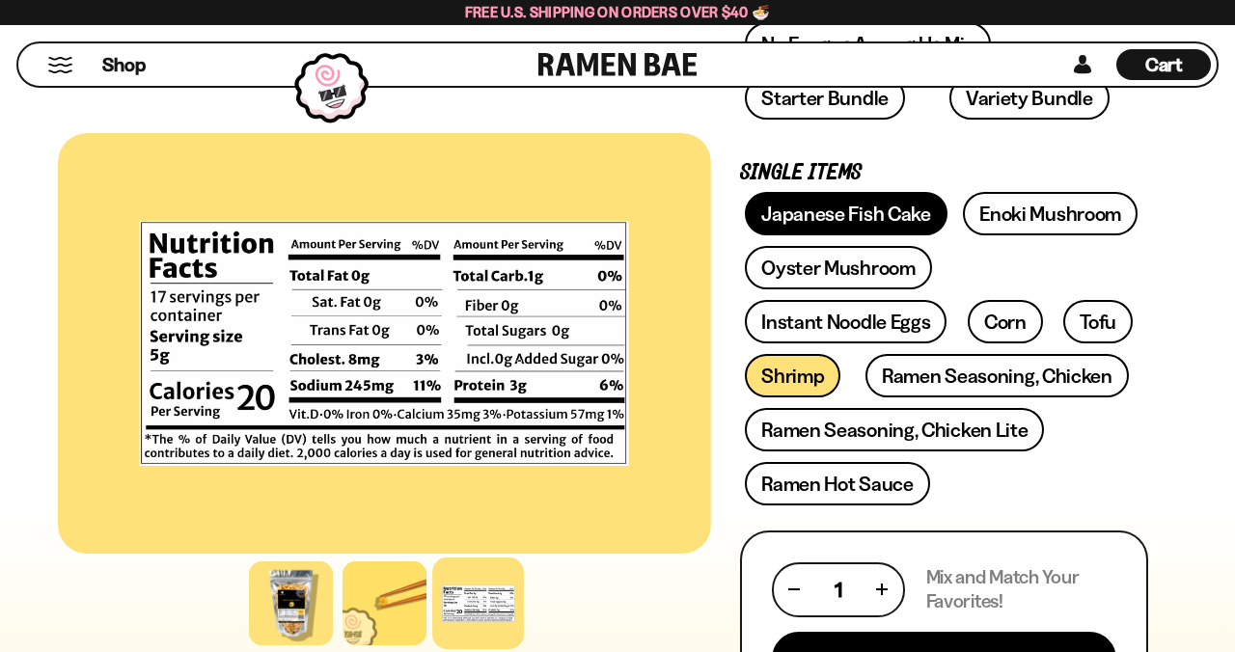
click at [895, 221] on link "Japanese Fish Cake" at bounding box center [846, 213] width 203 height 43
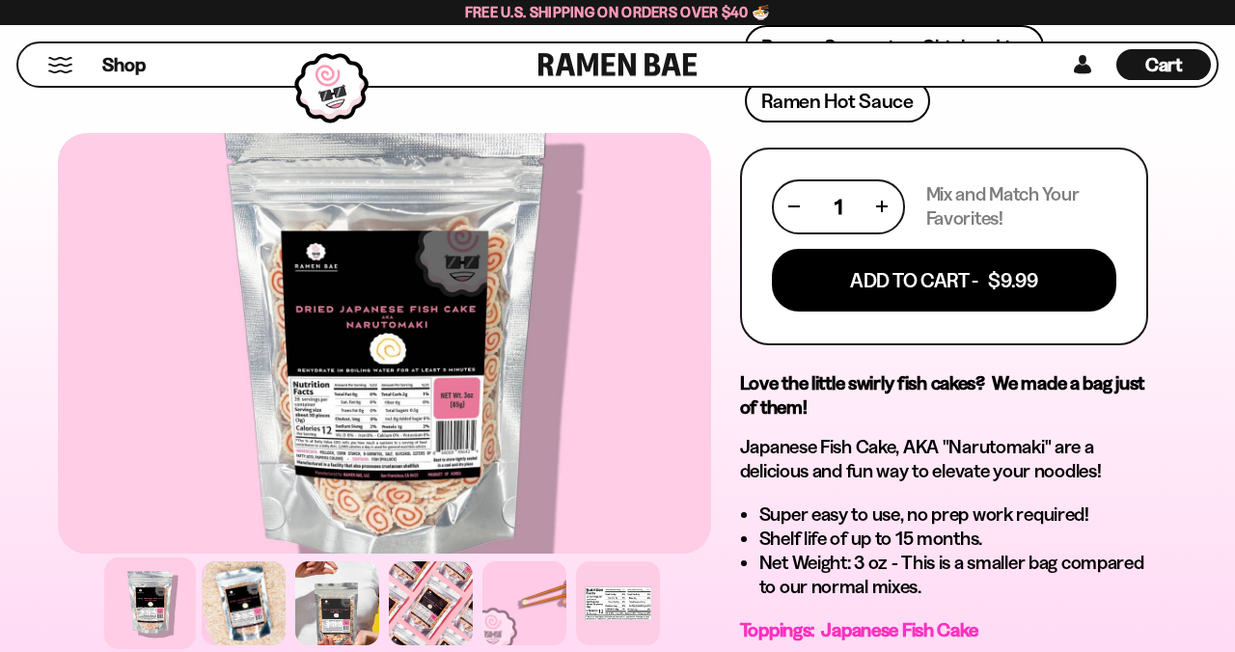
scroll to position [973, 0]
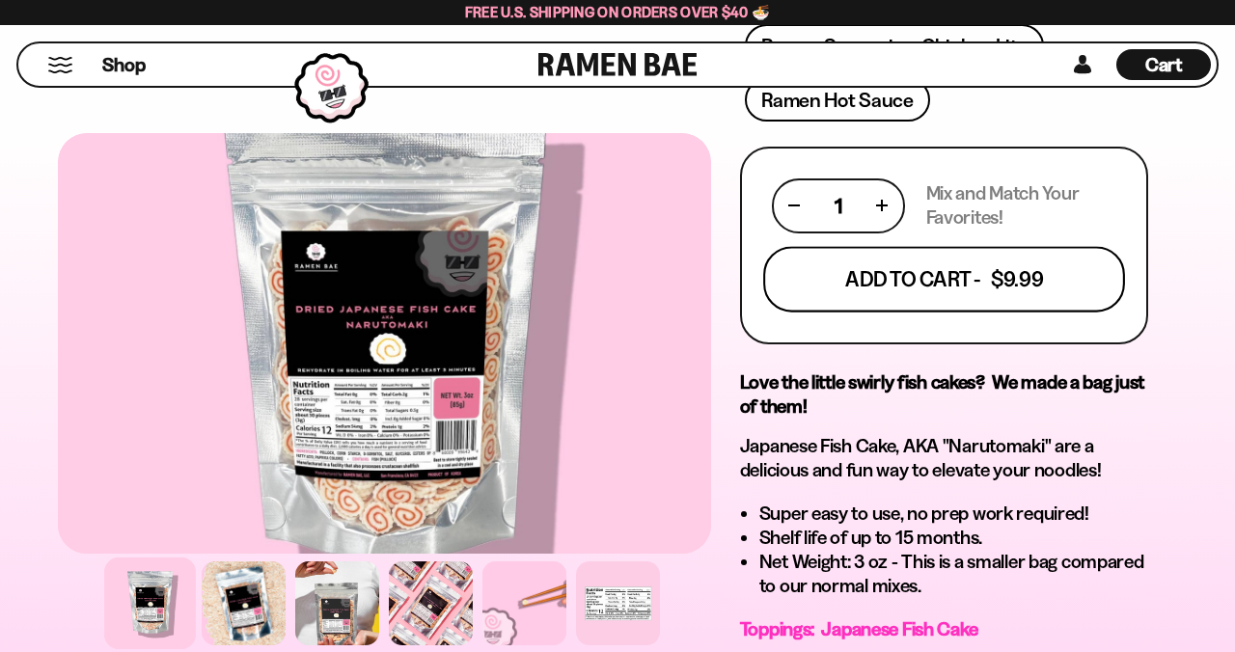
click at [1031, 282] on button "Add To Cart - $9.99" at bounding box center [944, 279] width 362 height 66
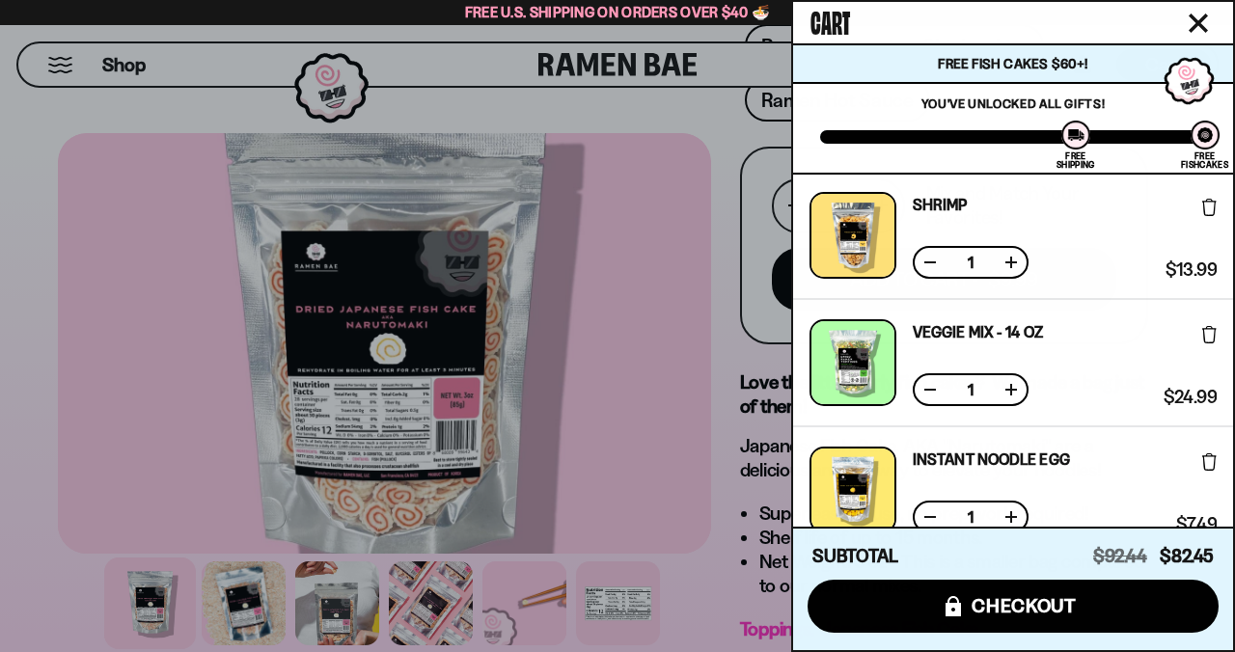
scroll to position [263, 0]
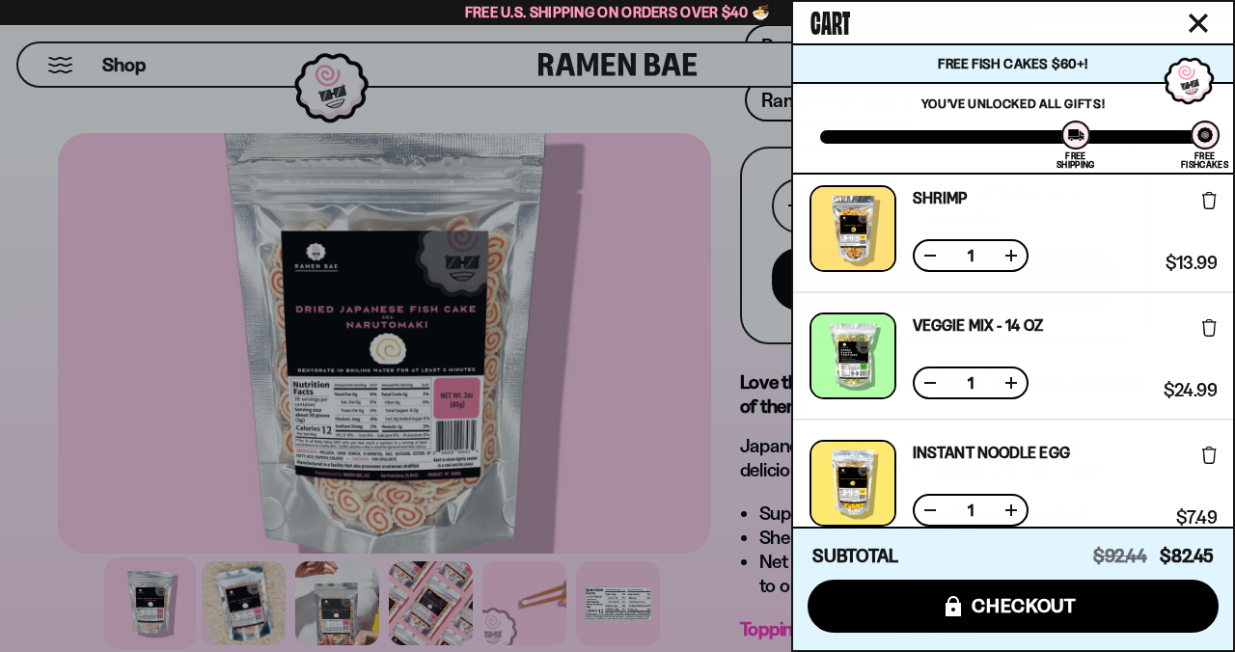
click at [1208, 204] on icon at bounding box center [1210, 200] width 14 height 17
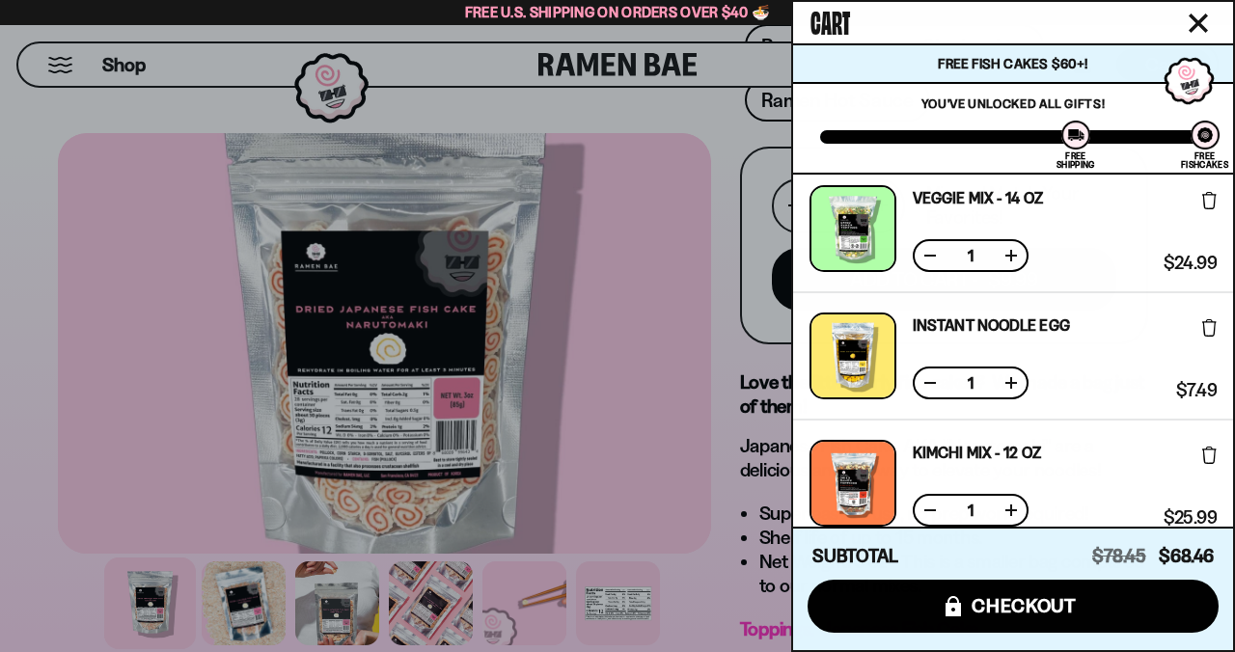
click at [1208, 204] on icon at bounding box center [1210, 200] width 14 height 17
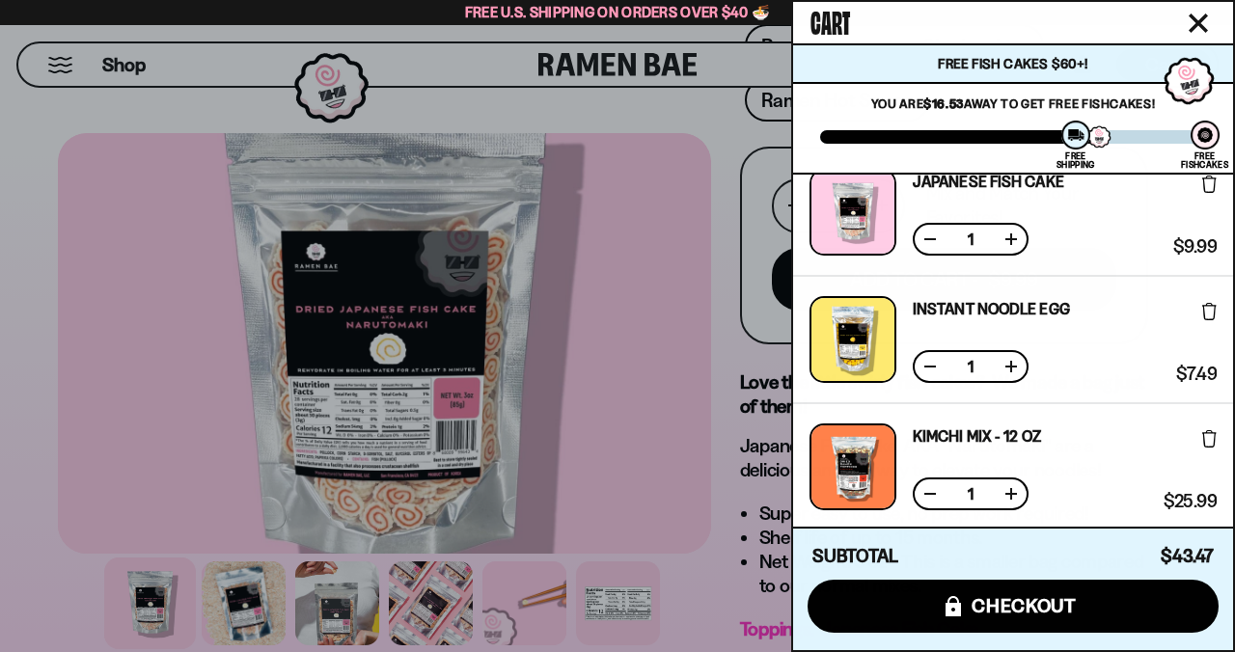
scroll to position [0, 0]
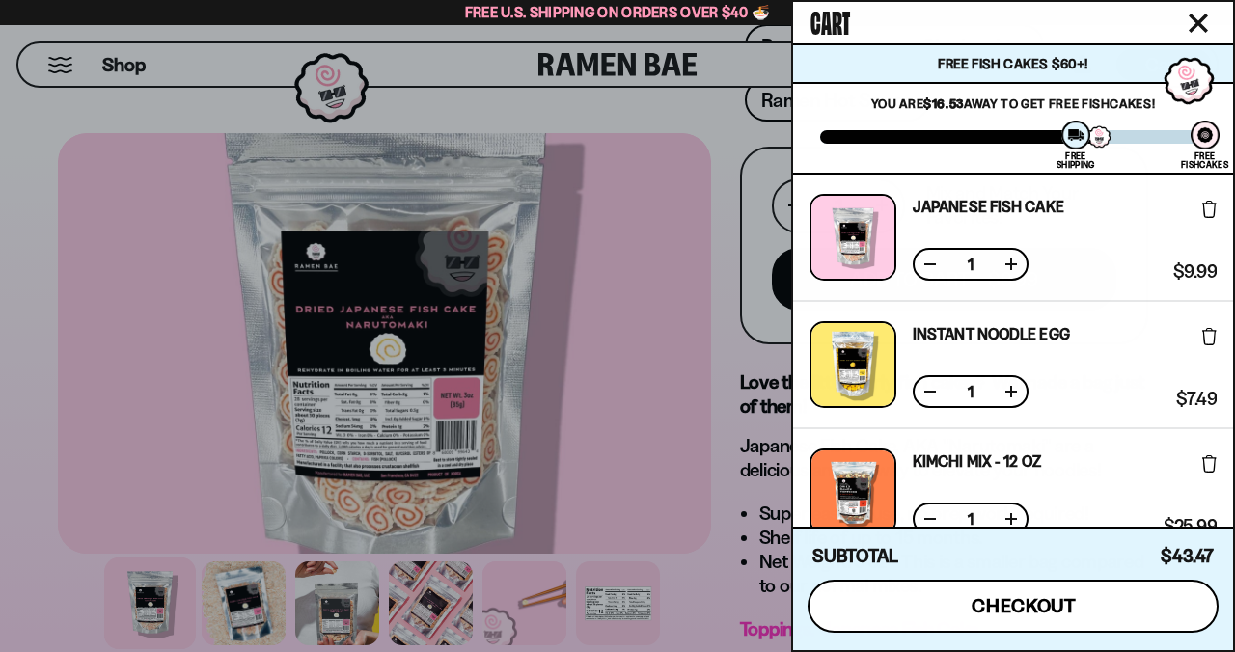
click at [955, 602] on icon "submit" at bounding box center [953, 606] width 15 height 20
